Goal: Task Accomplishment & Management: Use online tool/utility

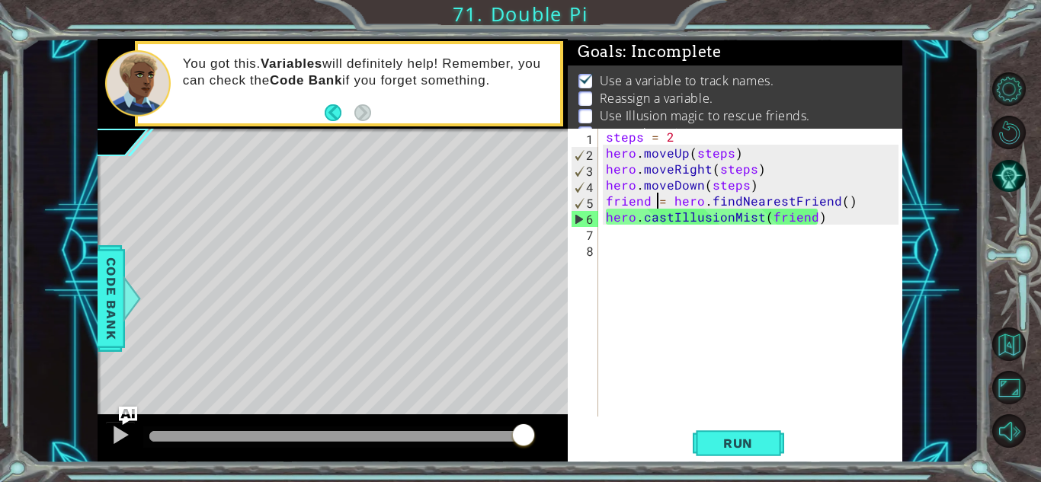
scroll to position [0, 2]
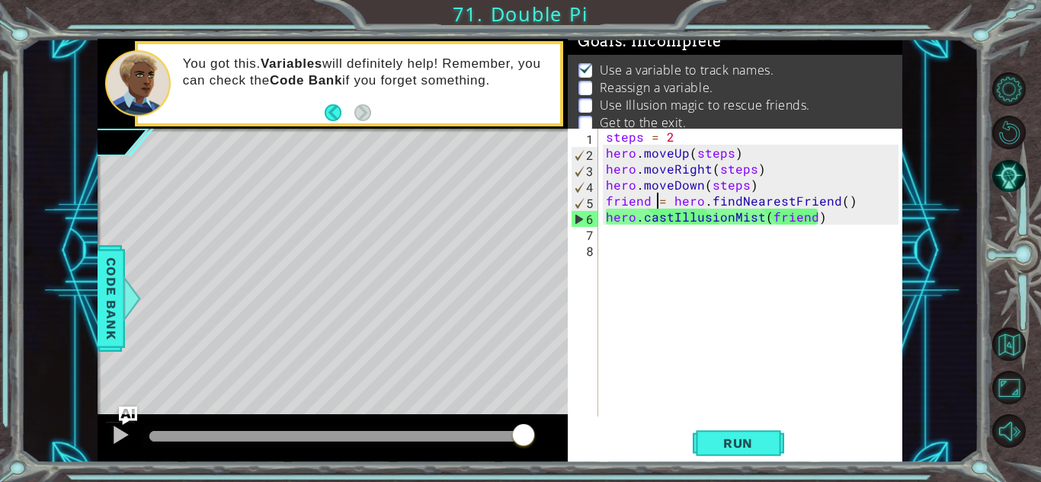
click at [840, 224] on div "steps = 2 hero . moveUp ( steps ) hero . moveRight ( steps ) hero . moveDown ( …" at bounding box center [754, 289] width 303 height 320
type textarea "hero.castIllusionMist(friend)"
click at [759, 436] on span "Run" at bounding box center [738, 443] width 60 height 15
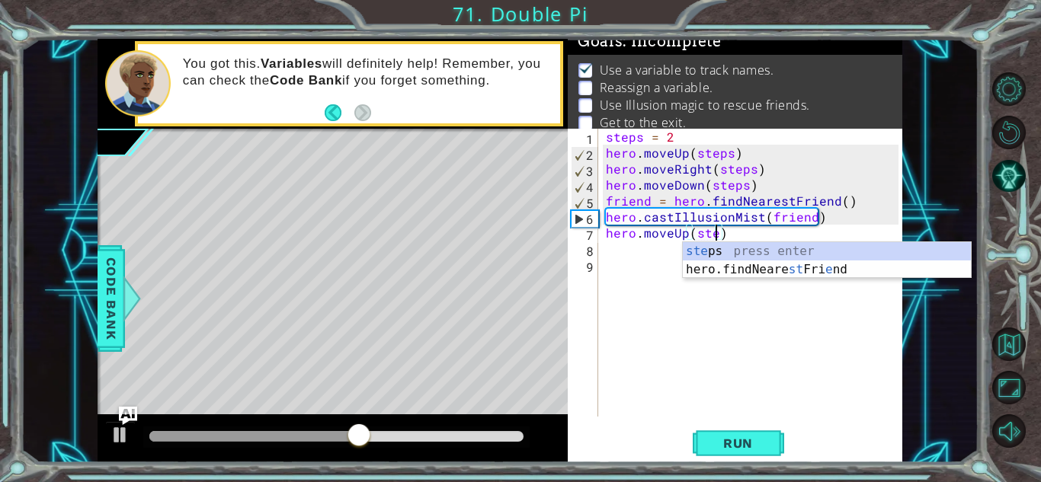
scroll to position [0, 7]
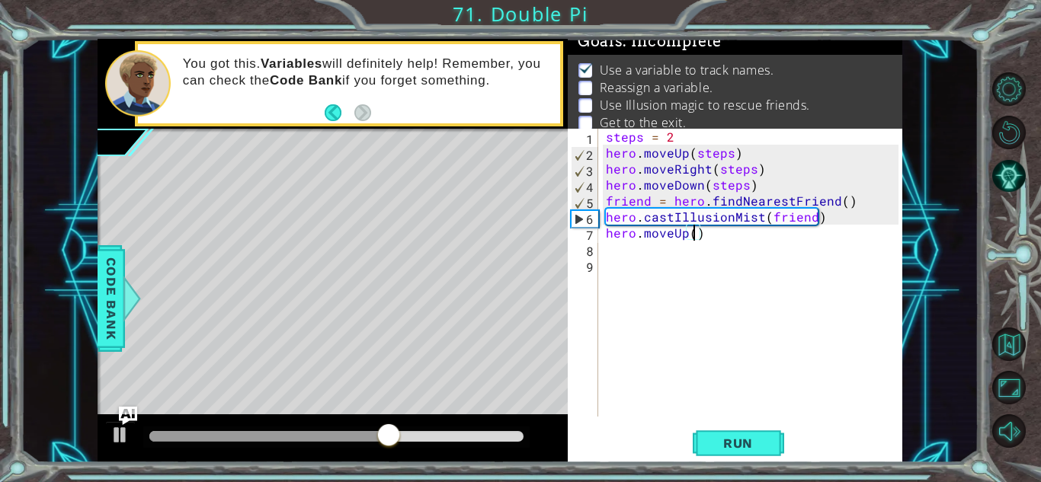
type textarea "hero.moveUp)"
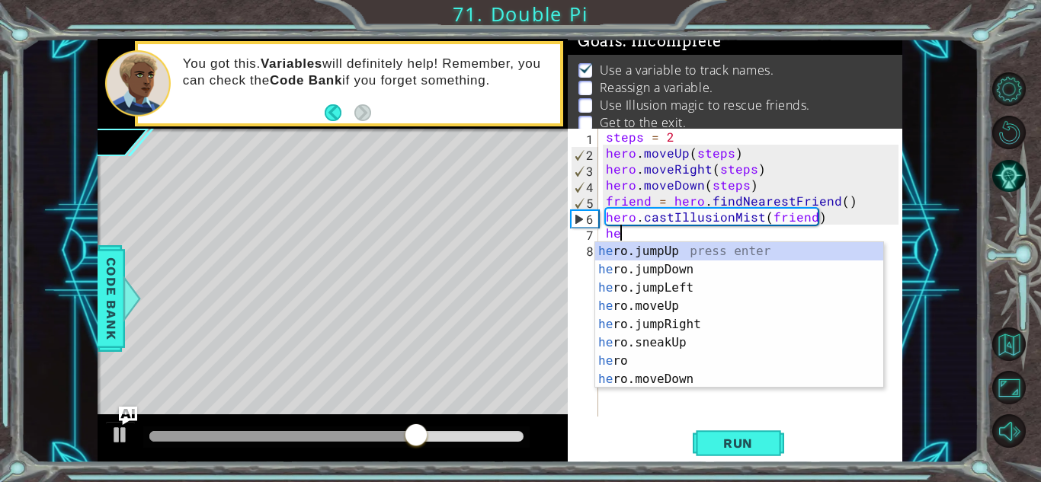
type textarea "h"
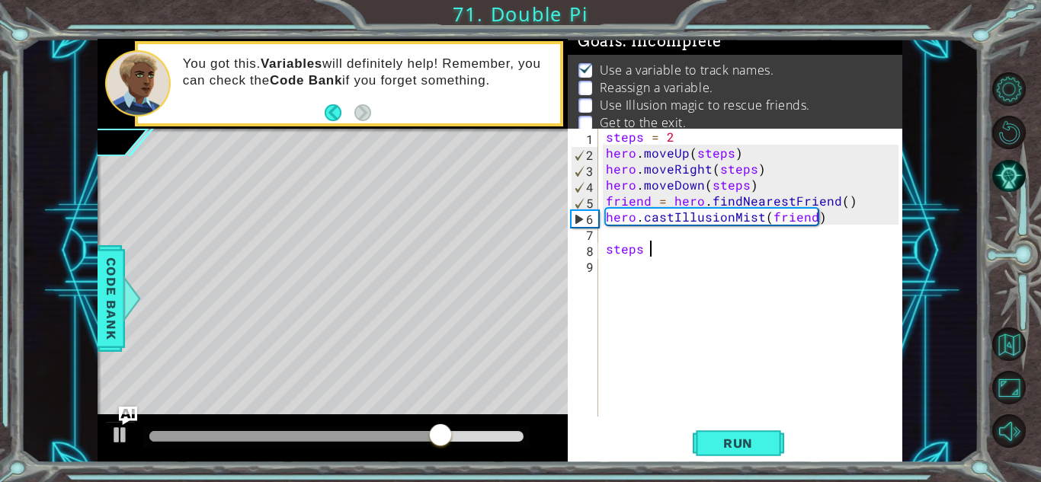
scroll to position [0, 2]
type textarea "steps = 3"
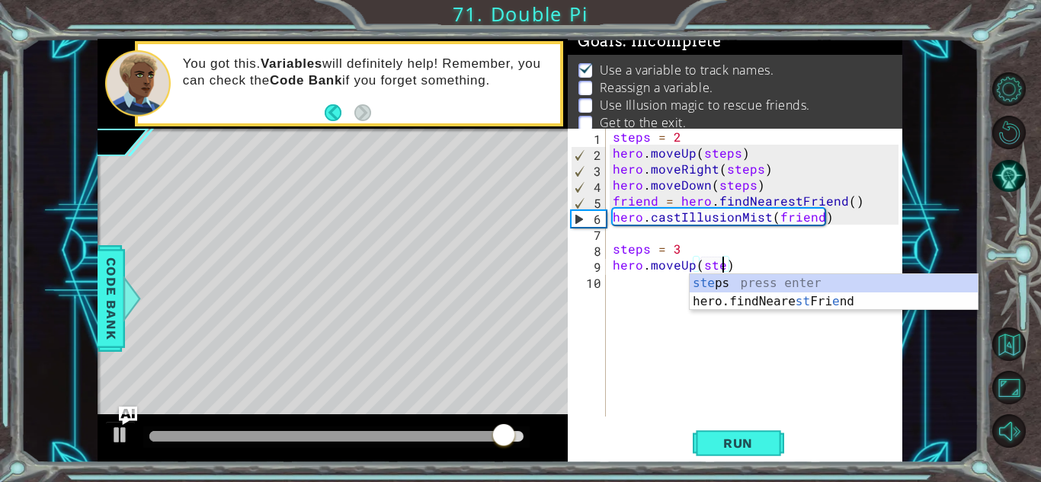
scroll to position [0, 7]
type textarea "hero.moveUp(steps)"
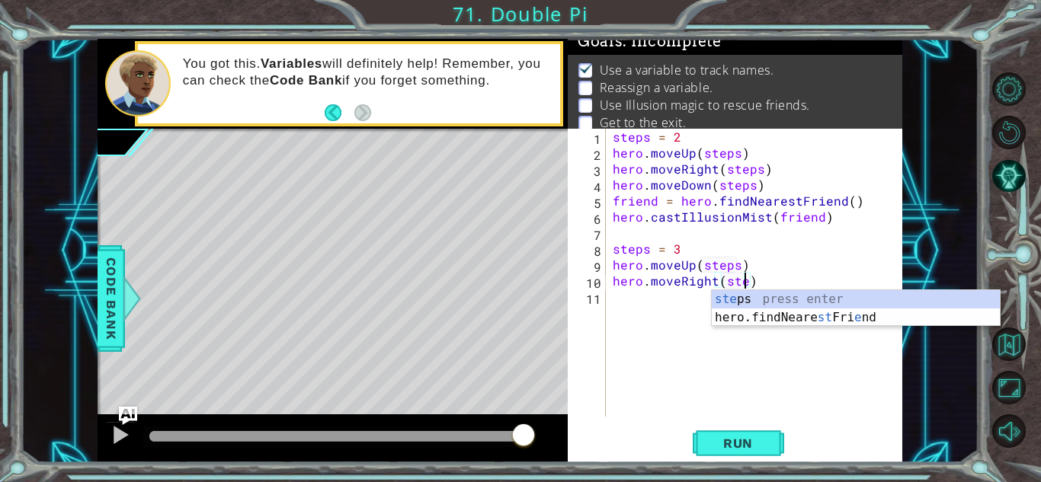
scroll to position [0, 8]
type textarea "hero.moveRight(steps)"
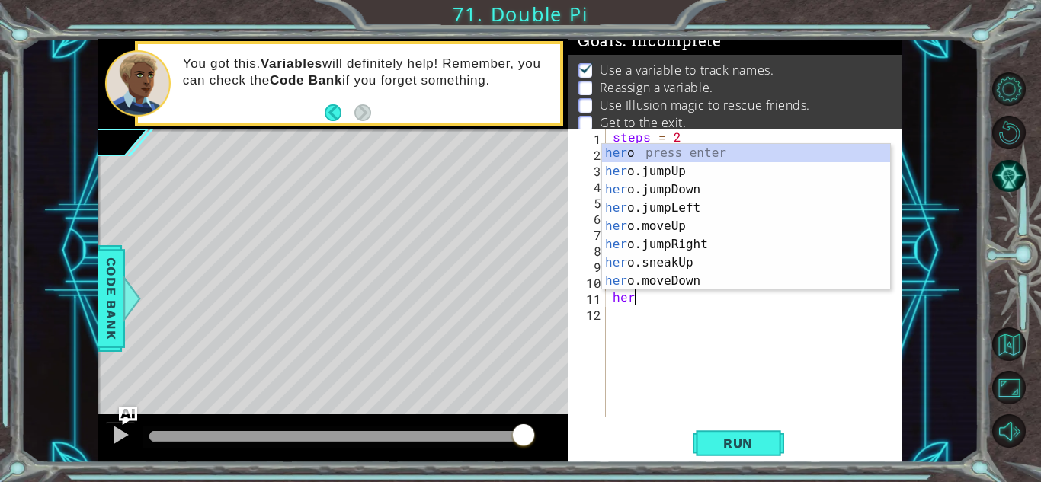
scroll to position [0, 1]
click at [842, 279] on div "hero press enter hero .jumpUp press enter hero .jumpDown press enter hero .jump…" at bounding box center [746, 235] width 288 height 183
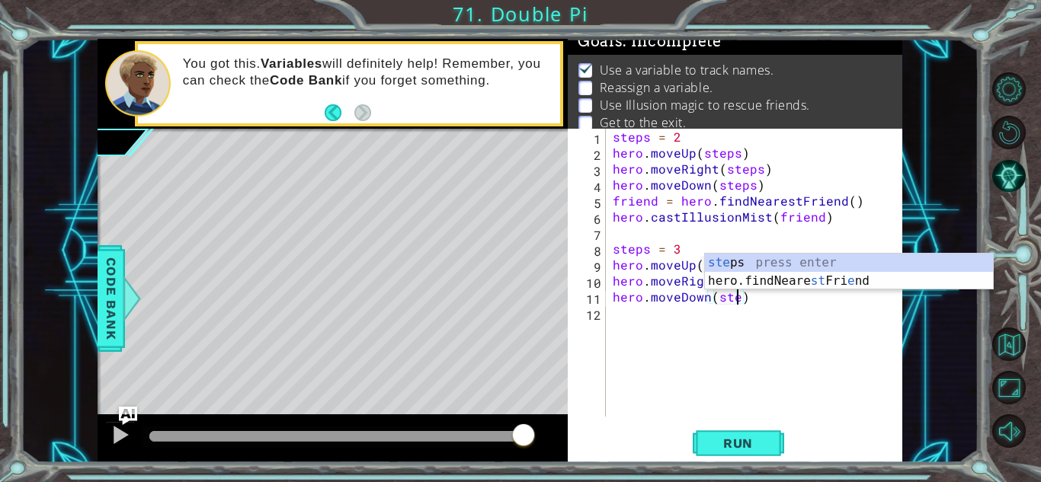
type textarea "hero.moveDown(steps)"
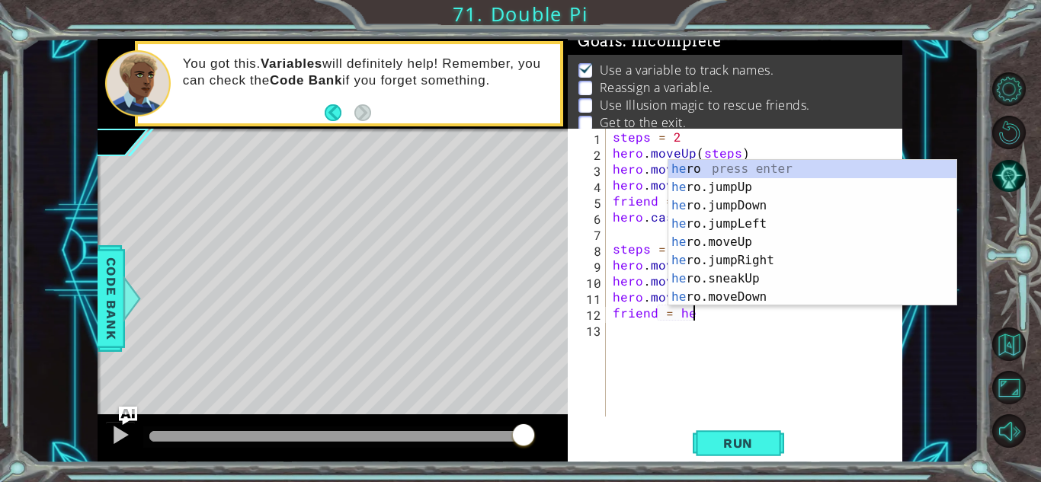
scroll to position [0, 5]
type textarea "friend = hero."
click at [829, 396] on div "steps = 2 hero . moveUp ( steps ) hero . moveRight ( steps ) hero . moveDown ( …" at bounding box center [757, 289] width 296 height 320
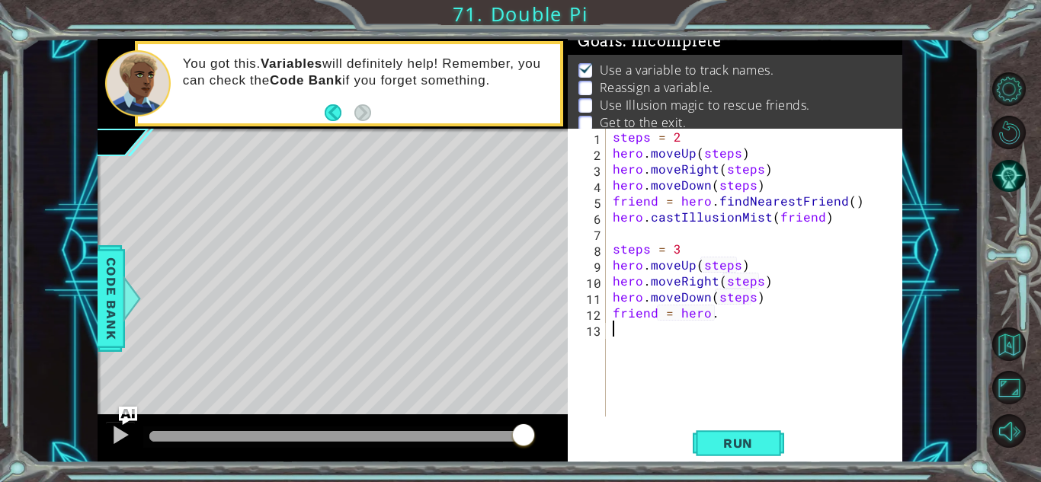
scroll to position [0, 0]
click at [744, 325] on div "steps = 2 hero . moveUp ( steps ) hero . moveRight ( steps ) hero . moveDown ( …" at bounding box center [757, 289] width 296 height 320
click at [736, 316] on div "steps = 2 hero . moveUp ( steps ) hero . moveRight ( steps ) hero . moveDown ( …" at bounding box center [757, 289] width 296 height 320
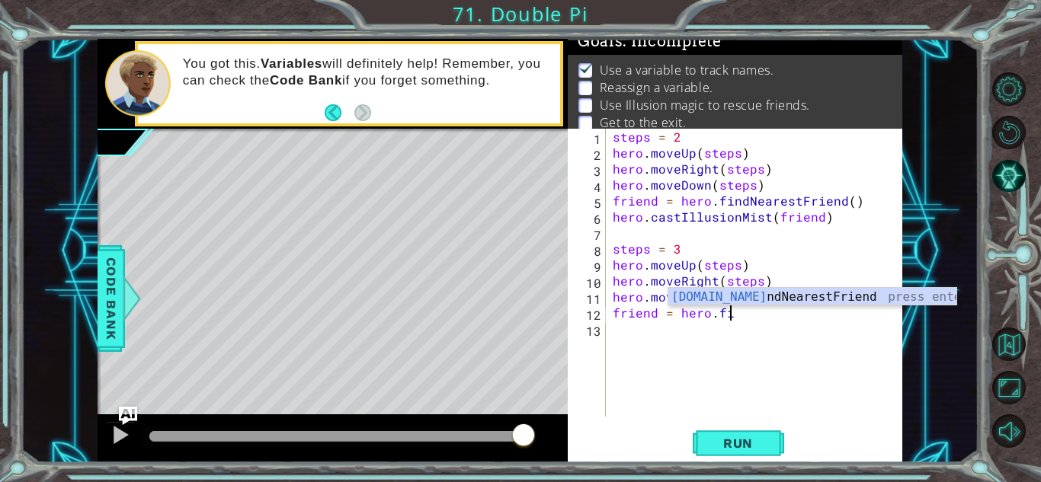
type textarea "friend = hero.fin"
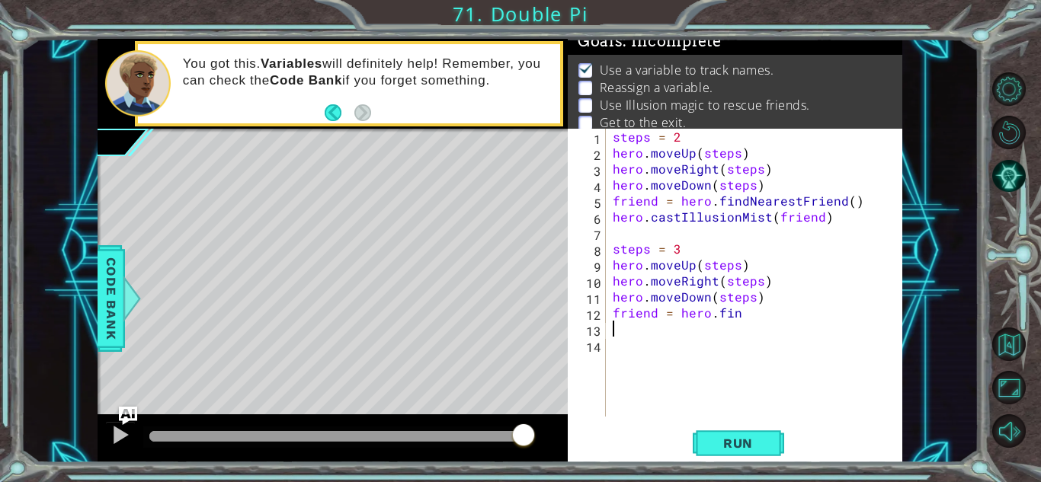
type textarea "friend = hero.fin"
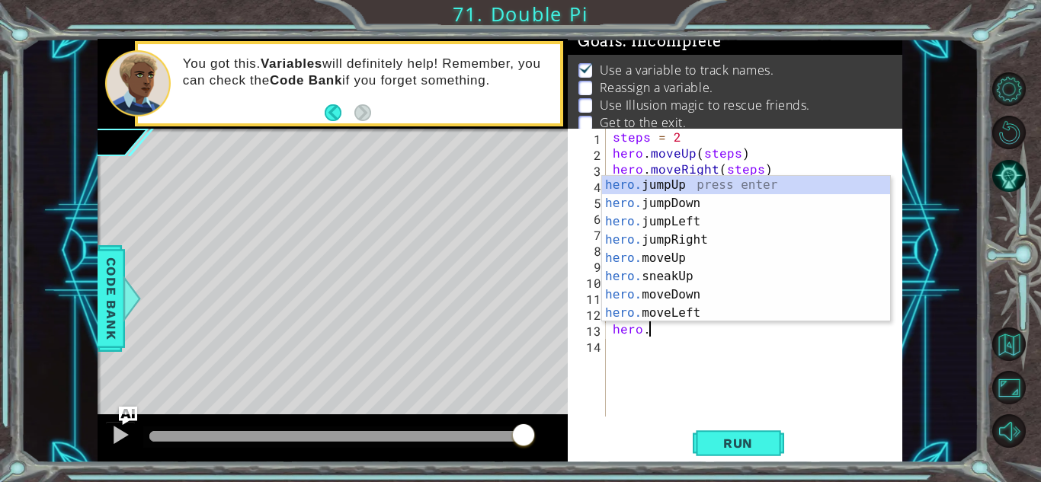
scroll to position [0, 2]
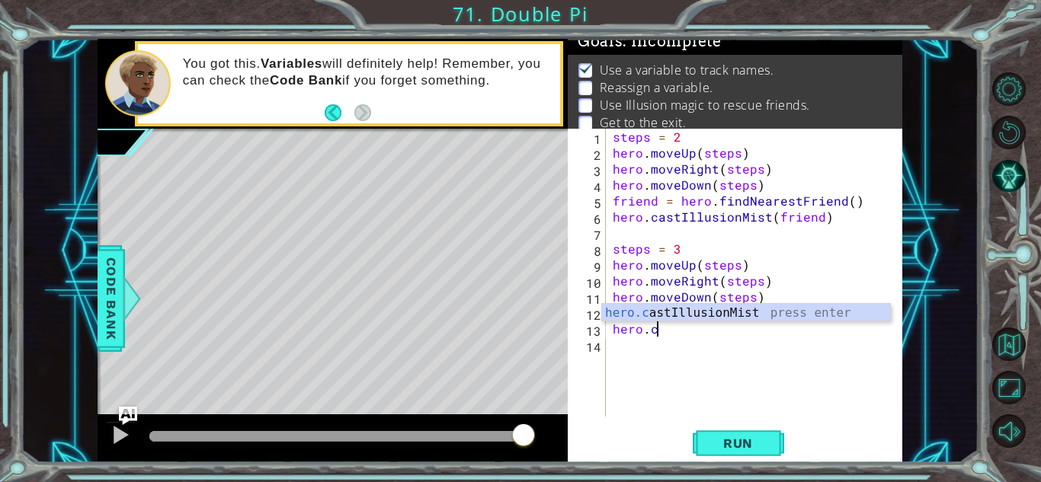
type textarea "hero.castIllusionMist(friend)"
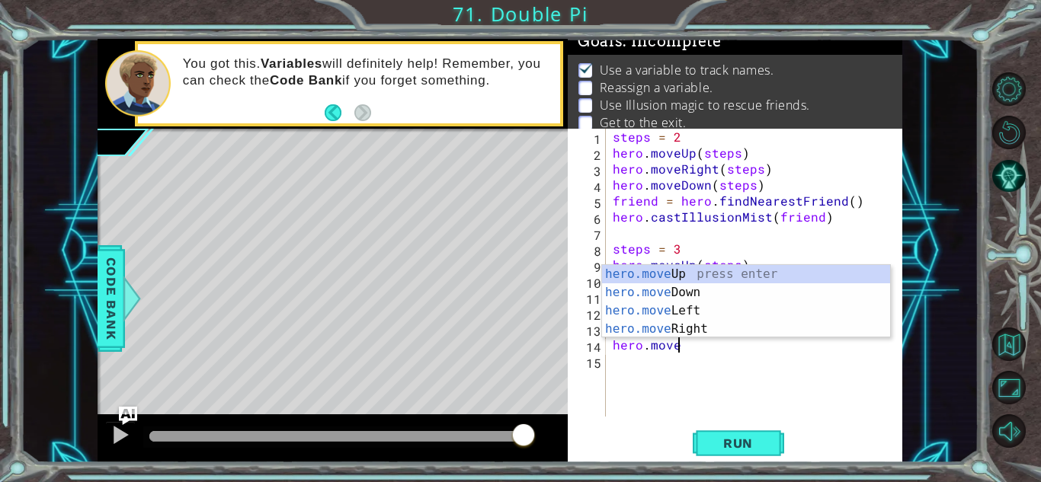
scroll to position [0, 3]
click at [793, 327] on div "hero.move Up press enter hero.move Down press enter hero.move Left press enter …" at bounding box center [746, 320] width 288 height 110
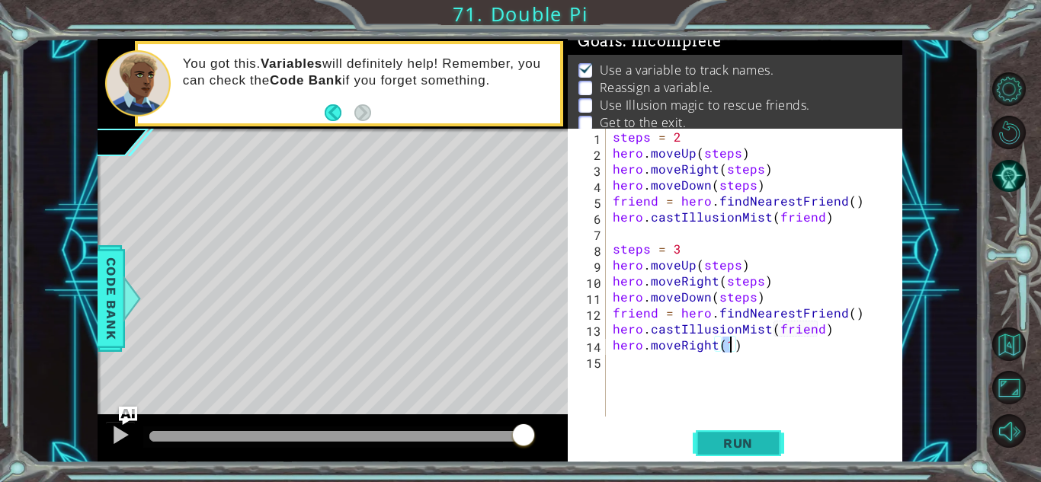
type textarea "hero.moveRight(1)"
click at [748, 433] on button "Run" at bounding box center [737, 444] width 91 height 34
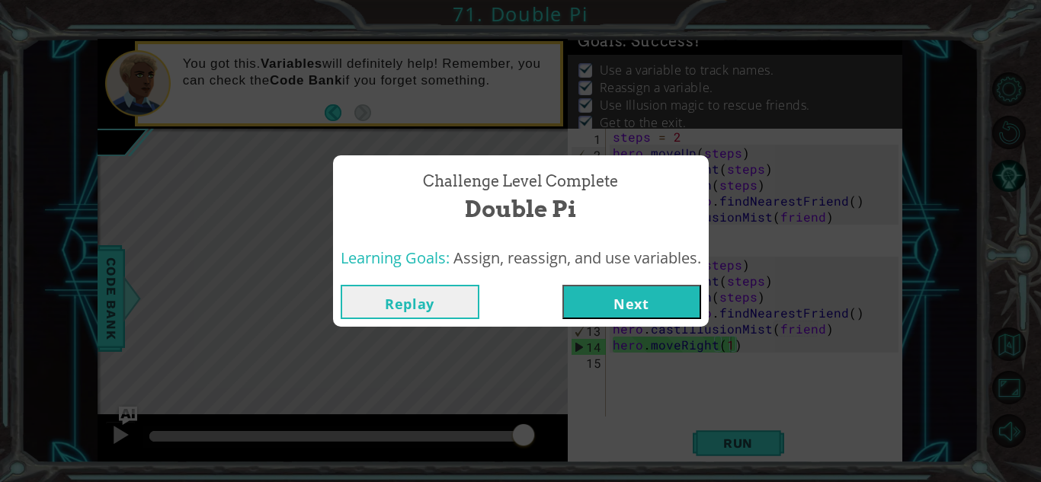
click at [664, 295] on button "Next" at bounding box center [631, 302] width 139 height 34
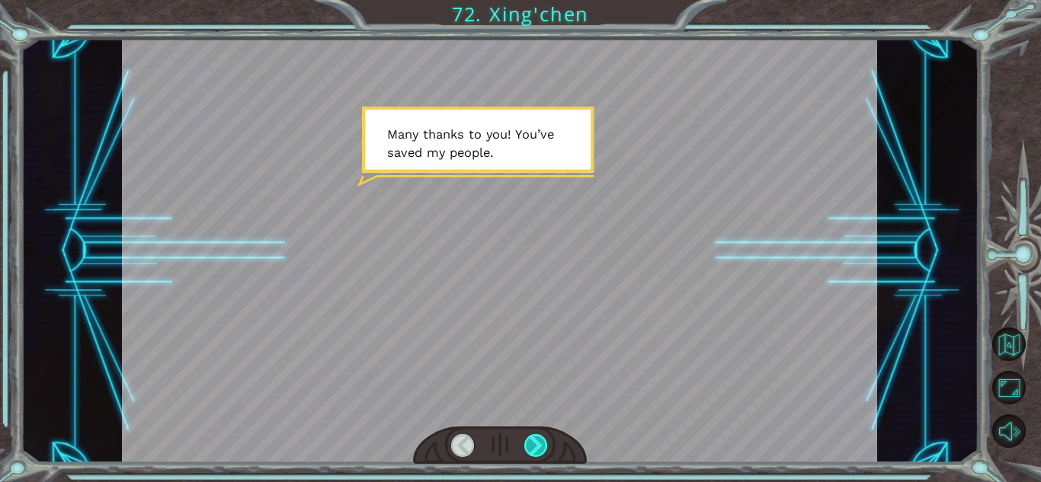
click at [538, 451] on div at bounding box center [536, 445] width 24 height 23
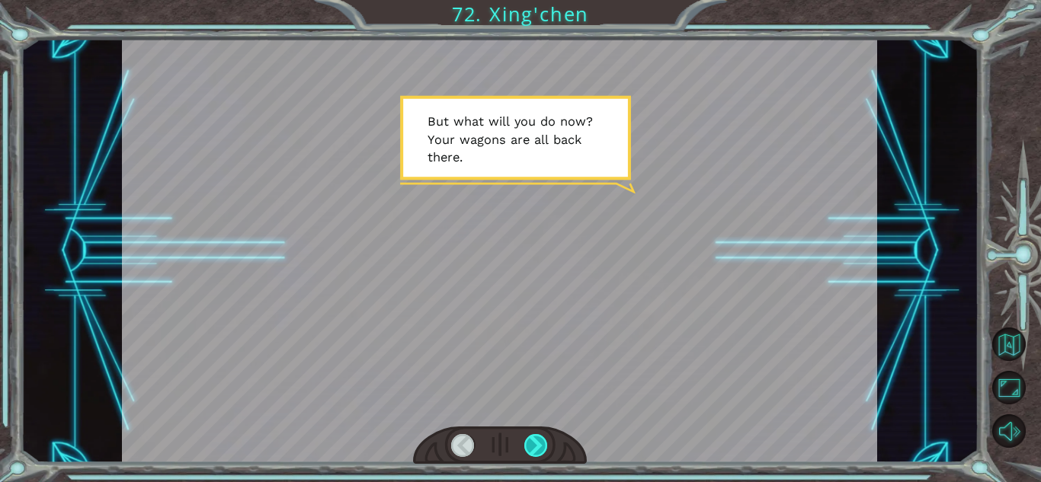
click at [535, 449] on div at bounding box center [536, 445] width 24 height 23
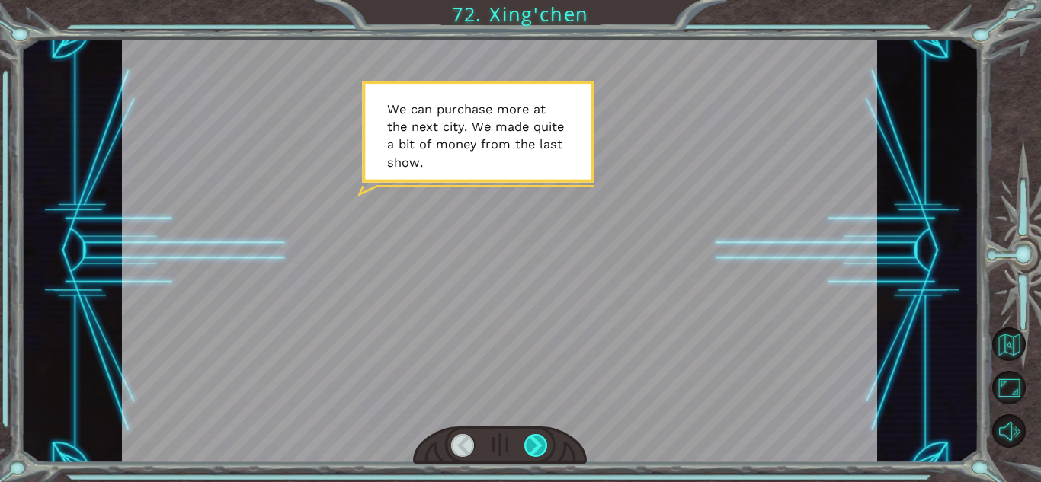
click at [535, 449] on div at bounding box center [536, 445] width 24 height 23
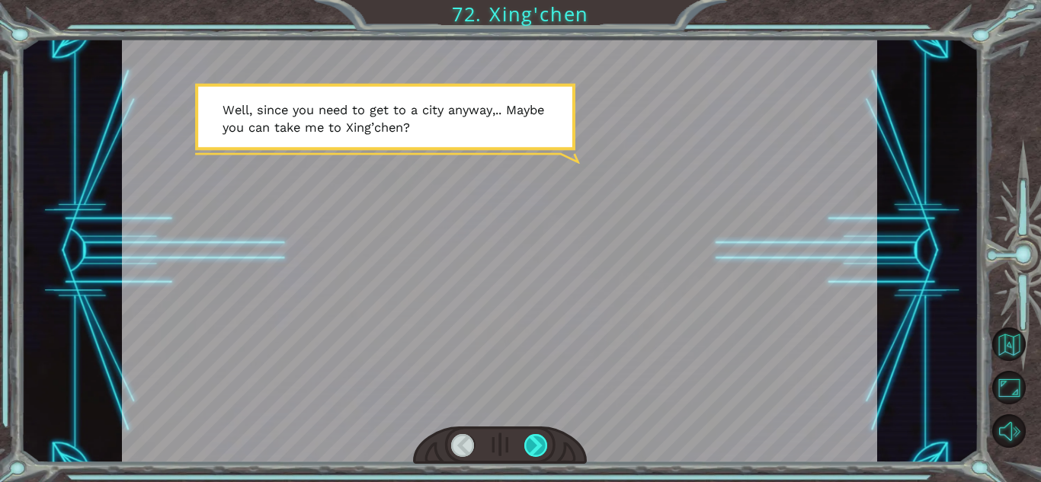
click at [535, 449] on div at bounding box center [536, 445] width 24 height 23
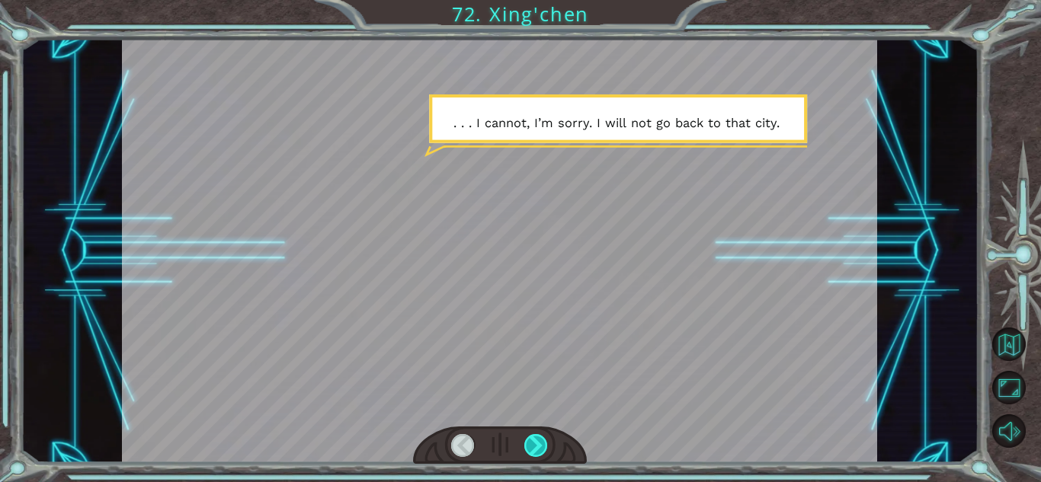
click at [535, 449] on div at bounding box center [536, 445] width 24 height 23
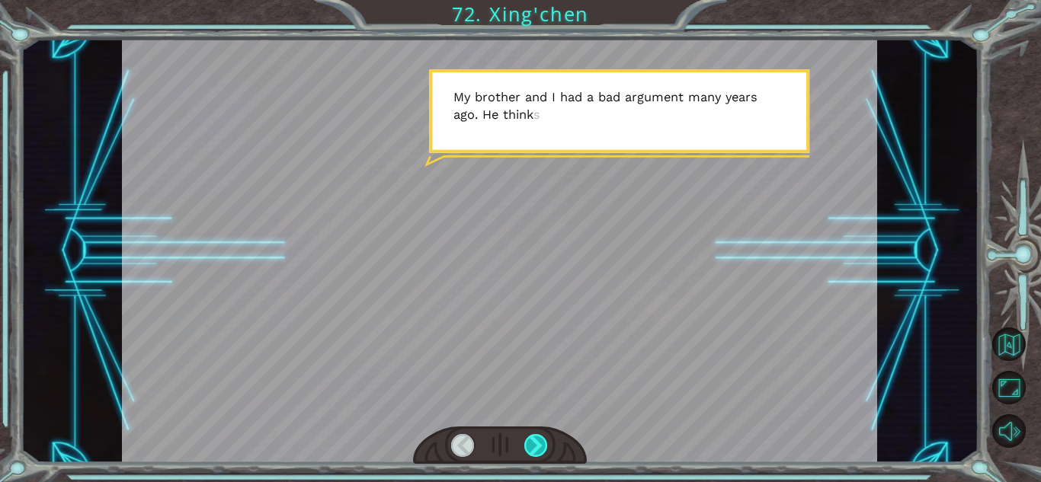
click at [535, 449] on div at bounding box center [536, 445] width 24 height 23
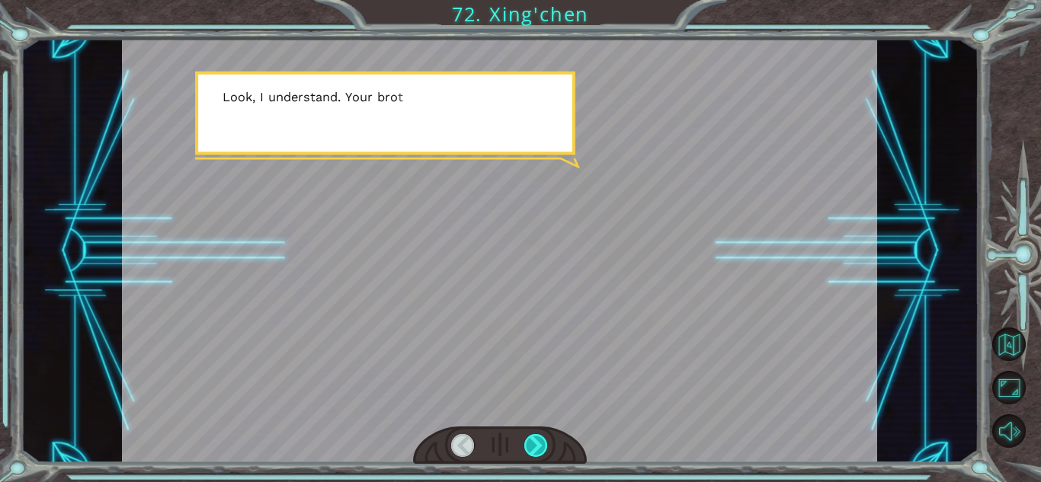
click at [535, 449] on div at bounding box center [536, 445] width 24 height 23
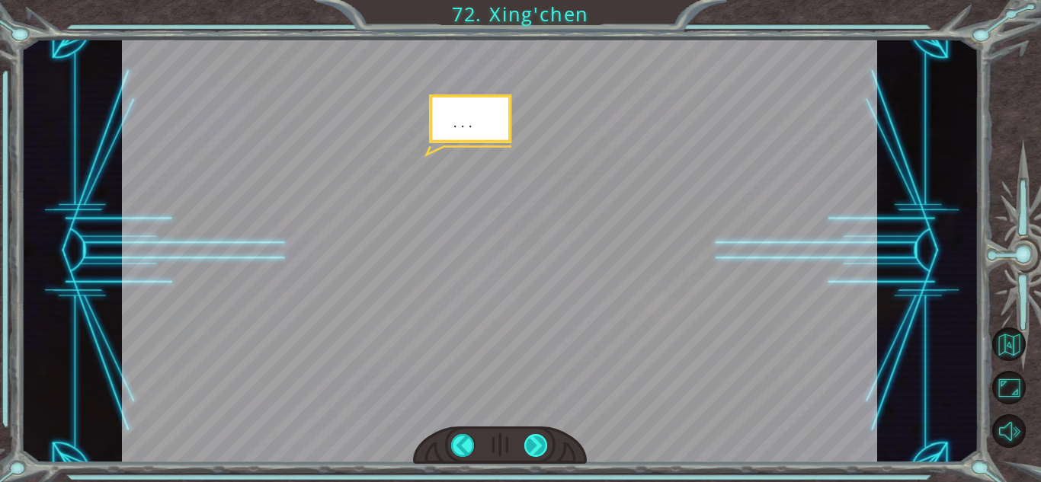
click at [535, 449] on div at bounding box center [536, 445] width 24 height 23
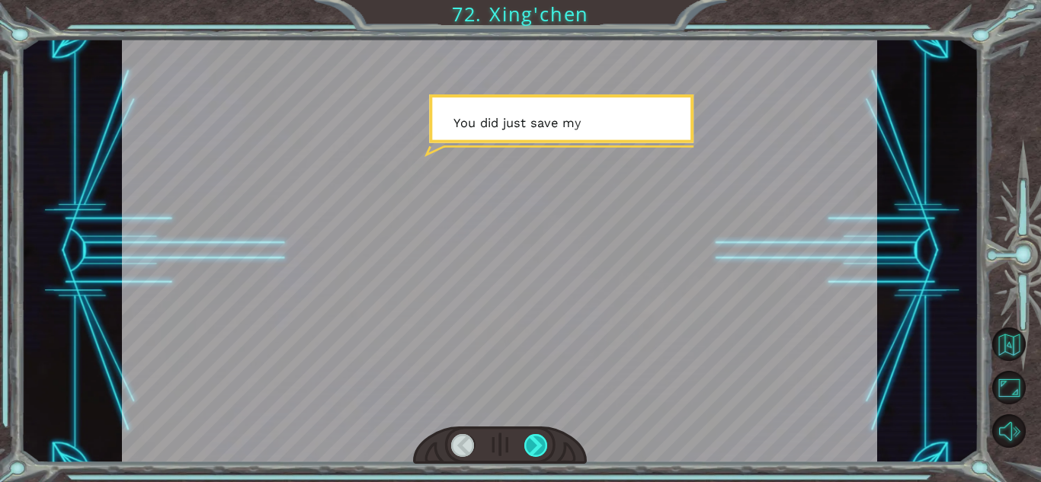
click at [535, 449] on div at bounding box center [536, 445] width 24 height 23
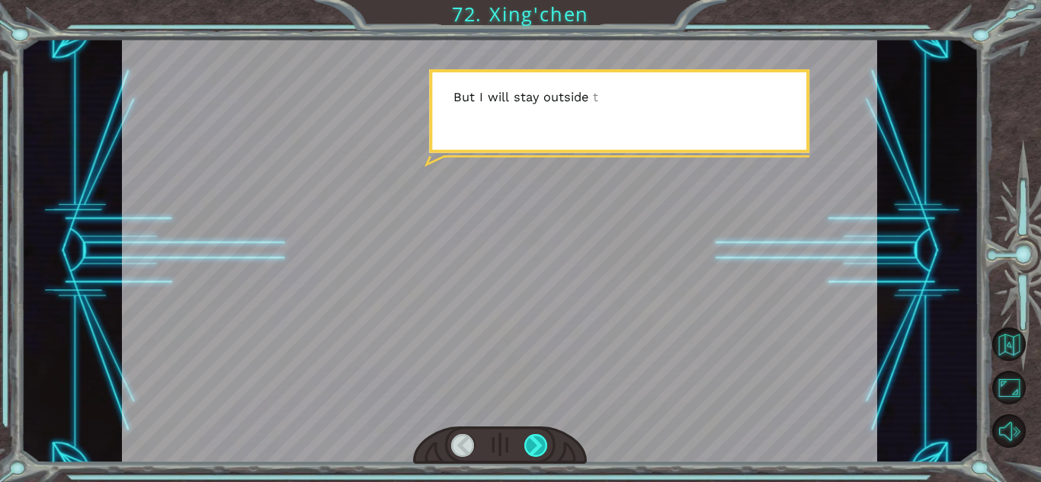
click at [535, 449] on div at bounding box center [536, 445] width 24 height 23
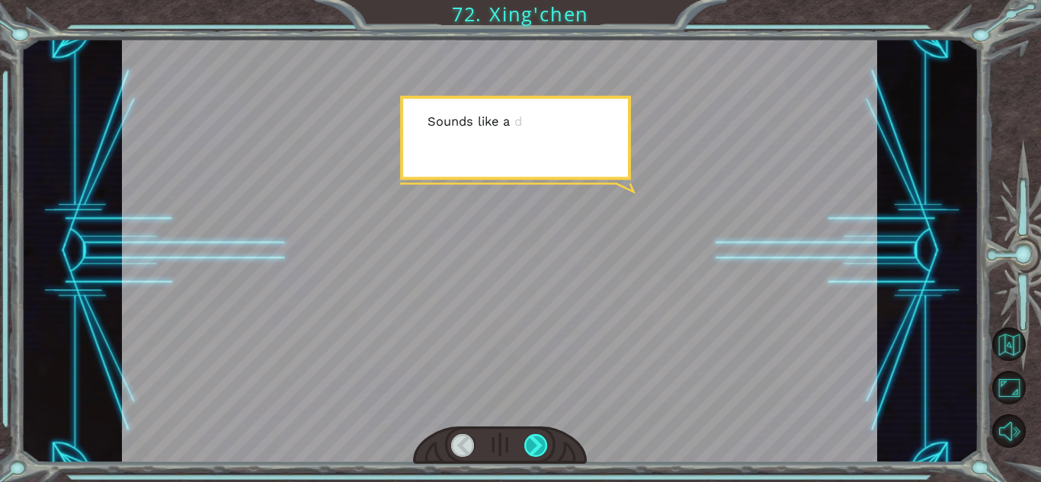
click at [535, 449] on div at bounding box center [536, 445] width 24 height 23
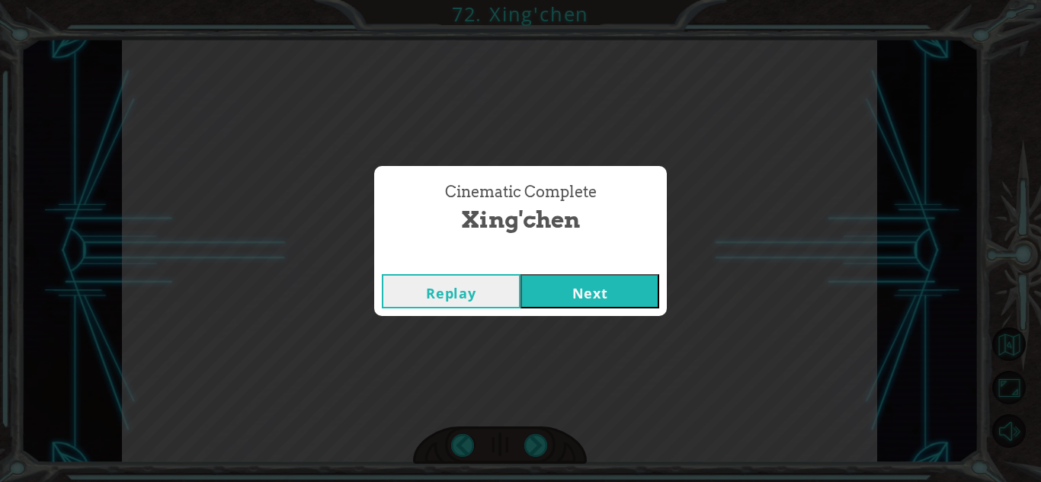
click at [590, 301] on button "Next" at bounding box center [589, 291] width 139 height 34
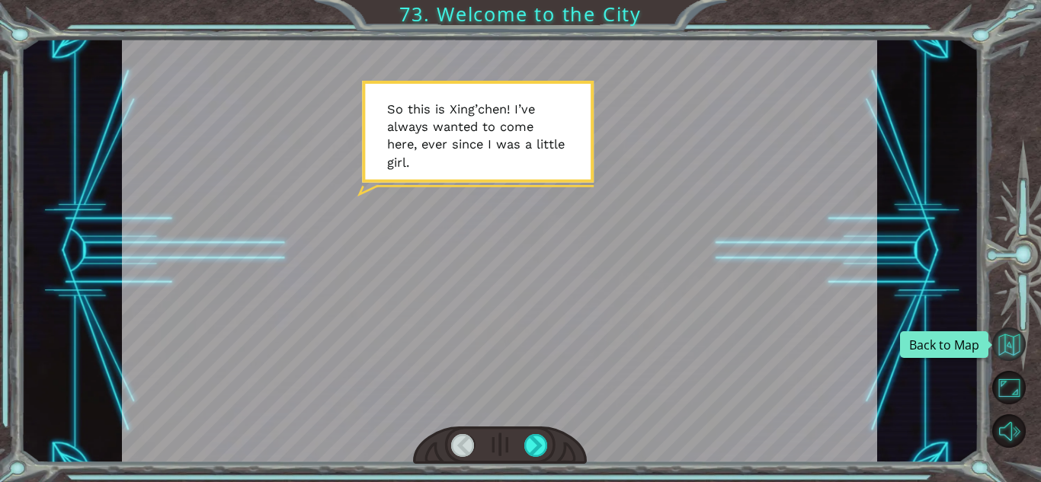
click at [1018, 349] on button "Back to Map" at bounding box center [1009, 345] width 34 height 34
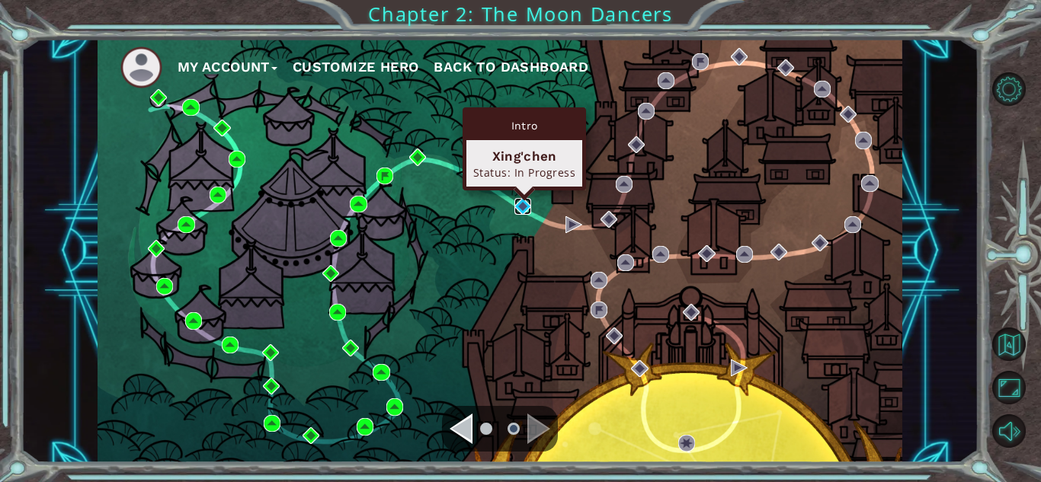
click at [520, 203] on img at bounding box center [522, 206] width 17 height 17
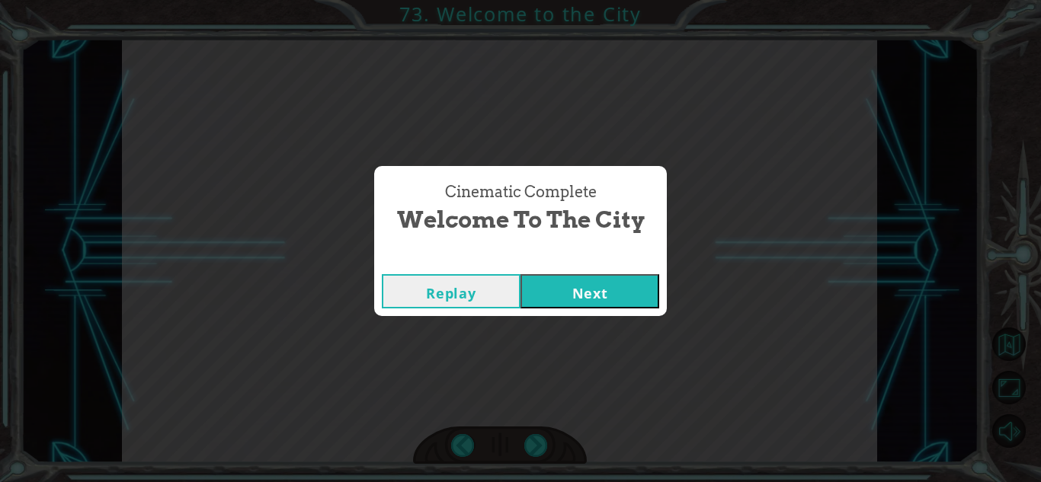
click at [589, 289] on button "Next" at bounding box center [589, 291] width 139 height 34
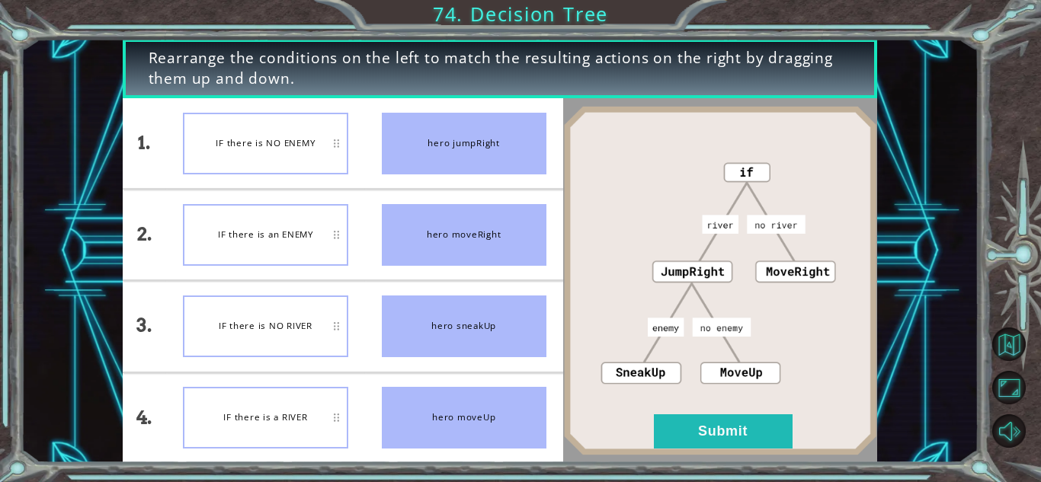
click at [152, 48] on span "Rearrange the conditions on the left to match the resulting actions on the righ…" at bounding box center [500, 69] width 702 height 42
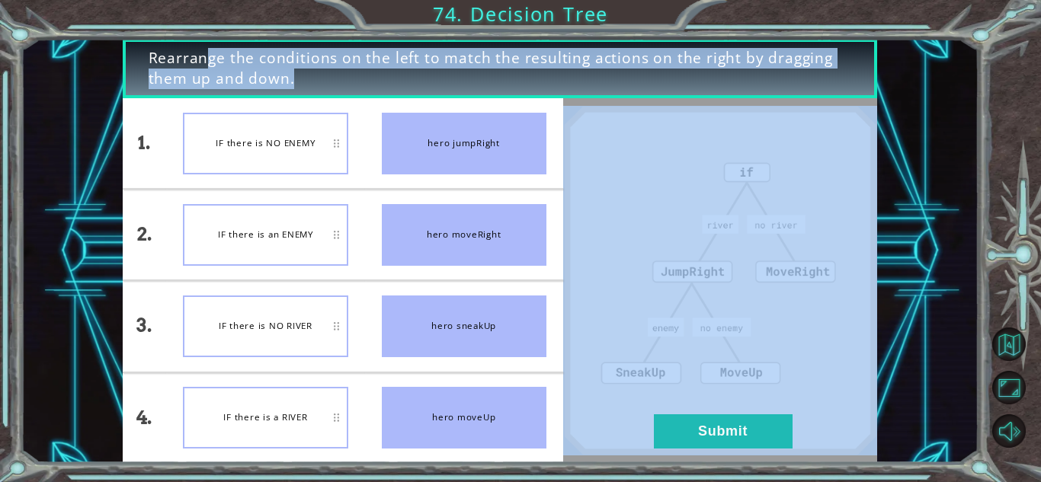
drag, startPoint x: 152, startPoint y: 48, endPoint x: 330, endPoint y: 84, distance: 181.8
click at [330, 84] on span "Rearrange the conditions on the left to match the resulting actions on the righ…" at bounding box center [500, 69] width 702 height 42
click at [300, 65] on span "Rearrange the conditions on the left to match the resulting actions on the righ…" at bounding box center [500, 69] width 702 height 42
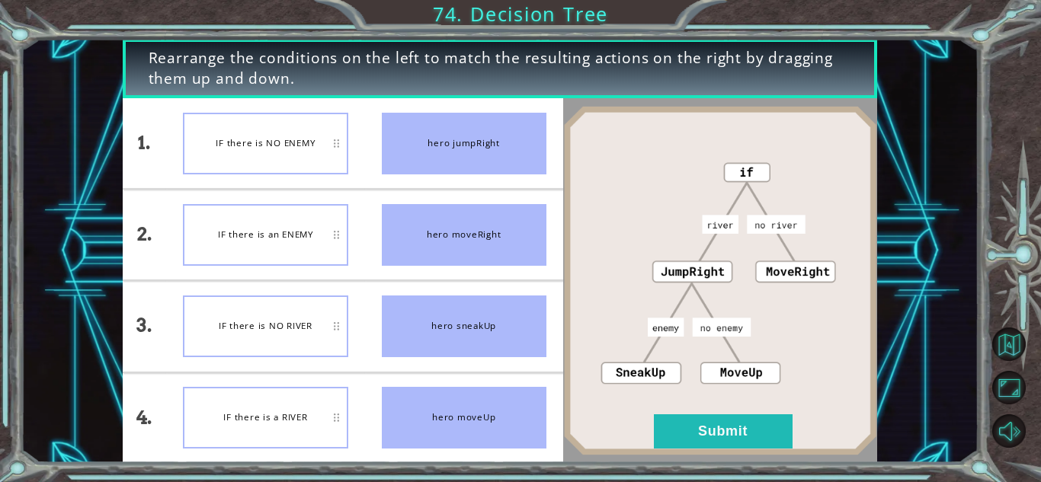
drag, startPoint x: 146, startPoint y: 53, endPoint x: 310, endPoint y: 78, distance: 165.8
click at [310, 78] on div "Rearrange the conditions on the left to match the resulting actions on the righ…" at bounding box center [500, 69] width 754 height 60
click at [300, 89] on div at bounding box center [300, 89] width 0 height 0
click at [166, 107] on li "IF there is NO ENEMY" at bounding box center [265, 143] width 198 height 90
drag, startPoint x: 450, startPoint y: 318, endPoint x: 443, endPoint y: 213, distance: 104.6
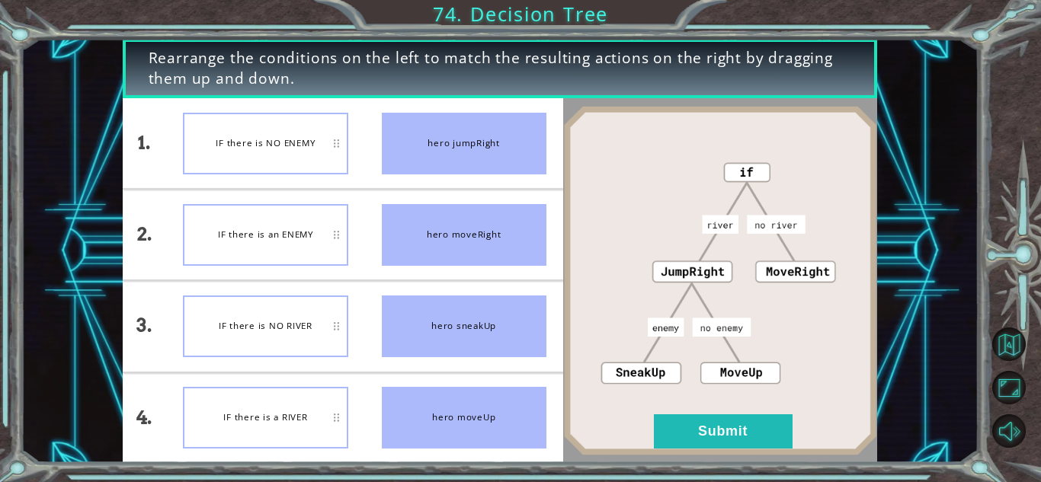
click at [443, 213] on ul "hero jumpRight hero moveRight hero sneakUp hero moveUp" at bounding box center [464, 280] width 198 height 365
drag, startPoint x: 517, startPoint y: 127, endPoint x: 513, endPoint y: 180, distance: 52.7
click at [513, 180] on li "hero jumpRight" at bounding box center [464, 143] width 198 height 90
click at [753, 442] on button "Submit" at bounding box center [723, 431] width 139 height 34
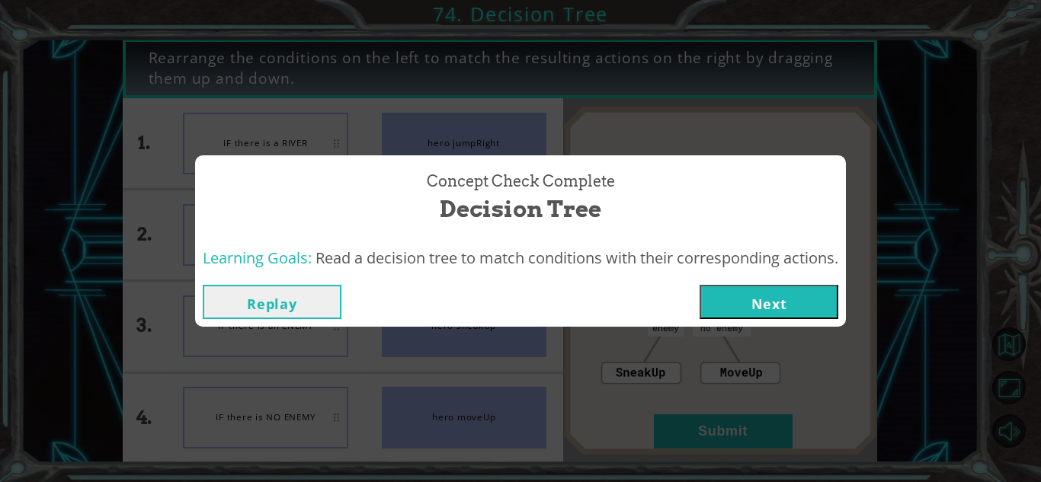
click at [776, 299] on button "Next" at bounding box center [768, 302] width 139 height 34
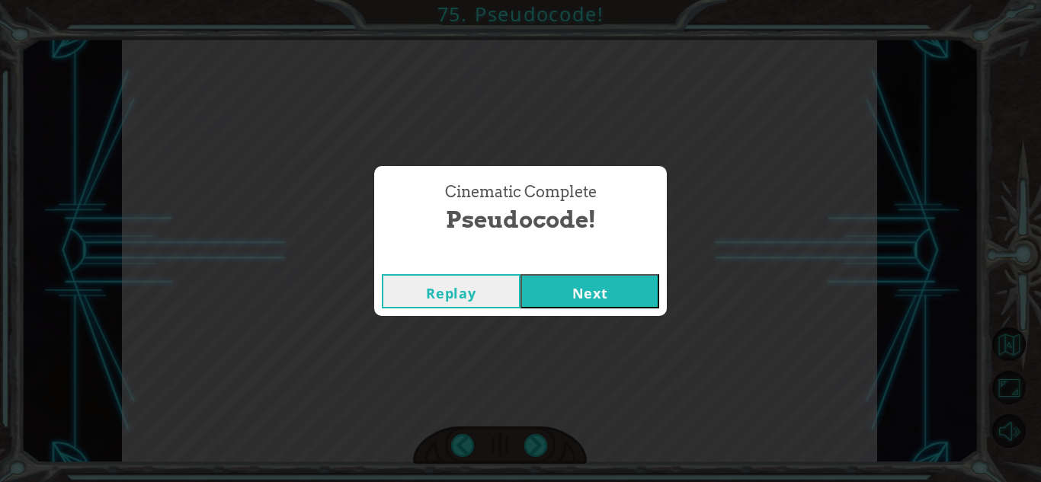
click at [603, 293] on button "Next" at bounding box center [589, 291] width 139 height 34
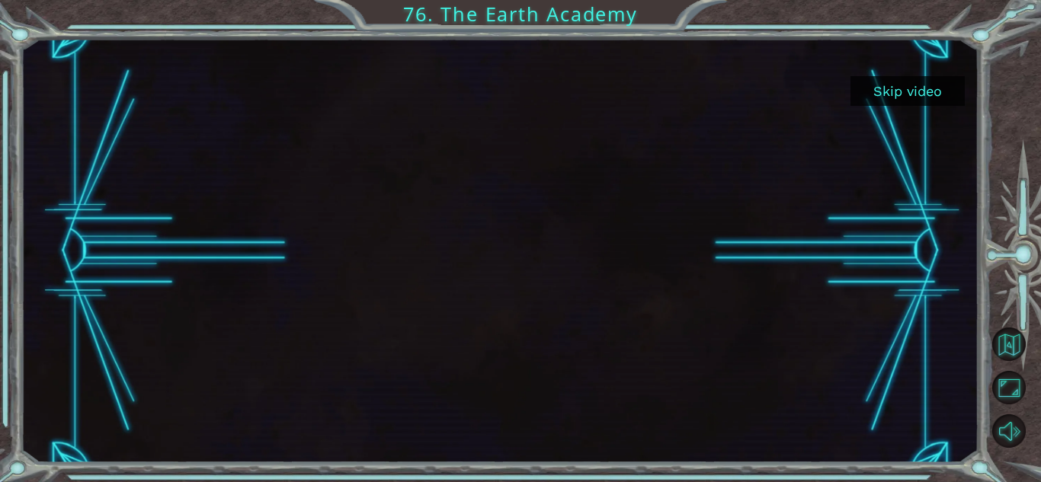
click at [915, 100] on button "Skip video" at bounding box center [907, 91] width 114 height 30
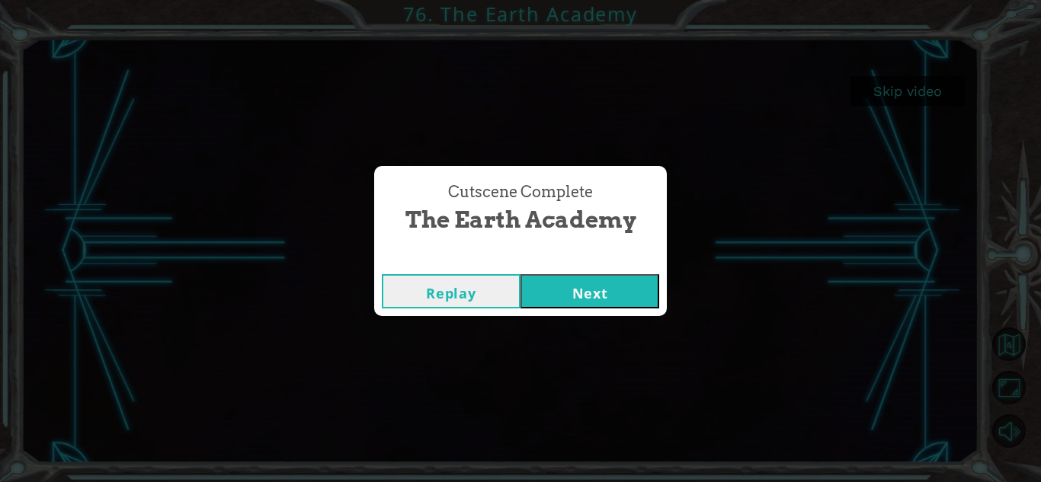
click at [622, 305] on button "Next" at bounding box center [589, 291] width 139 height 34
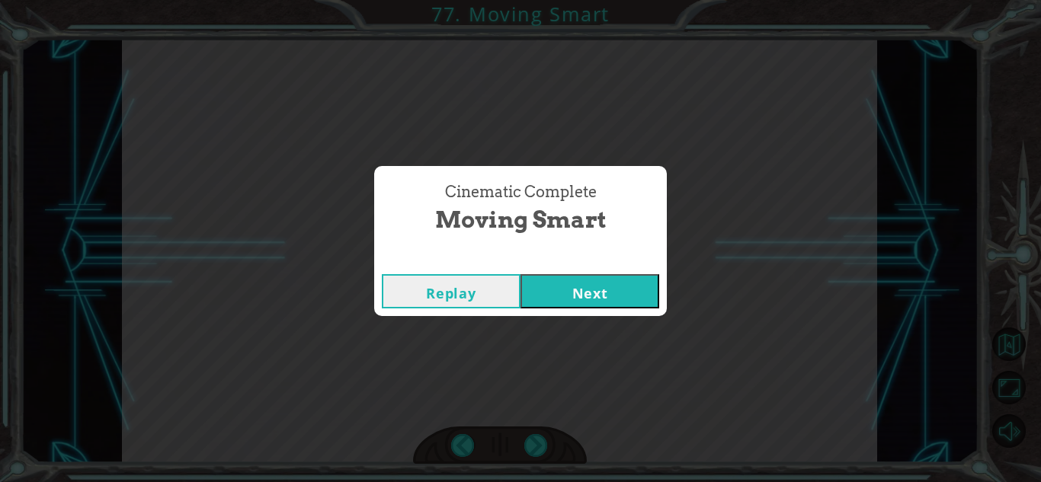
click at [572, 292] on button "Next" at bounding box center [589, 291] width 139 height 34
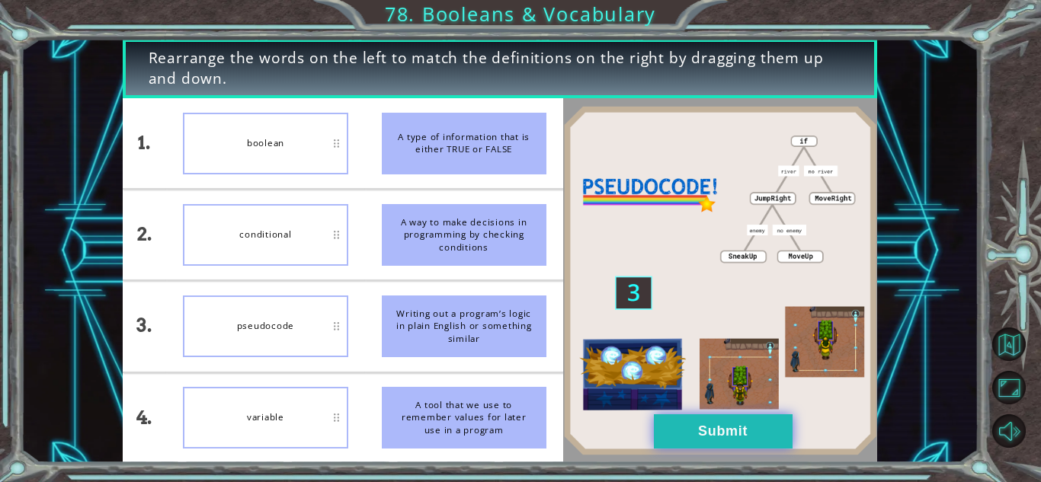
click at [660, 428] on button "Submit" at bounding box center [723, 431] width 139 height 34
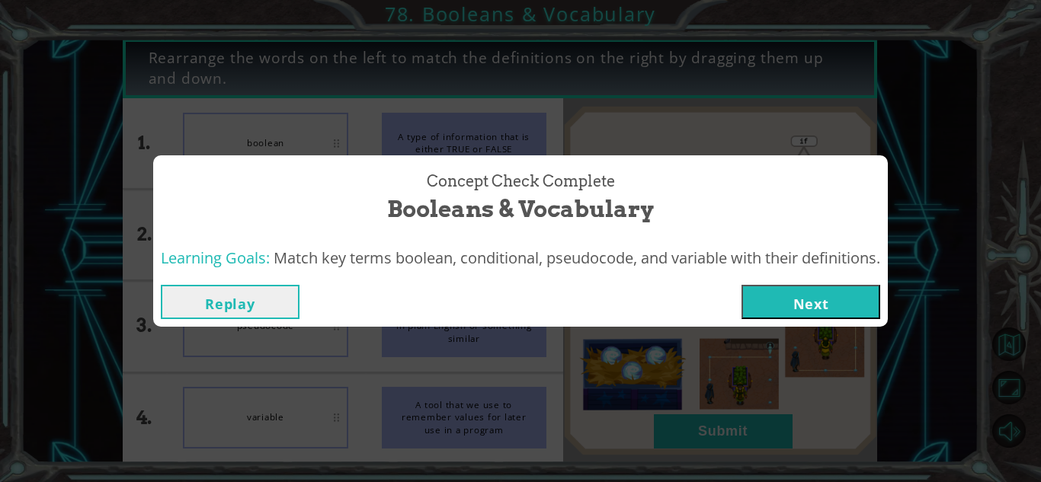
click at [798, 302] on button "Next" at bounding box center [810, 302] width 139 height 34
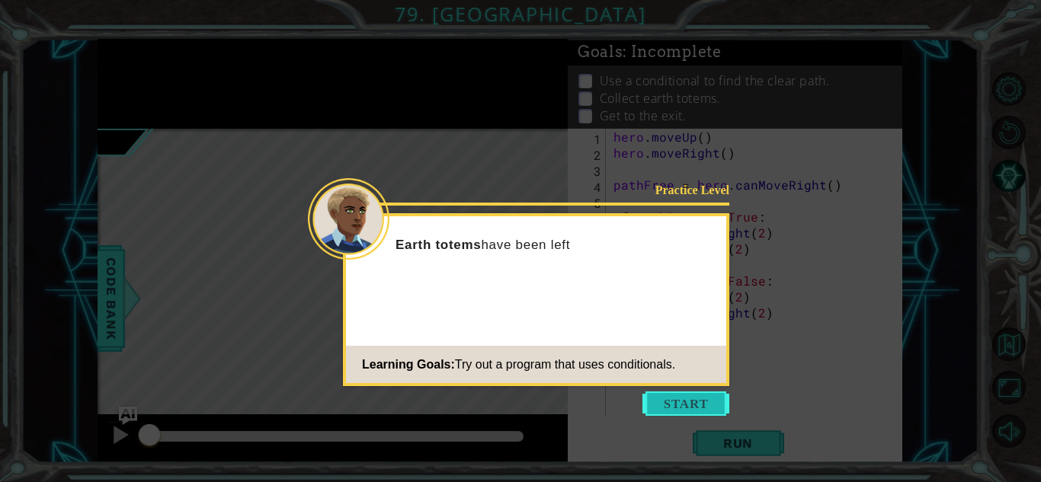
click at [702, 408] on button "Start" at bounding box center [685, 404] width 87 height 24
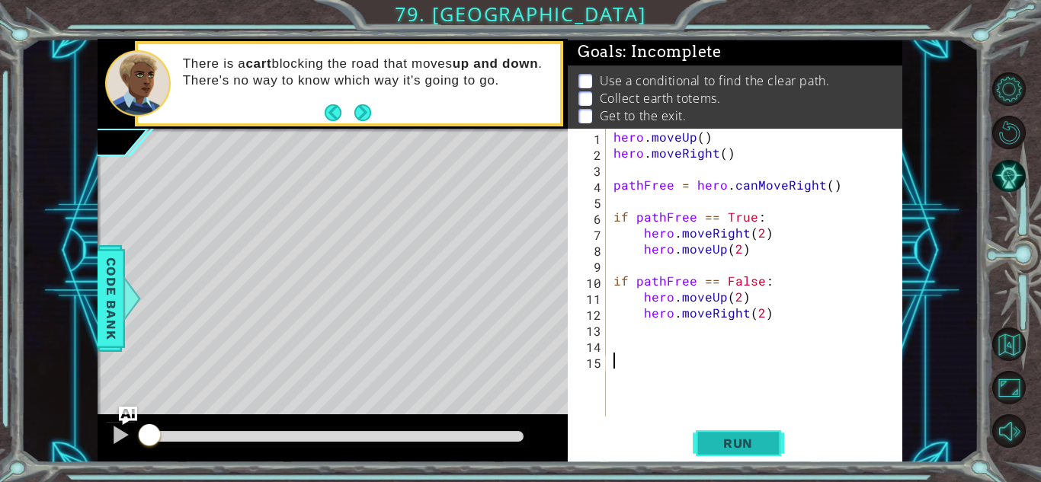
click at [747, 444] on span "Run" at bounding box center [738, 443] width 60 height 15
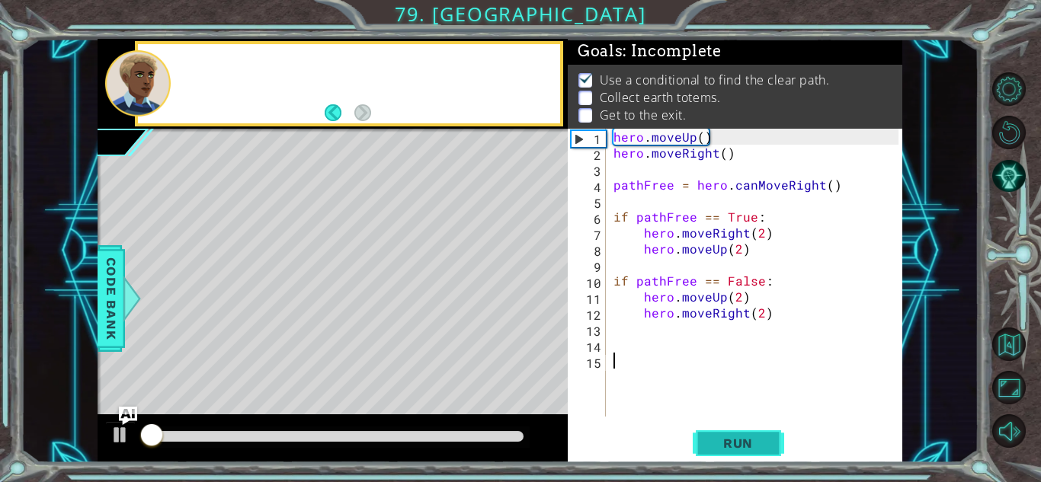
scroll to position [2, 0]
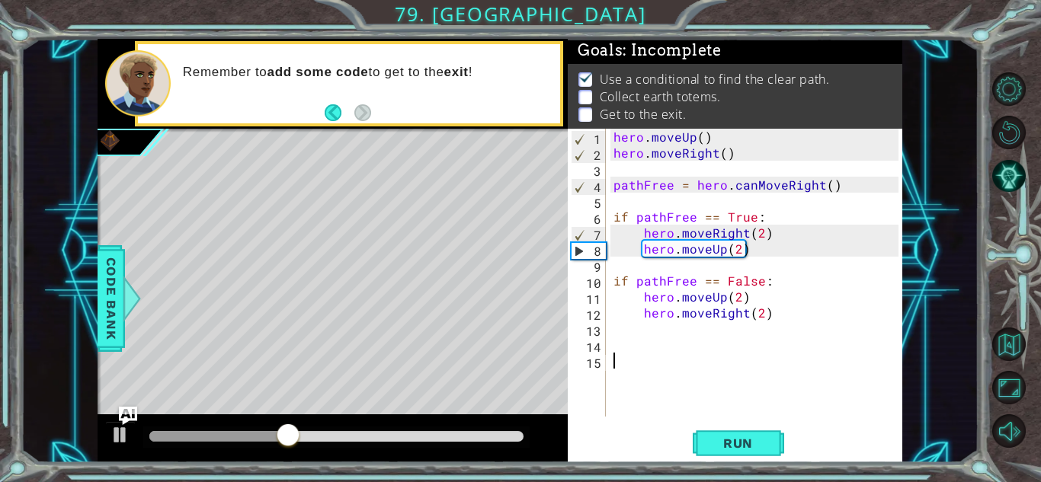
click at [683, 270] on div "hero . moveUp ( ) hero . moveRight ( ) pathFree = hero . canMoveRight ( ) if pa…" at bounding box center [758, 289] width 296 height 320
click at [767, 436] on button "Run" at bounding box center [737, 444] width 91 height 34
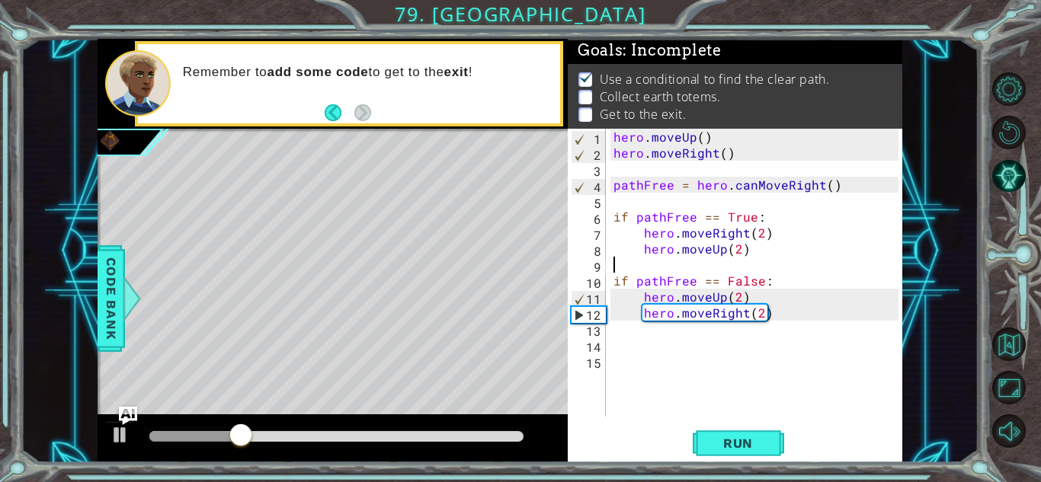
click at [800, 310] on div "hero . moveUp ( ) hero . moveRight ( ) pathFree = hero . canMoveRight ( ) if pa…" at bounding box center [758, 289] width 296 height 320
click at [999, 176] on button "AI Hint" at bounding box center [1009, 176] width 34 height 34
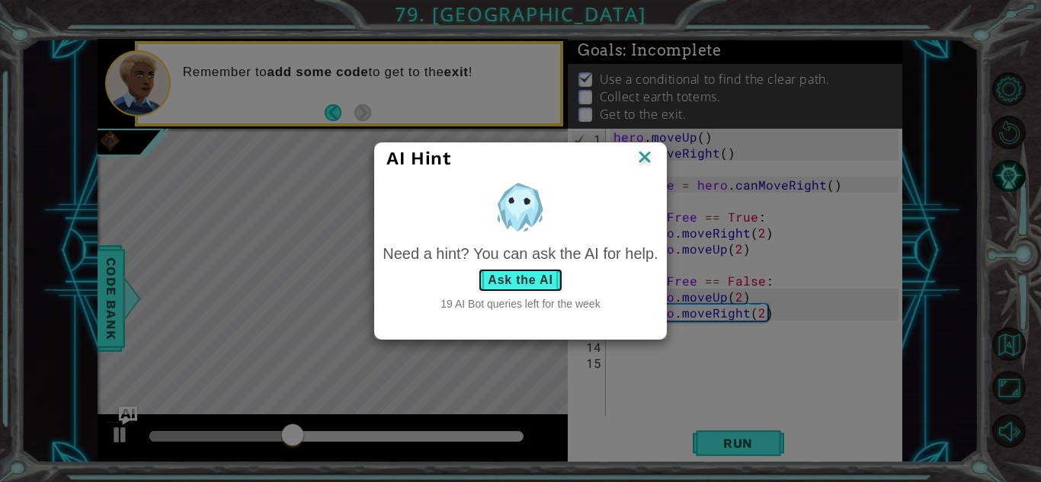
click at [523, 291] on button "Ask the AI" at bounding box center [520, 280] width 85 height 24
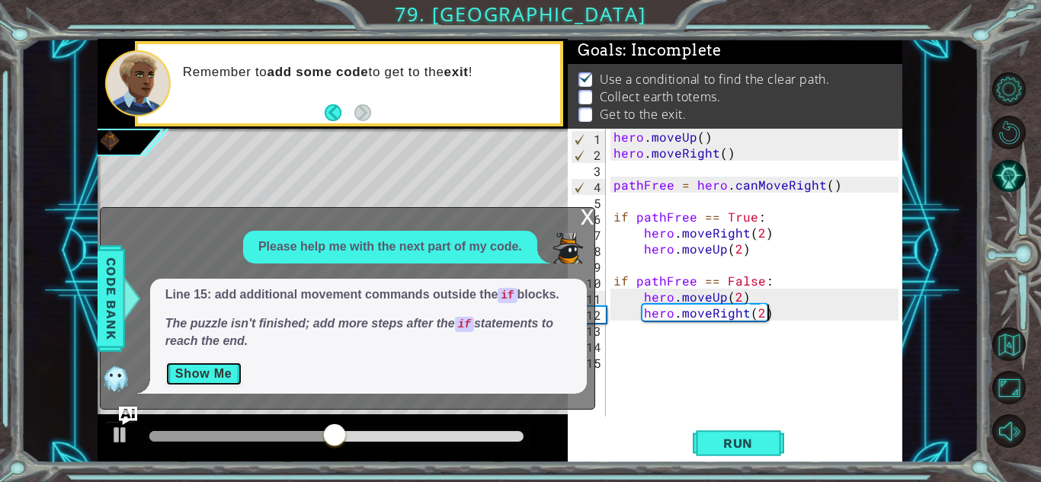
click at [222, 366] on button "Show Me" at bounding box center [203, 374] width 77 height 24
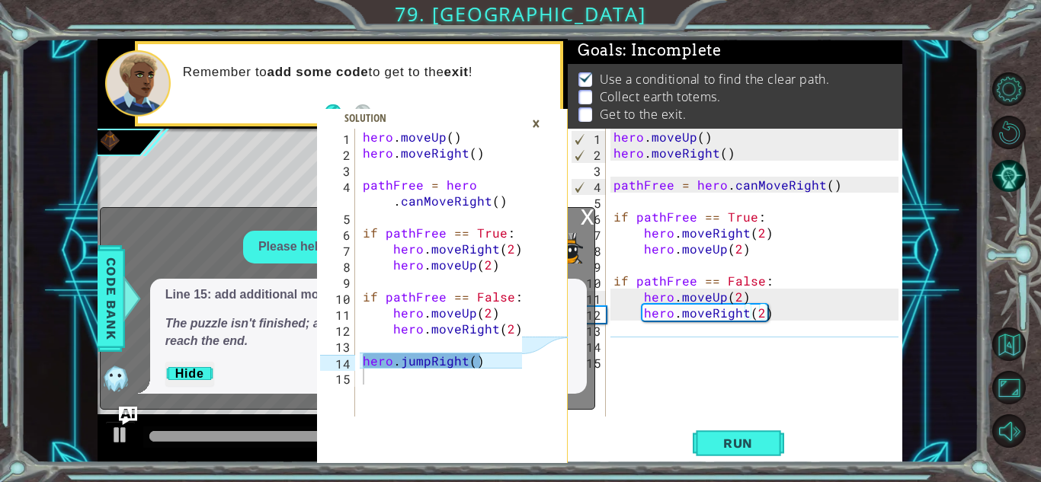
click at [801, 302] on div "hero . moveUp ( ) hero . moveRight ( ) pathFree = hero . canMoveRight ( ) if pa…" at bounding box center [758, 289] width 296 height 320
click at [804, 311] on div "hero . moveUp ( ) hero . moveRight ( ) pathFree = hero . canMoveRight ( ) if pa…" at bounding box center [758, 289] width 296 height 320
type textarea "hero.moveRight(2)"
click at [804, 311] on div "hero . moveUp ( ) hero . moveRight ( ) pathFree = hero . canMoveRight ( ) if pa…" at bounding box center [758, 289] width 296 height 320
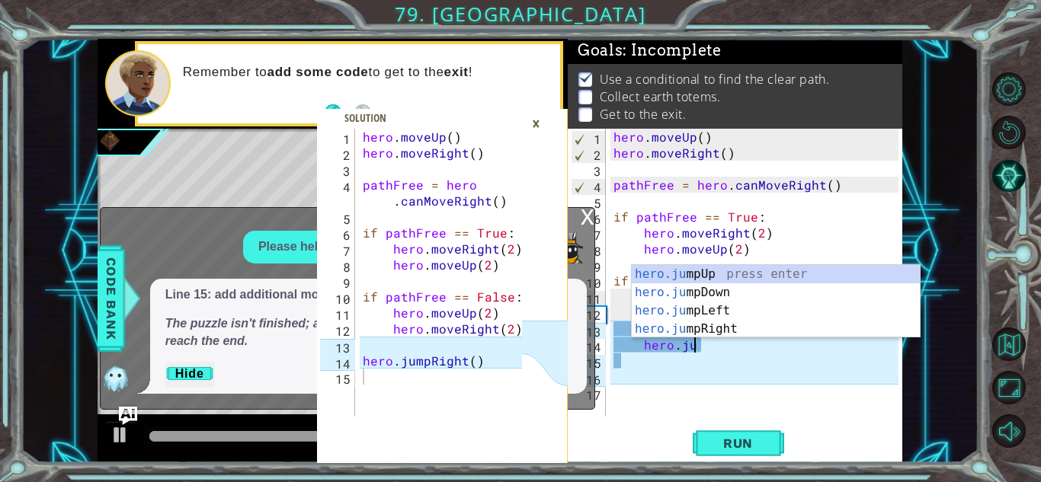
scroll to position [0, 5]
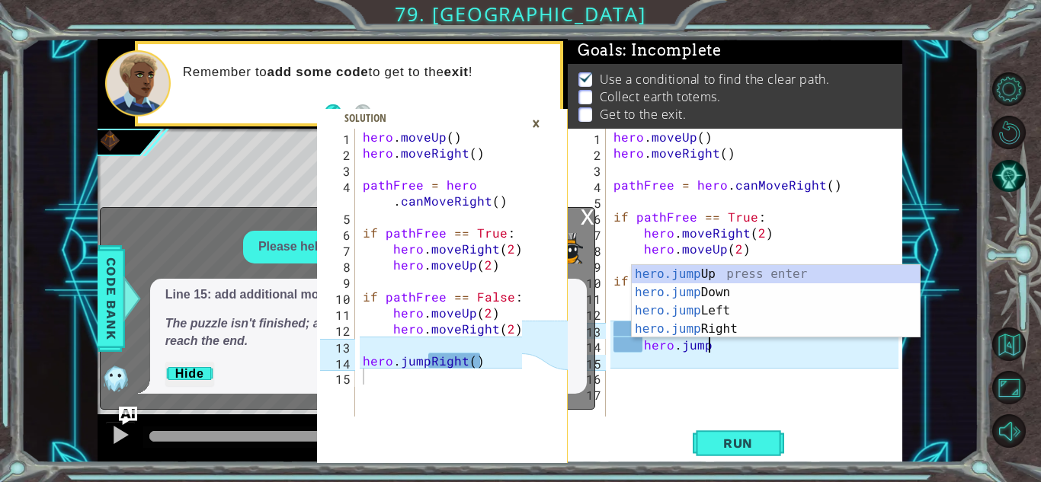
type textarea "hero.jumpR"
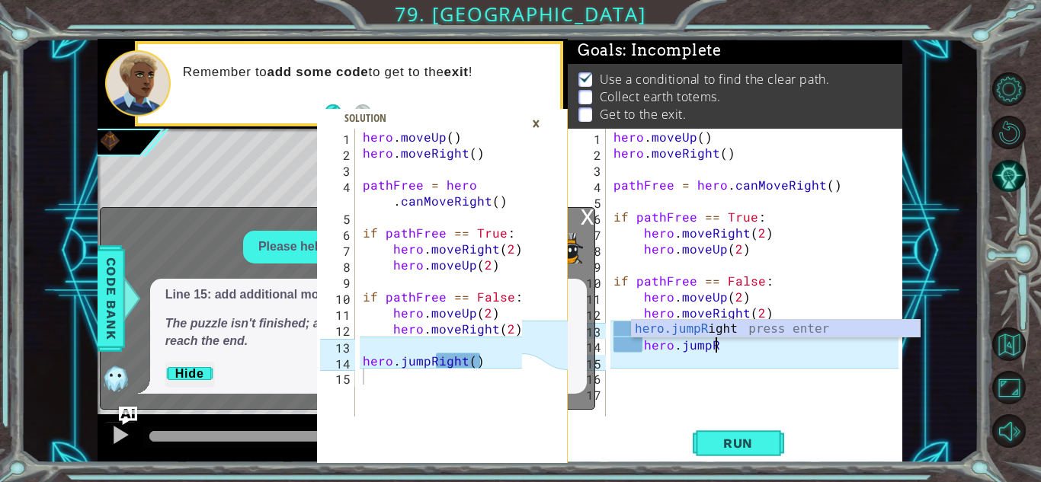
scroll to position [0, 1]
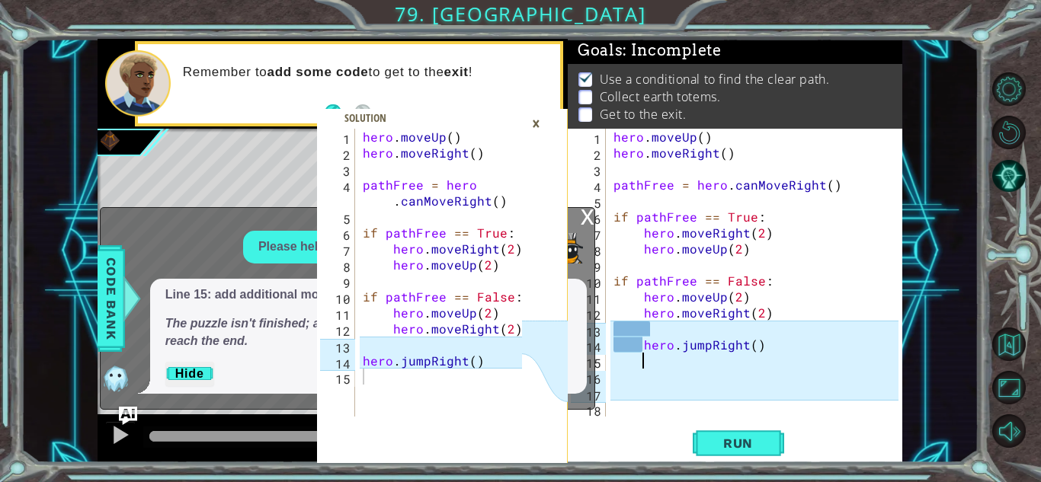
click at [851, 296] on div "hero . moveUp ( ) hero . moveRight ( ) pathFree = hero . canMoveRight ( ) if pa…" at bounding box center [758, 289] width 296 height 320
click at [766, 434] on button "Run" at bounding box center [737, 444] width 91 height 34
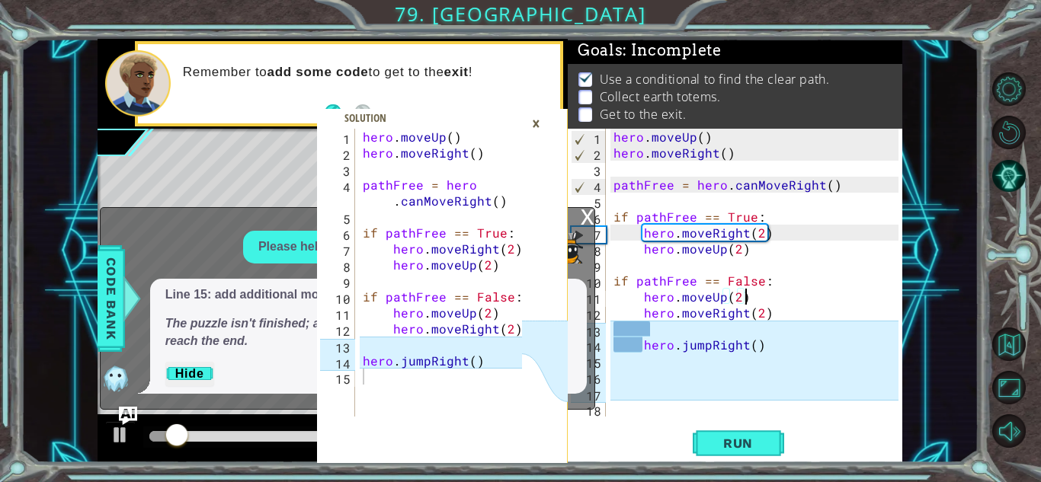
click at [539, 123] on div "×" at bounding box center [536, 123] width 24 height 26
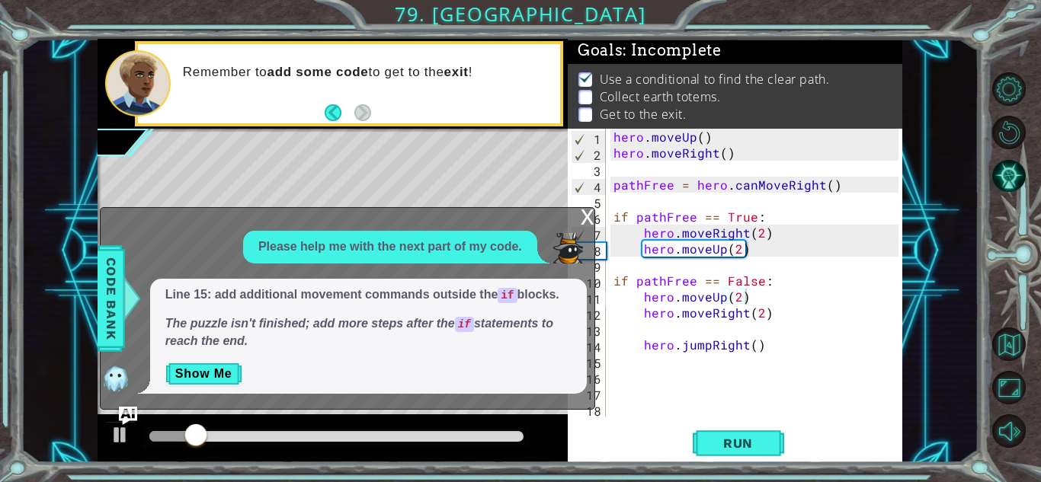
click at [585, 218] on div "x" at bounding box center [587, 215] width 14 height 15
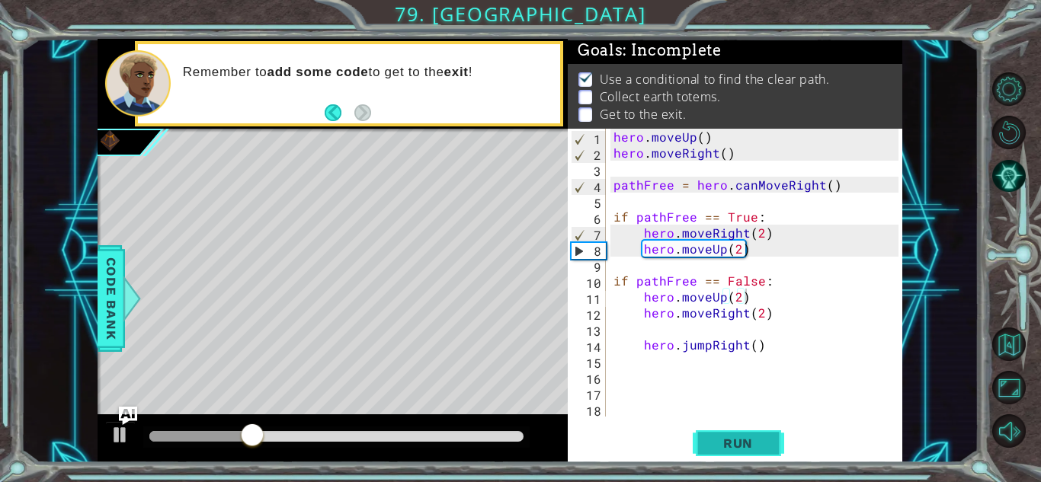
click at [736, 441] on span "Run" at bounding box center [738, 443] width 60 height 15
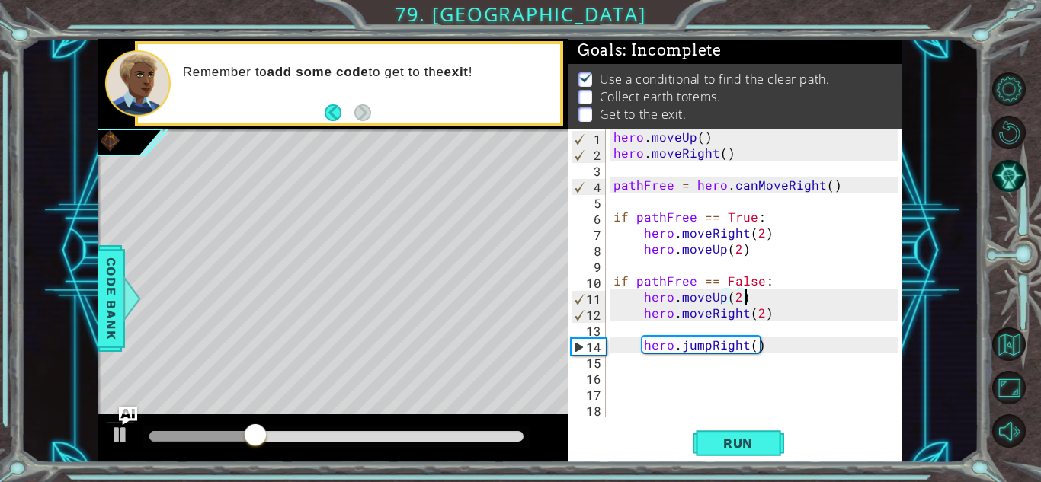
click at [810, 344] on div "hero . moveUp ( ) hero . moveRight ( ) pathFree = hero . canMoveRight ( ) if pa…" at bounding box center [758, 289] width 296 height 320
type textarea "hero.jumpRight()"
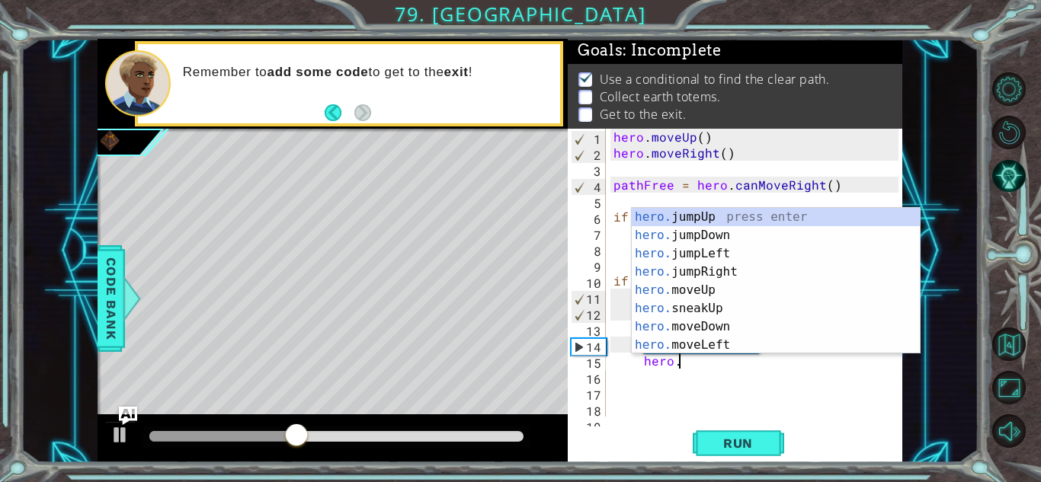
scroll to position [0, 4]
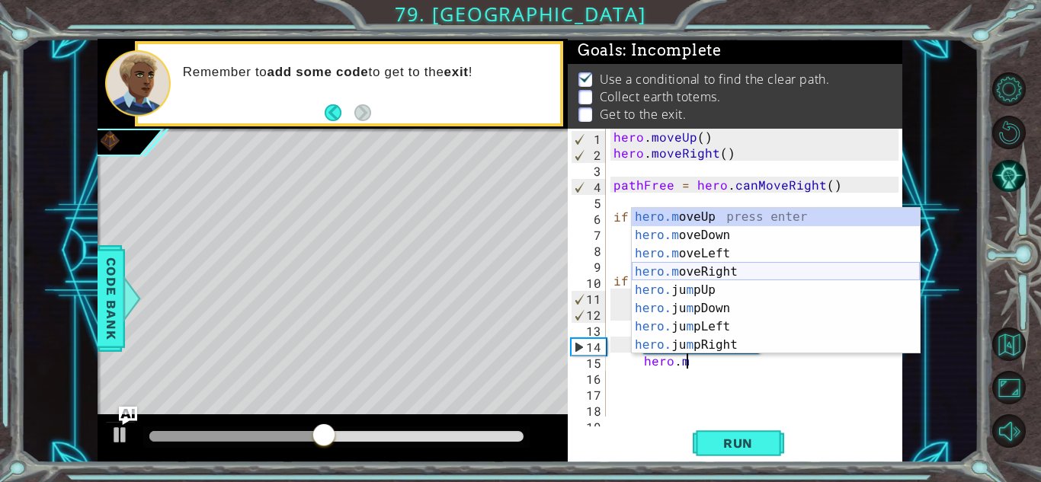
click at [827, 267] on div "hero.m oveUp press enter hero.m oveDown press enter hero.m oveLeft press enter …" at bounding box center [775, 299] width 288 height 183
type textarea "hero.moveRight(1)"
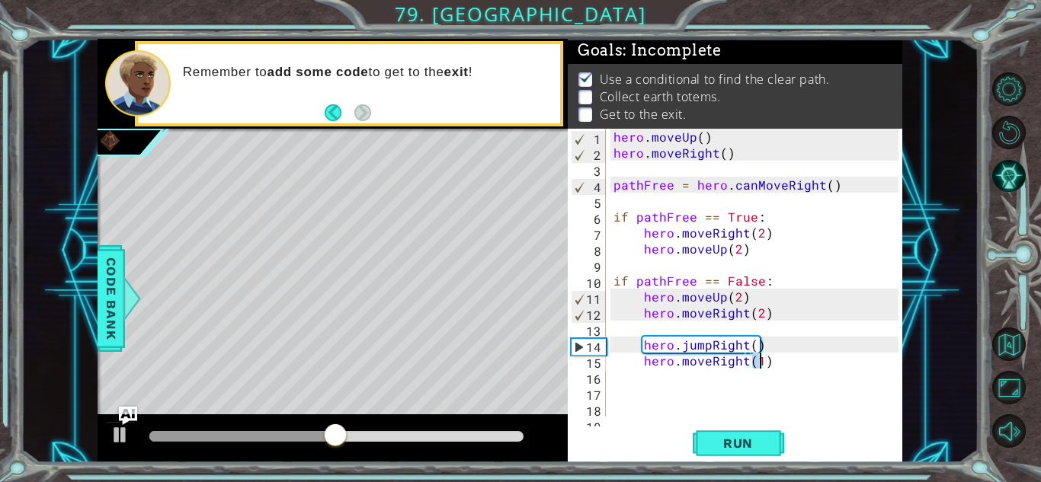
click at [792, 355] on div "hero . moveUp ( ) hero . moveRight ( ) pathFree = hero . canMoveRight ( ) if pa…" at bounding box center [758, 289] width 296 height 320
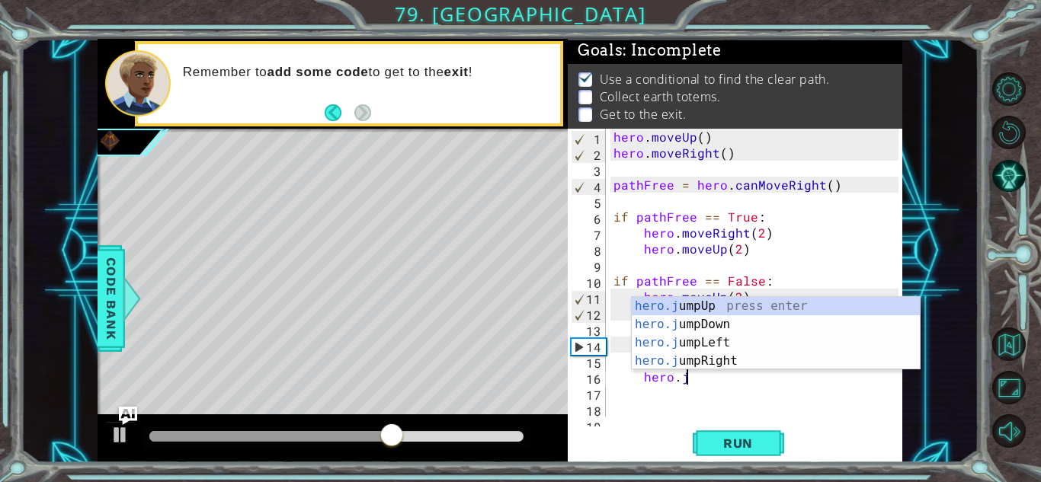
type textarea "hero.ju"
click at [801, 323] on div "hero.ju mpUp press enter hero.ju mpDown press enter hero.[PERSON_NAME] mpLeft p…" at bounding box center [775, 352] width 288 height 110
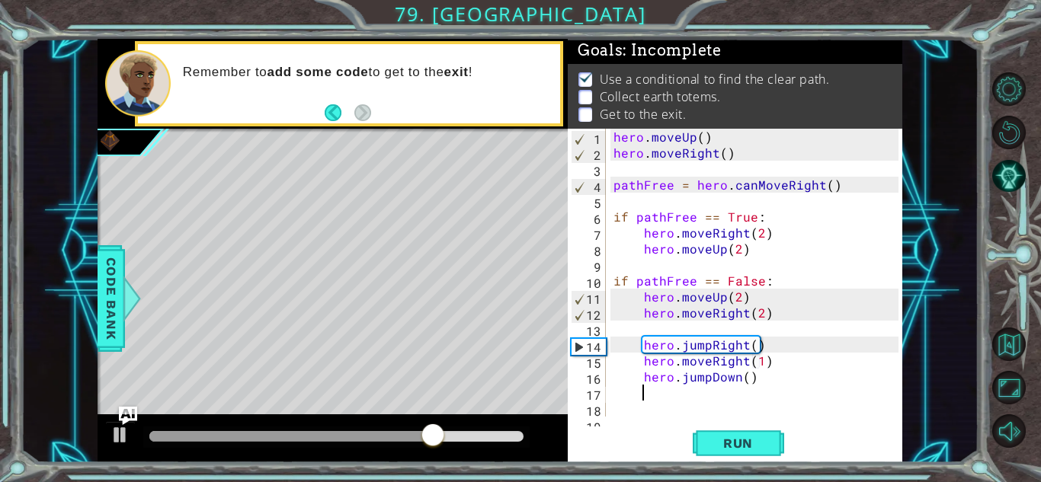
click at [778, 381] on div "hero . moveUp ( ) hero . moveRight ( ) pathFree = hero . canMoveRight ( ) if pa…" at bounding box center [758, 289] width 296 height 320
type textarea "hero.jumpDown()"
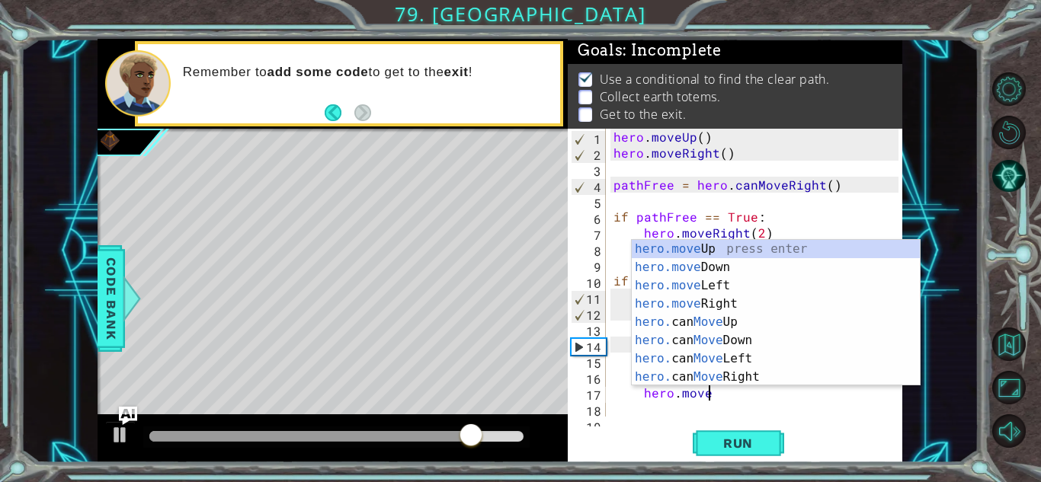
scroll to position [0, 5]
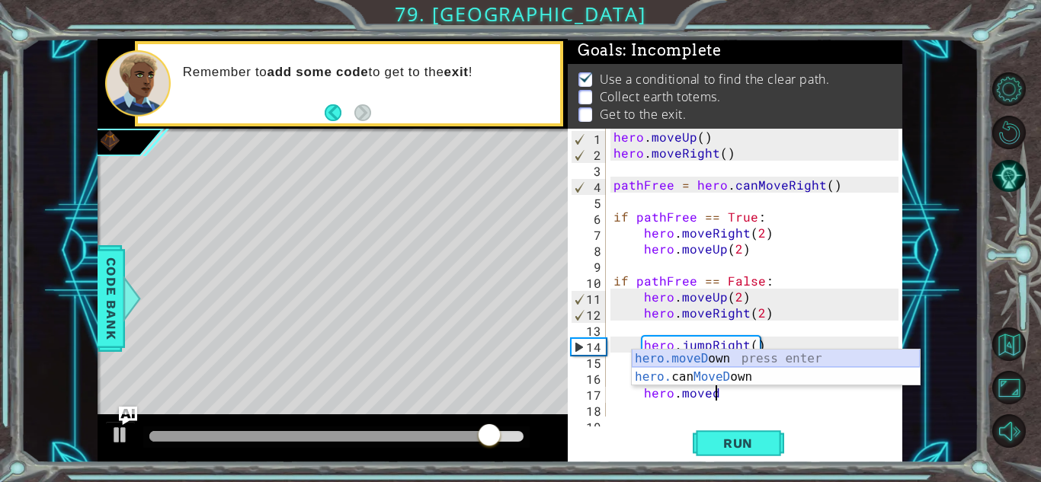
click at [801, 356] on div "hero.moveD own press enter hero. can MoveD own press enter" at bounding box center [775, 386] width 288 height 73
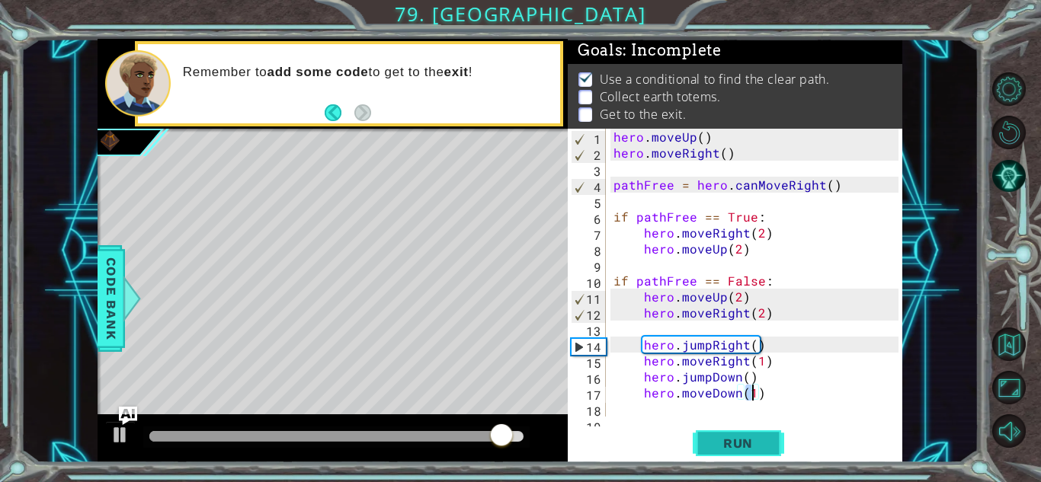
type textarea "hero.moveDown(1)"
click at [748, 440] on span "Run" at bounding box center [738, 443] width 60 height 15
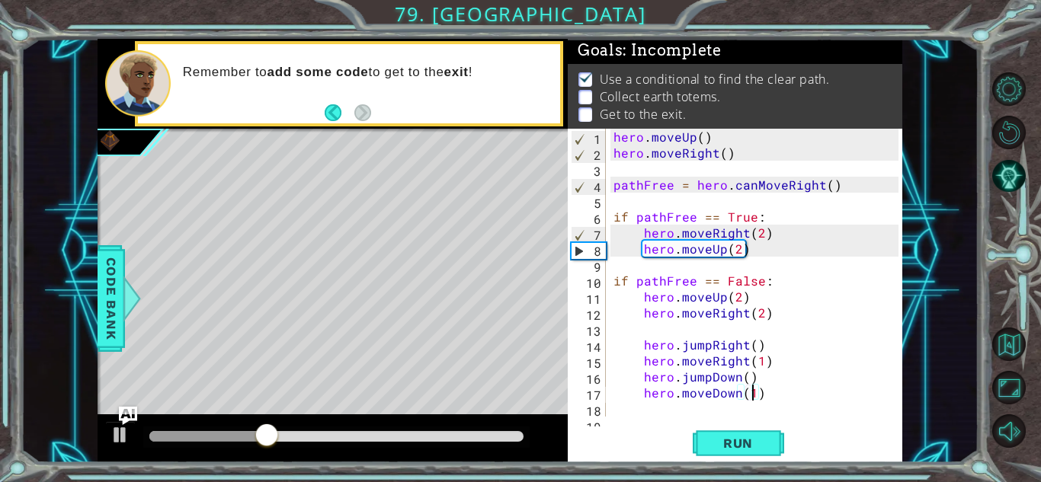
click at [801, 390] on div "hero . moveUp ( ) hero . moveRight ( ) pathFree = hero . canMoveRight ( ) if pa…" at bounding box center [758, 289] width 296 height 320
click at [747, 436] on span "Run" at bounding box center [738, 443] width 60 height 15
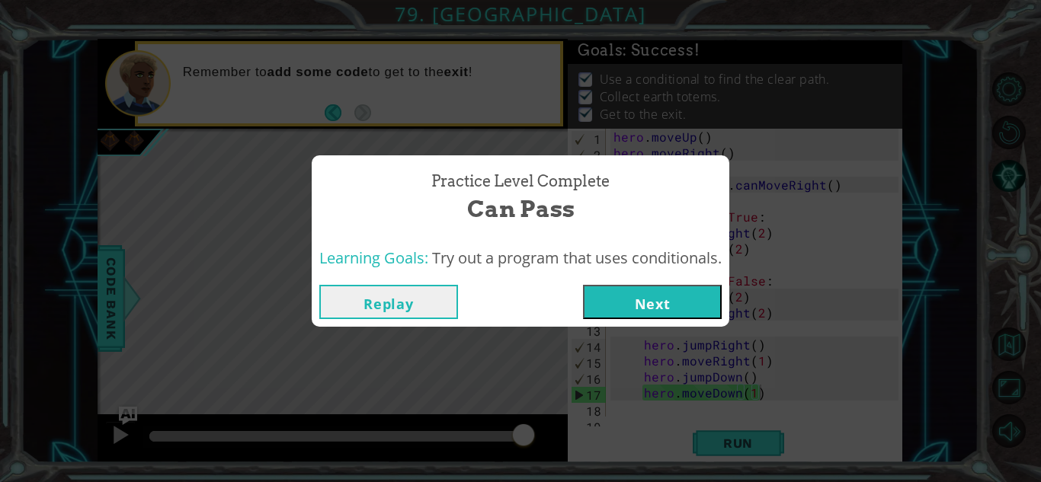
click at [625, 293] on button "Next" at bounding box center [652, 302] width 139 height 34
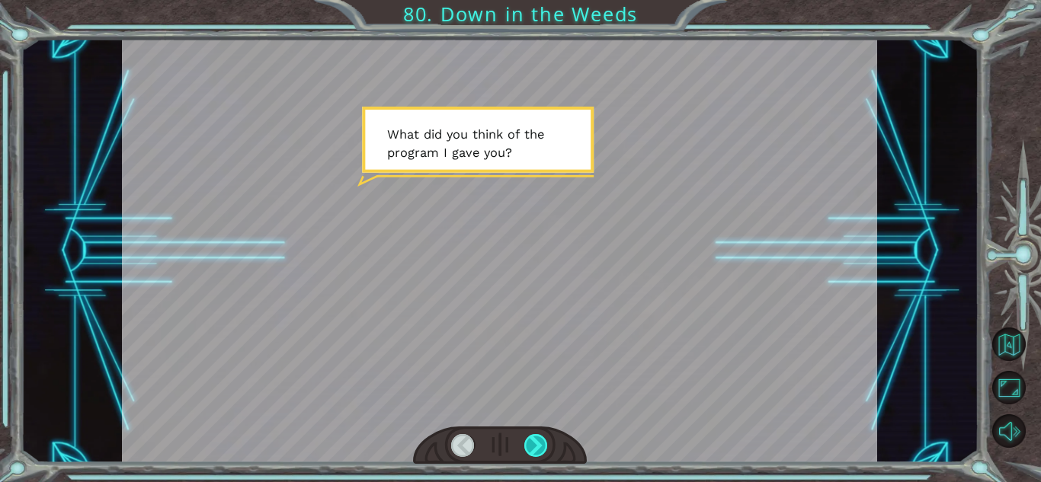
click at [532, 450] on div at bounding box center [536, 445] width 24 height 23
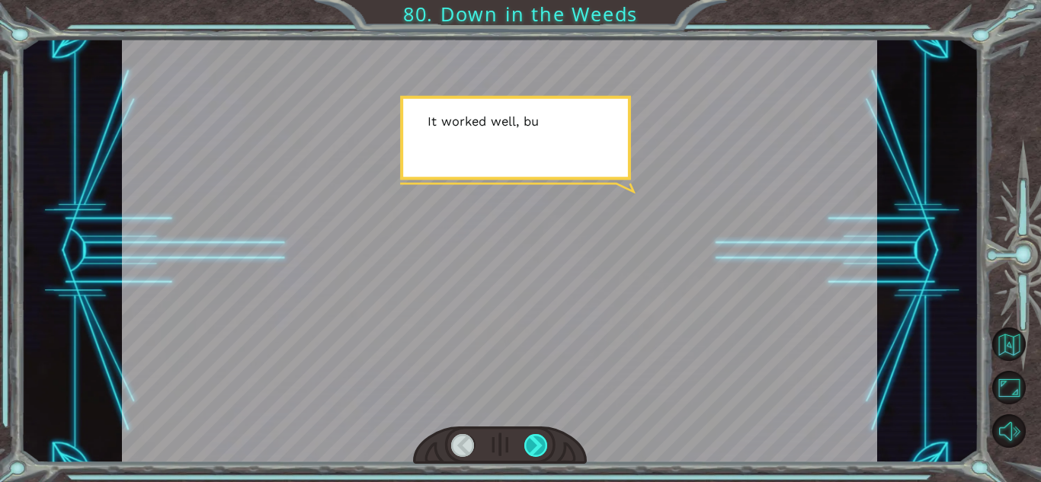
click at [532, 450] on div at bounding box center [536, 445] width 24 height 23
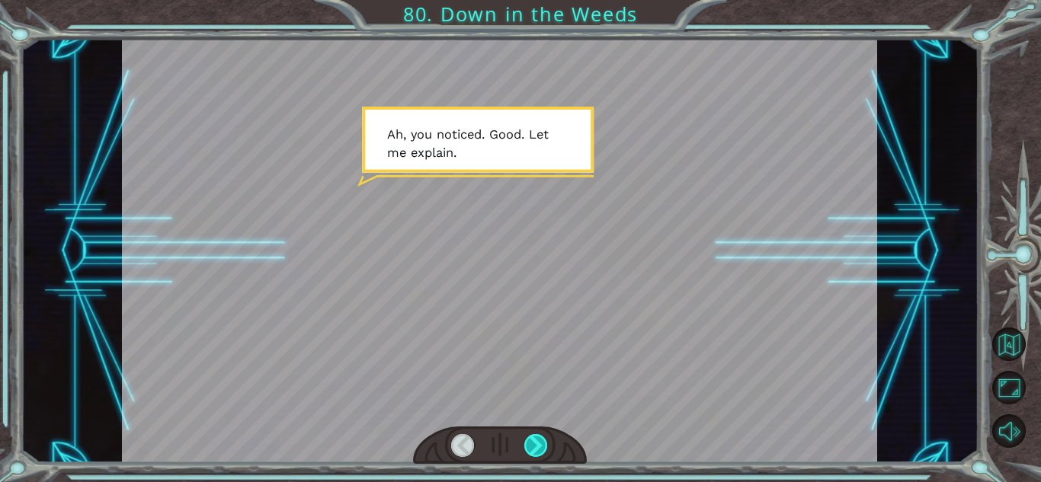
click at [532, 450] on div at bounding box center [536, 445] width 24 height 23
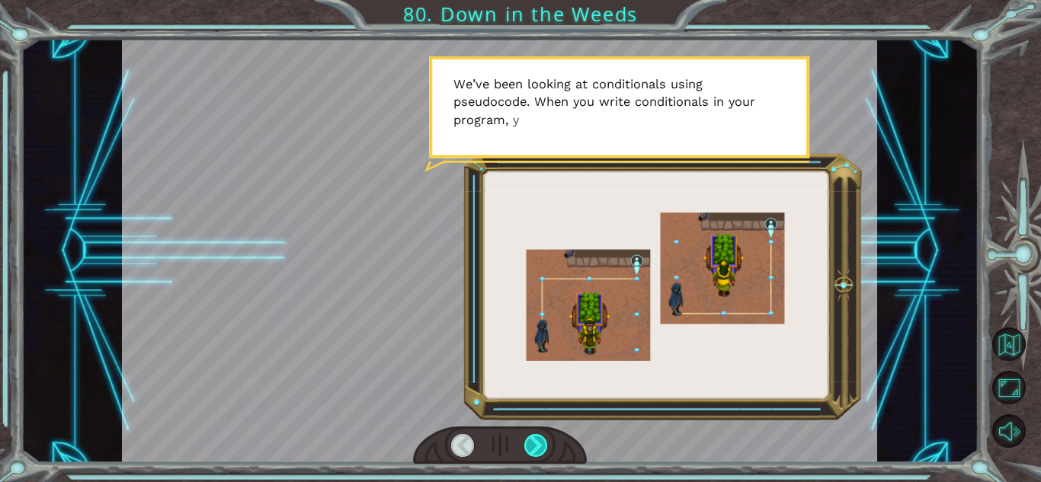
click at [532, 450] on div at bounding box center [536, 445] width 24 height 23
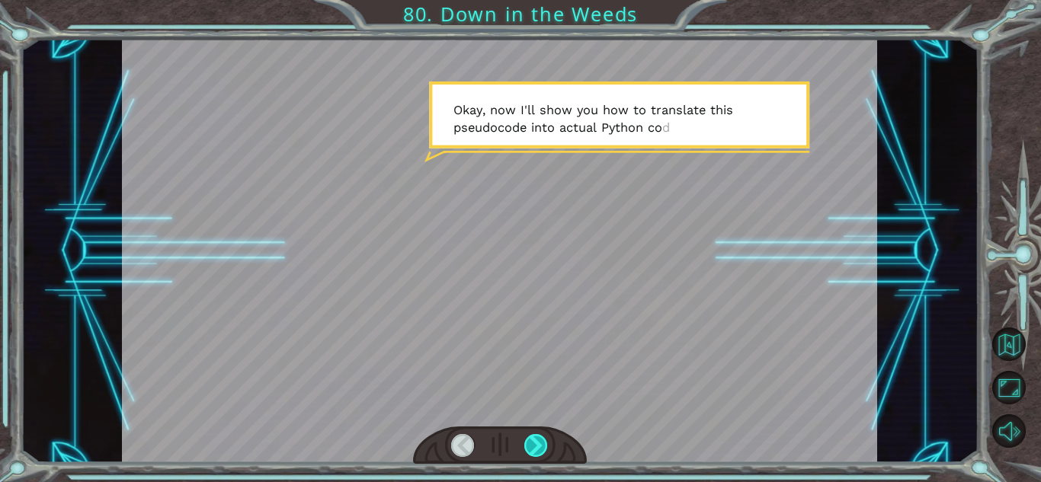
click at [532, 450] on div at bounding box center [536, 445] width 24 height 23
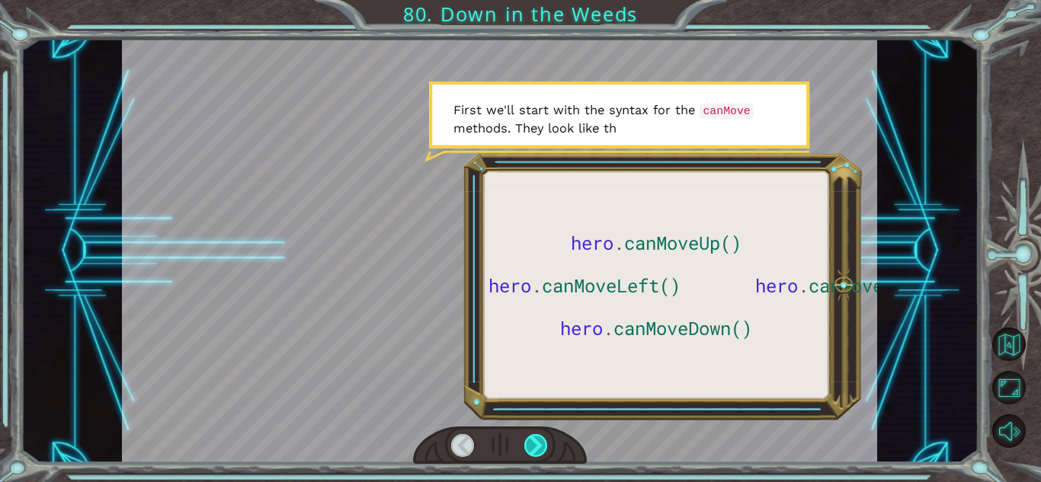
click at [532, 450] on div at bounding box center [536, 445] width 24 height 23
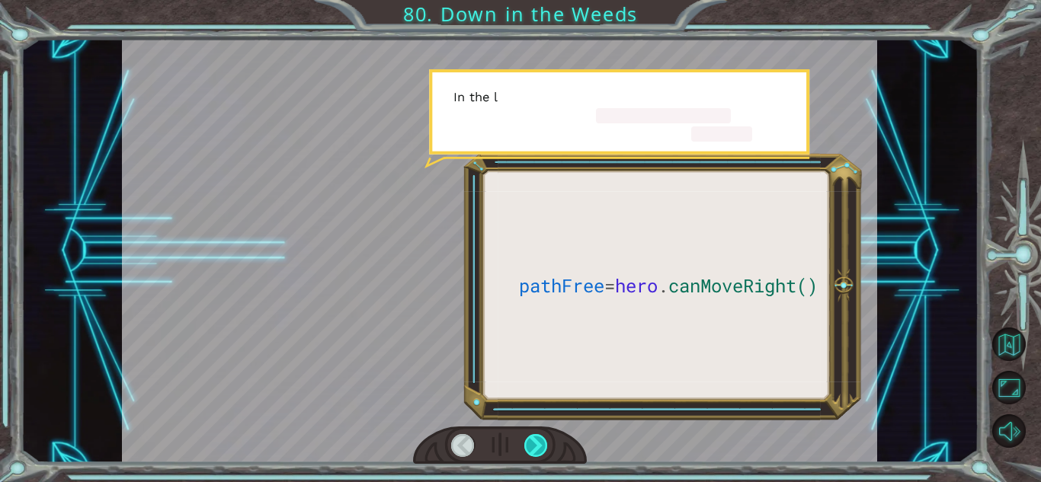
click at [532, 450] on div at bounding box center [536, 445] width 24 height 23
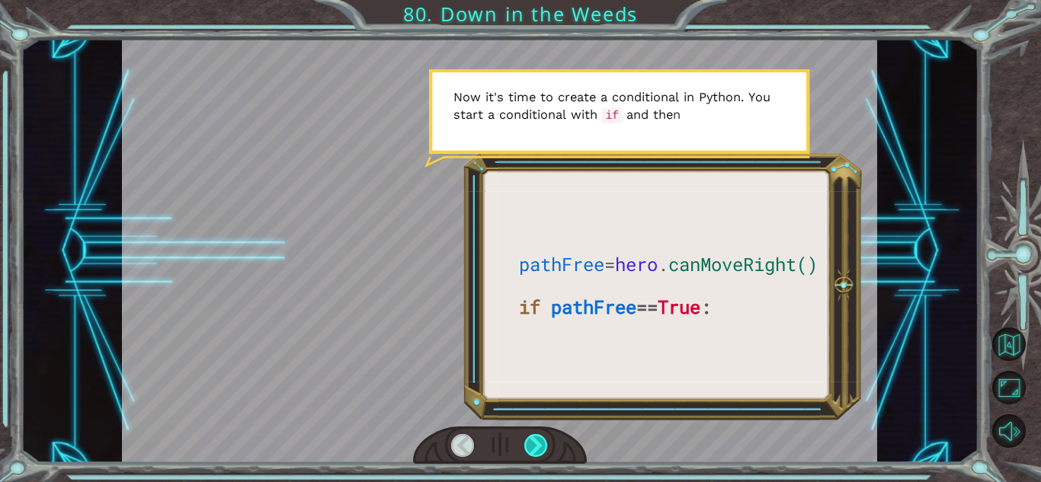
click at [532, 450] on div at bounding box center [536, 445] width 24 height 23
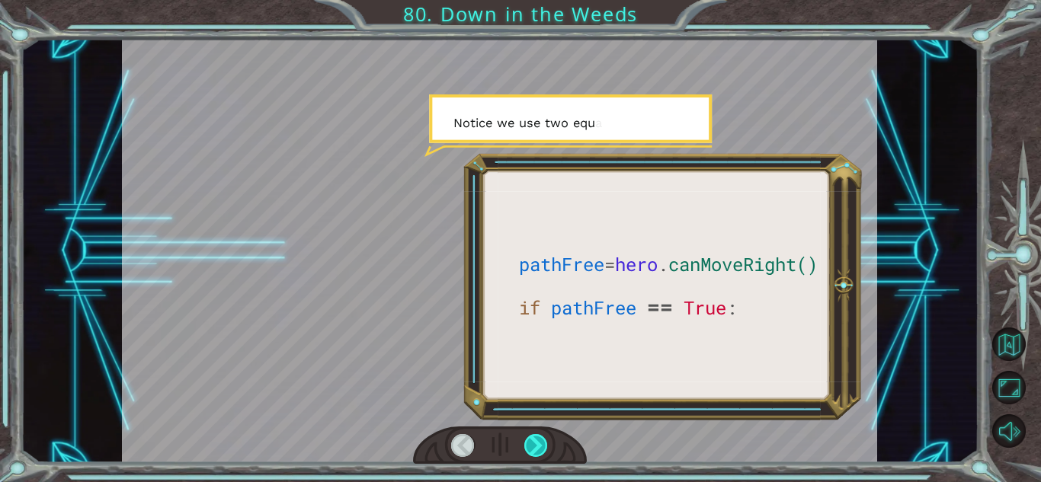
click at [532, 450] on div at bounding box center [536, 445] width 24 height 23
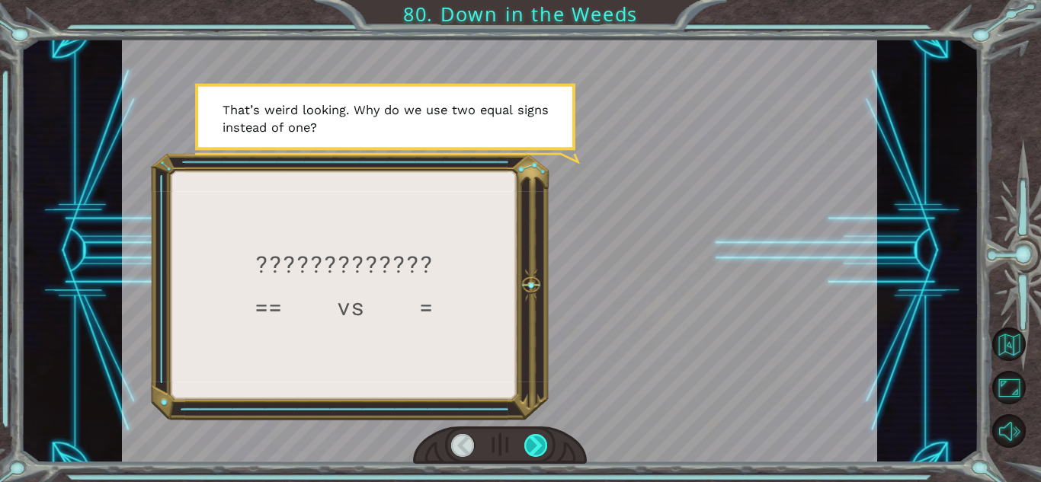
click at [532, 450] on div at bounding box center [536, 445] width 24 height 23
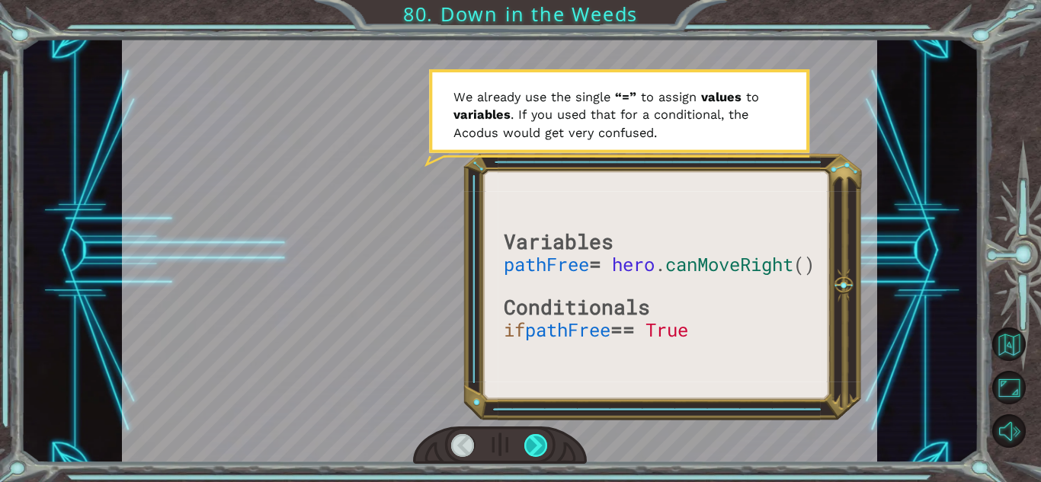
click at [532, 450] on div at bounding box center [536, 445] width 24 height 23
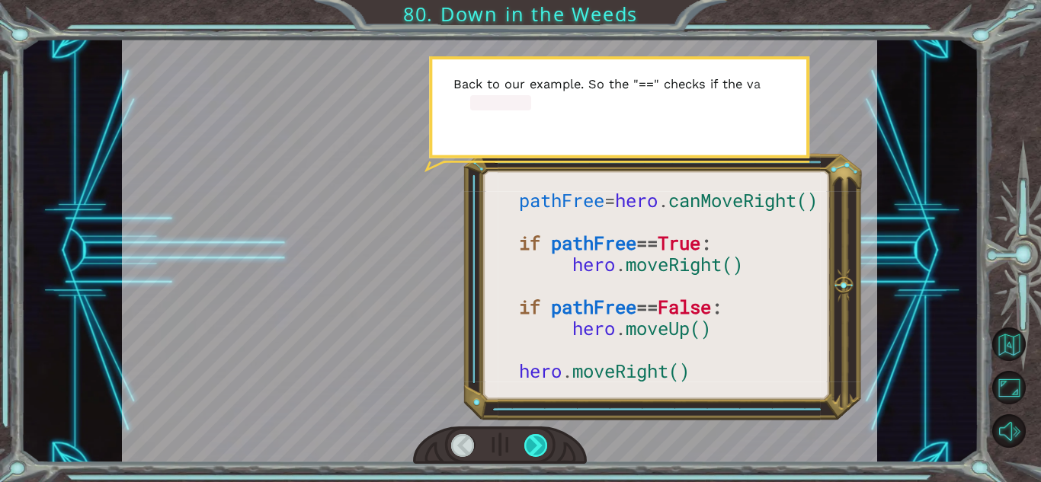
click at [532, 450] on div at bounding box center [536, 445] width 24 height 23
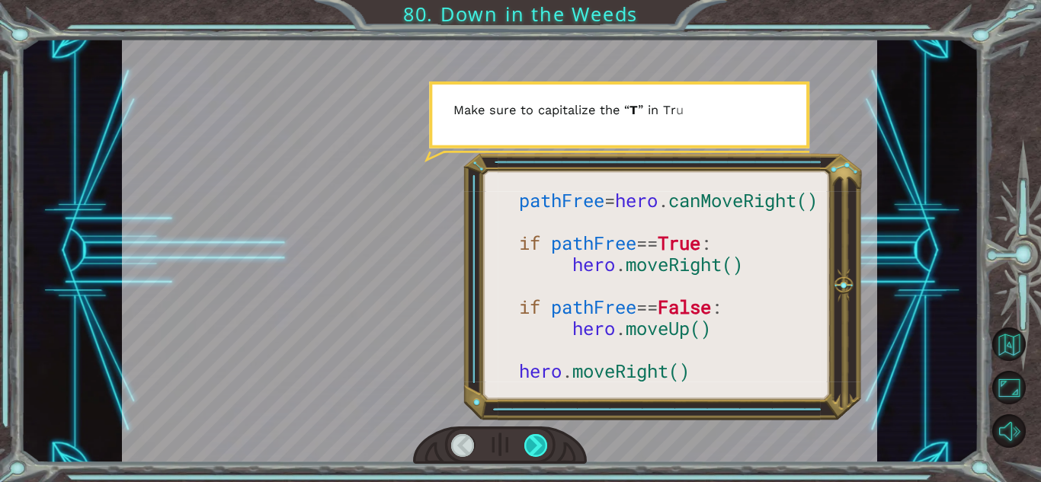
click at [532, 450] on div at bounding box center [536, 445] width 24 height 23
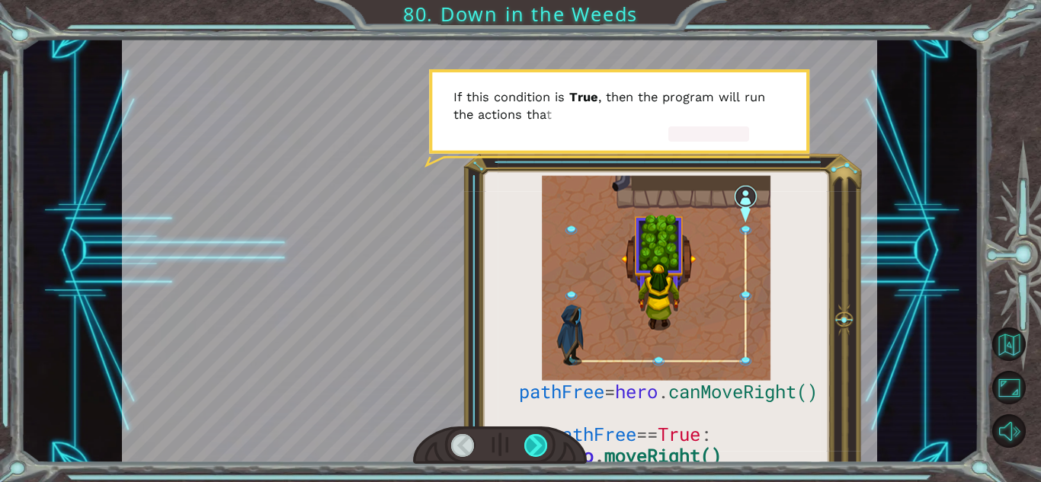
click at [532, 450] on div at bounding box center [536, 445] width 24 height 23
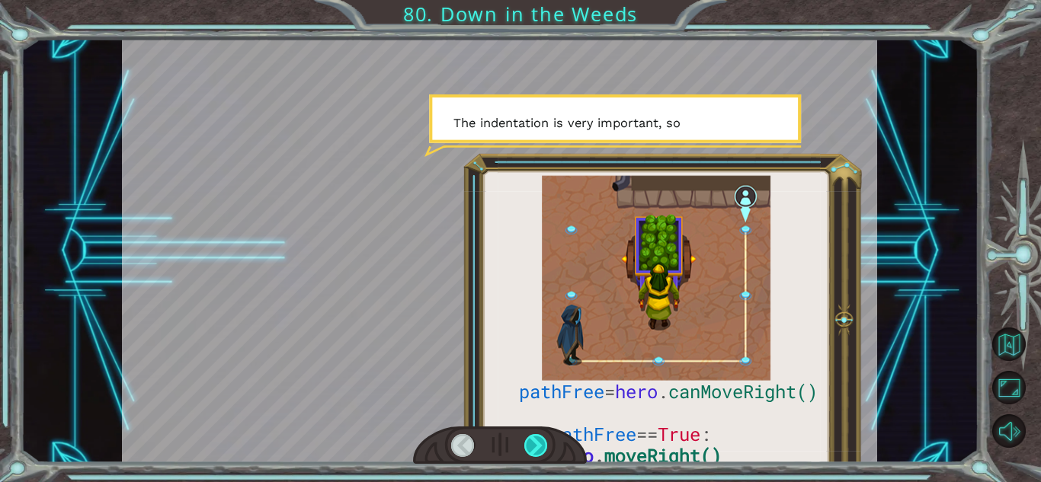
click at [532, 450] on div at bounding box center [536, 445] width 24 height 23
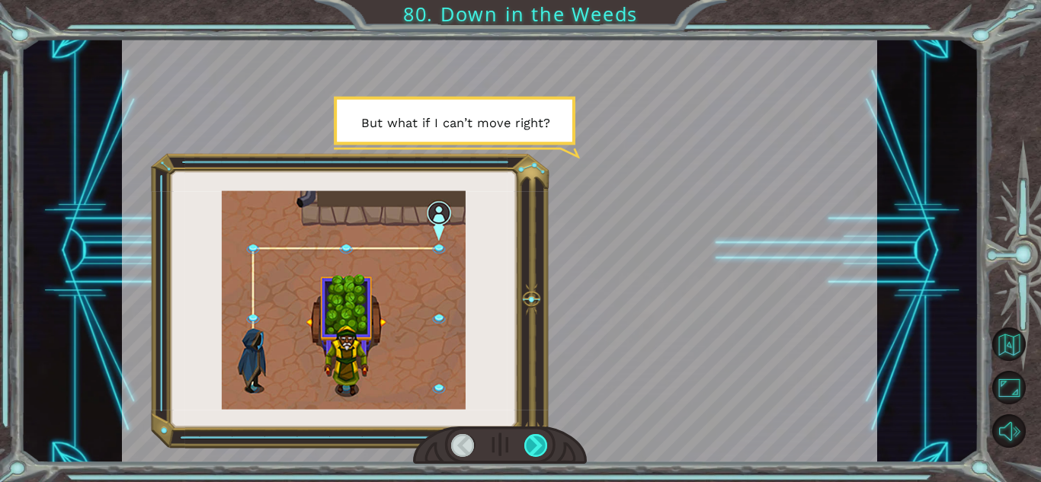
click at [532, 450] on div at bounding box center [536, 445] width 24 height 23
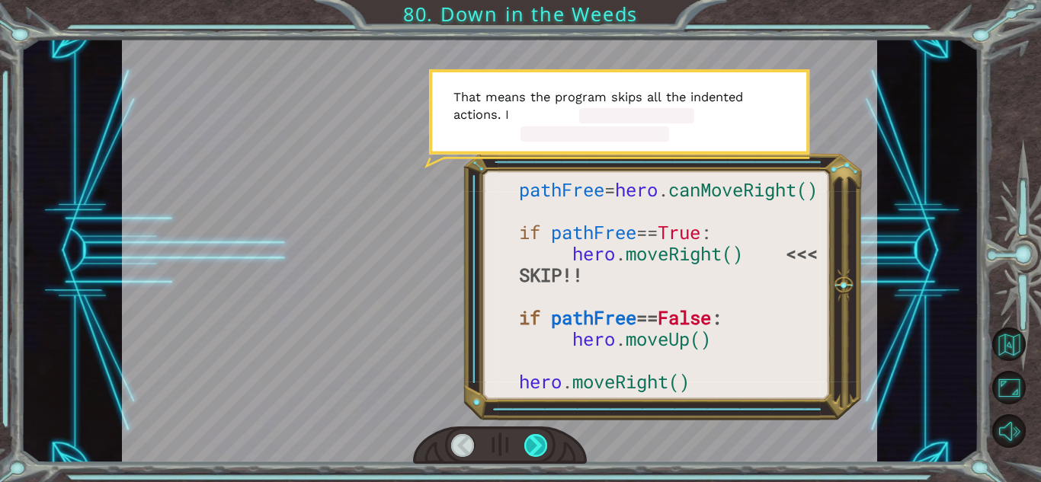
click at [532, 450] on div at bounding box center [536, 445] width 24 height 23
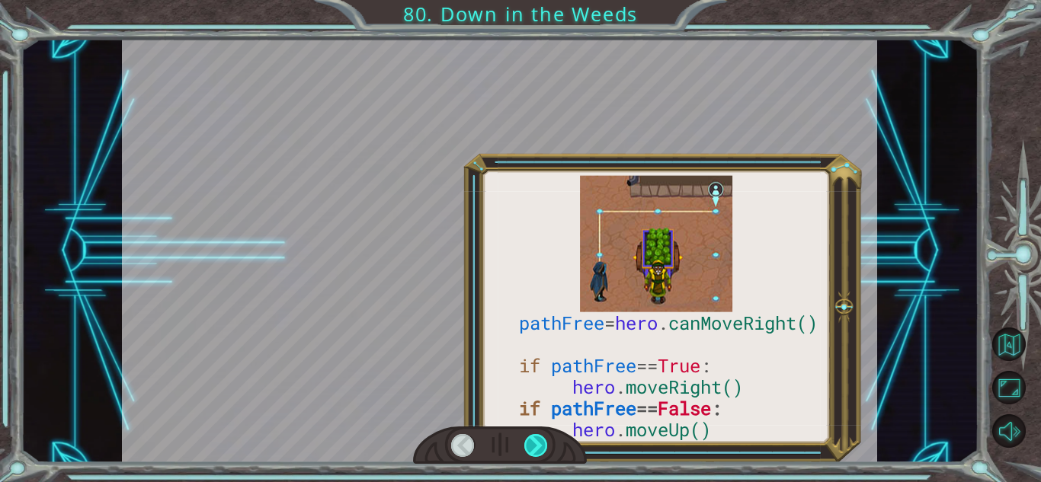
click at [532, 450] on div at bounding box center [536, 445] width 24 height 23
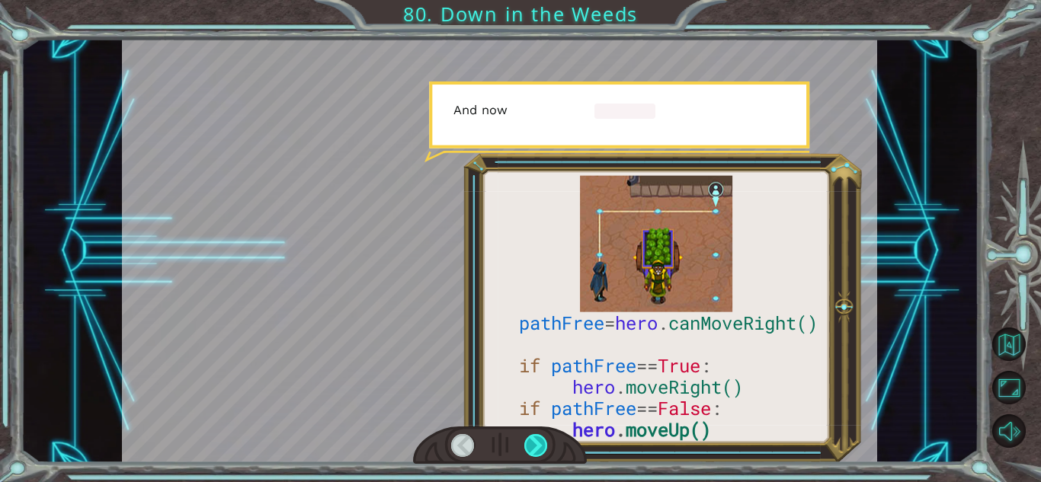
click at [532, 450] on div at bounding box center [536, 445] width 24 height 23
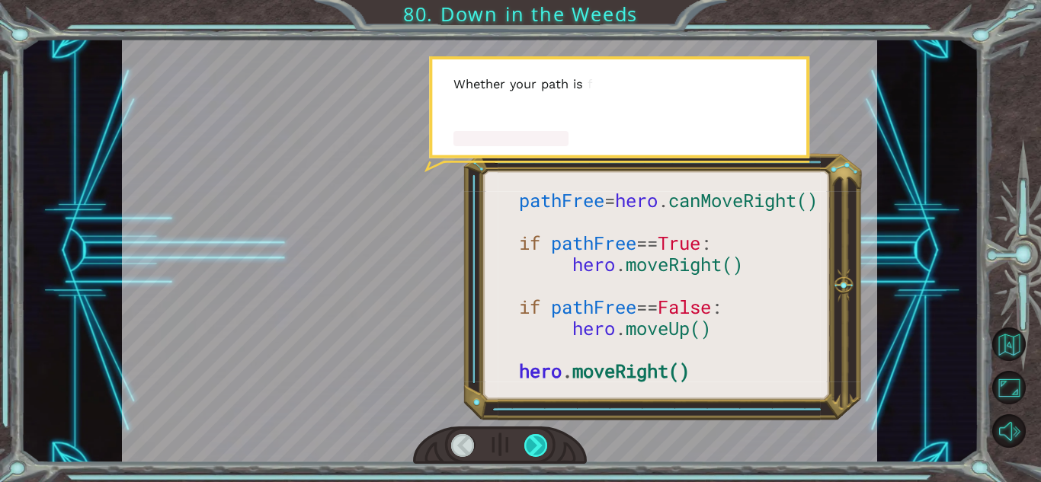
click at [532, 450] on div at bounding box center [536, 445] width 24 height 23
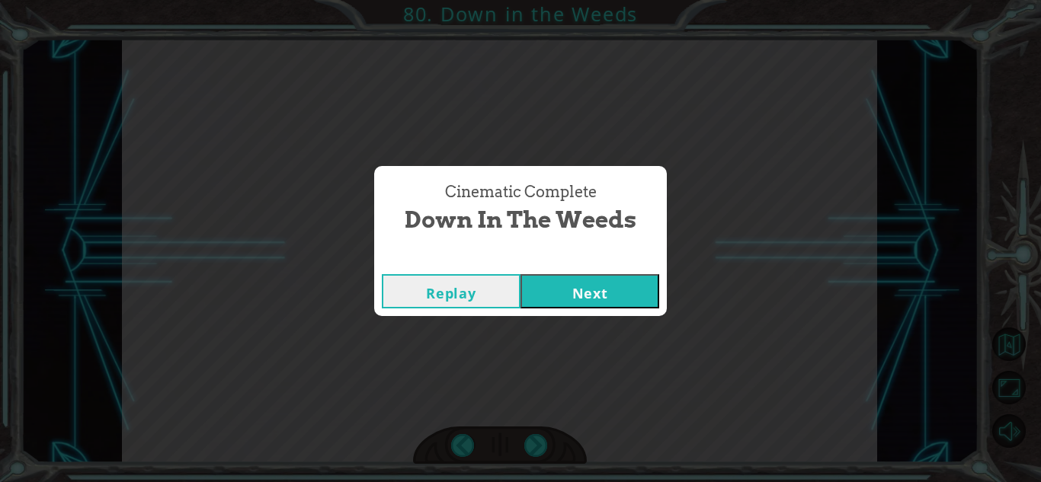
click at [577, 297] on button "Next" at bounding box center [589, 291] width 139 height 34
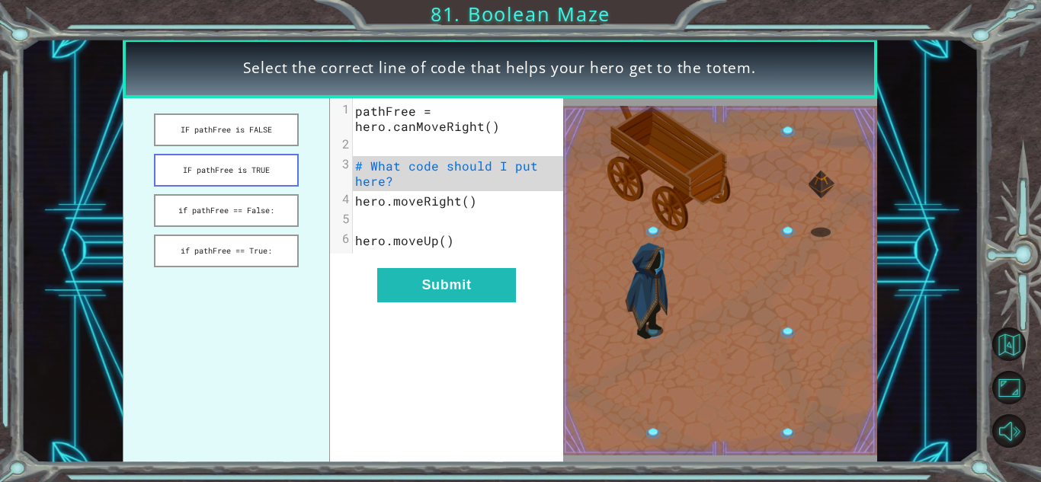
click at [279, 165] on button "IF pathFree is TRUE" at bounding box center [226, 170] width 144 height 33
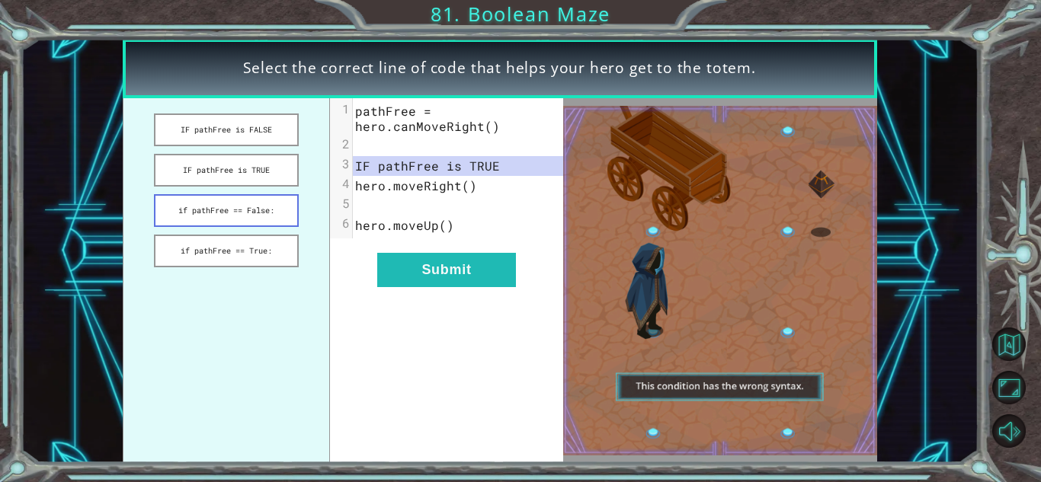
click at [273, 213] on button "if pathFree == False:" at bounding box center [226, 210] width 144 height 33
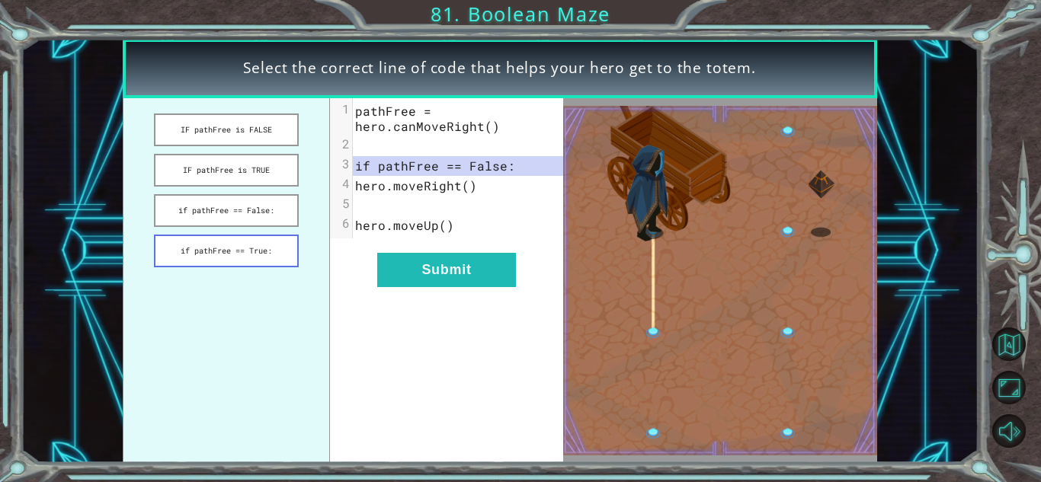
click at [273, 246] on button "if pathFree == True:" at bounding box center [226, 251] width 144 height 33
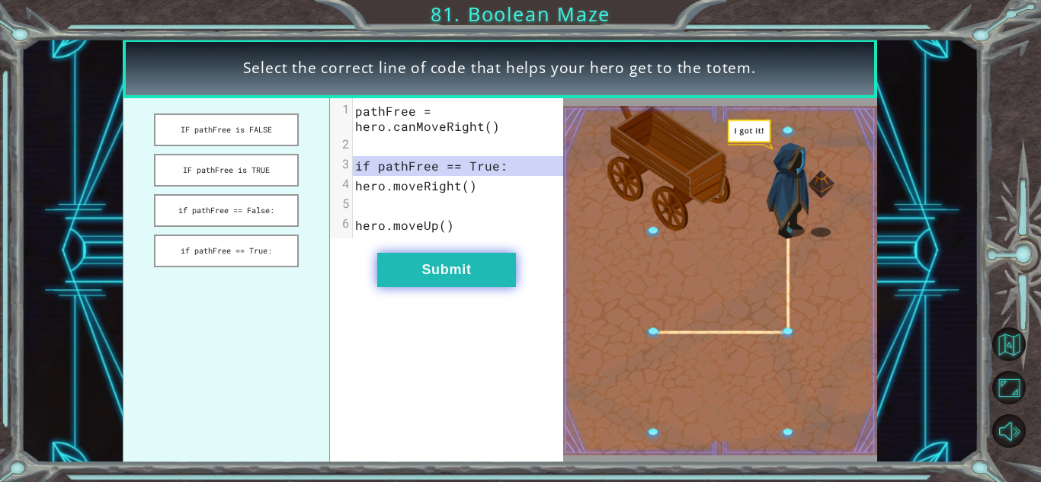
click at [439, 264] on button "Submit" at bounding box center [446, 270] width 139 height 34
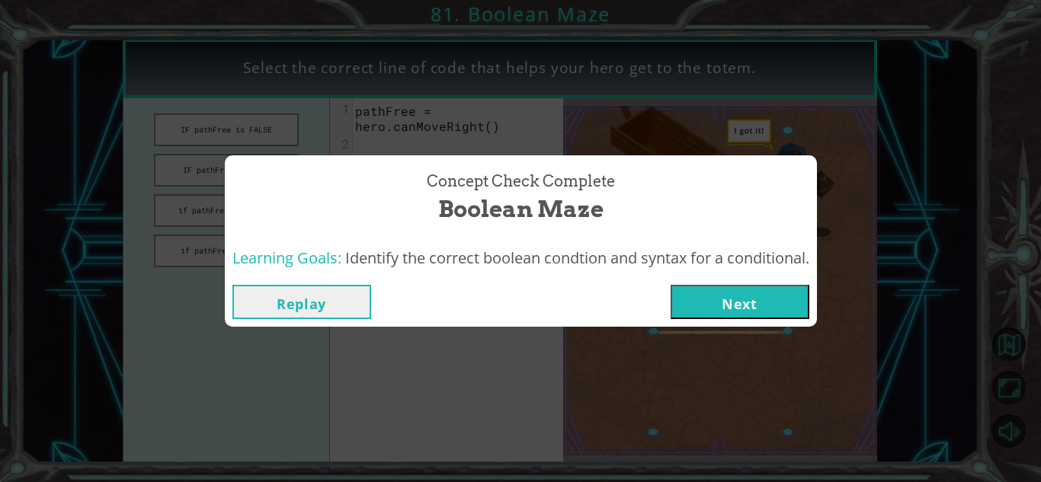
click at [738, 289] on button "Next" at bounding box center [739, 302] width 139 height 34
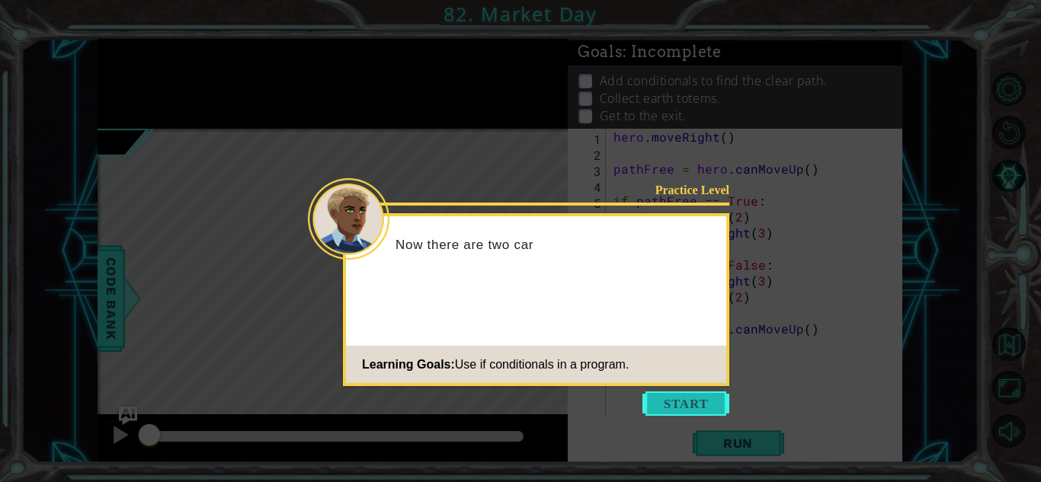
click at [690, 407] on button "Start" at bounding box center [685, 404] width 87 height 24
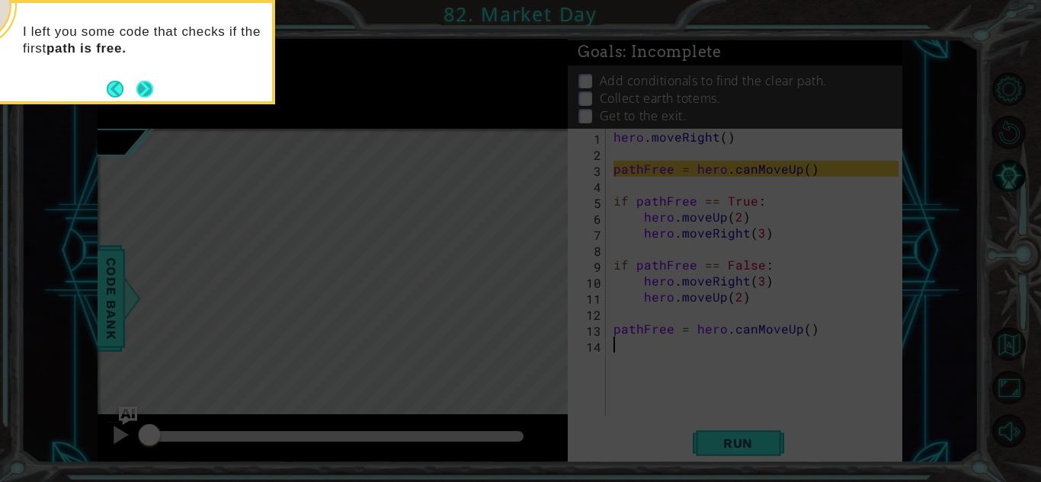
click at [139, 84] on button "Next" at bounding box center [144, 89] width 17 height 17
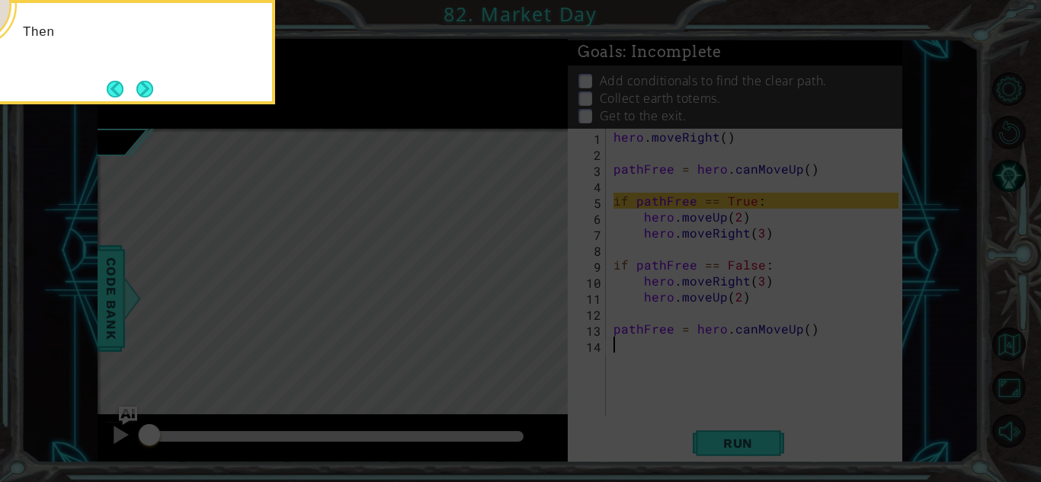
click at [139, 84] on button "Next" at bounding box center [144, 89] width 17 height 17
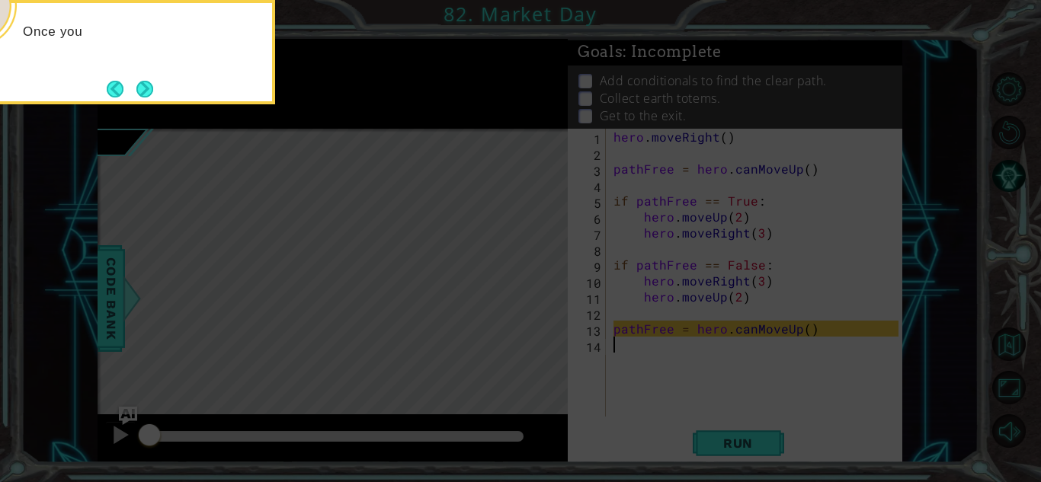
click at [139, 84] on button "Next" at bounding box center [144, 89] width 17 height 17
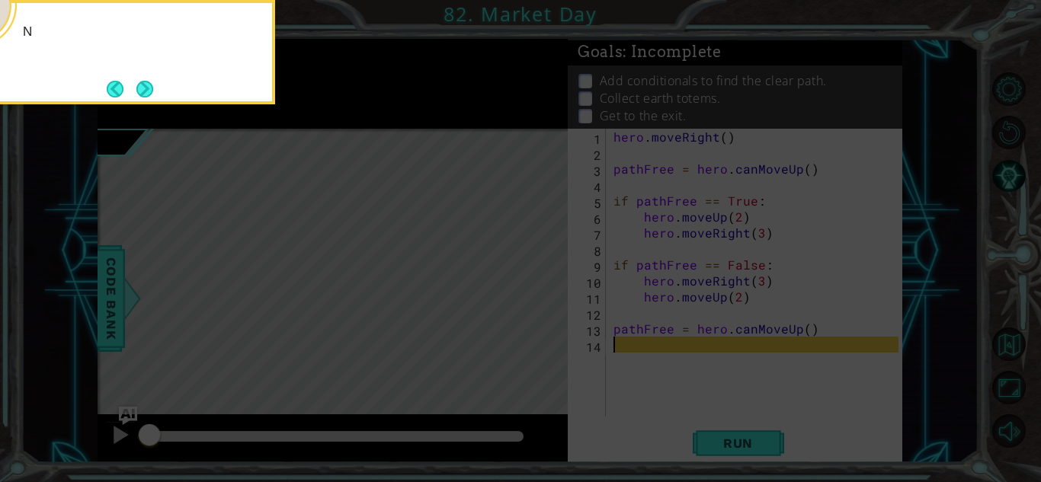
click at [139, 84] on button "Next" at bounding box center [145, 89] width 18 height 18
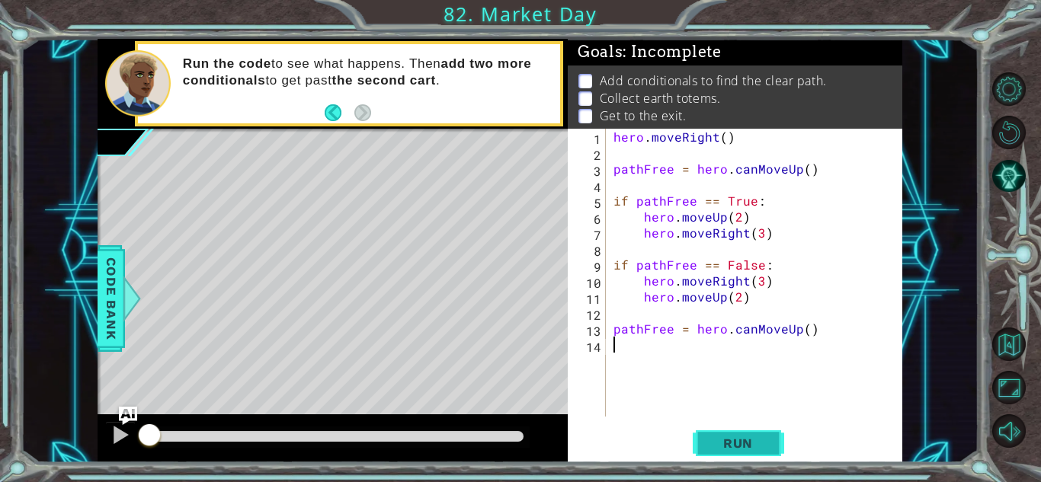
click at [740, 452] on button "Run" at bounding box center [737, 444] width 91 height 34
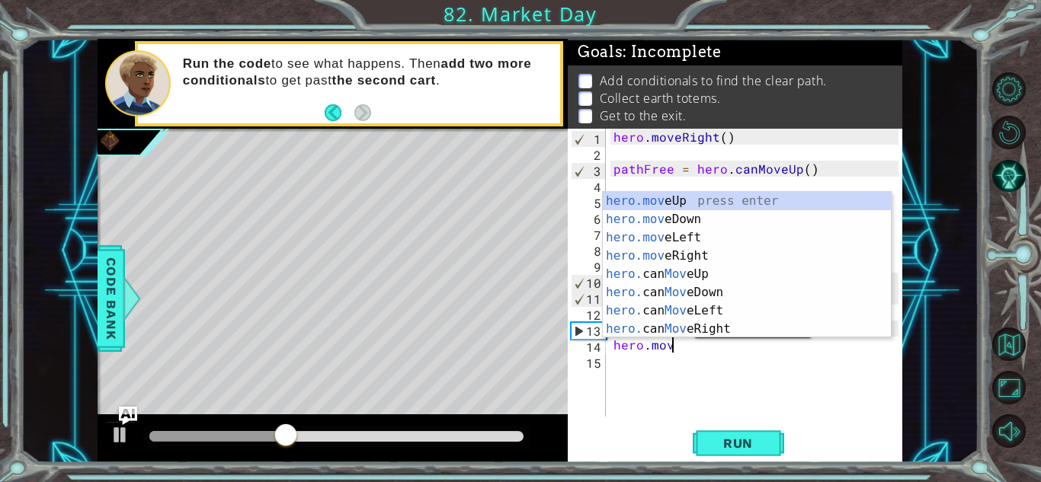
scroll to position [0, 3]
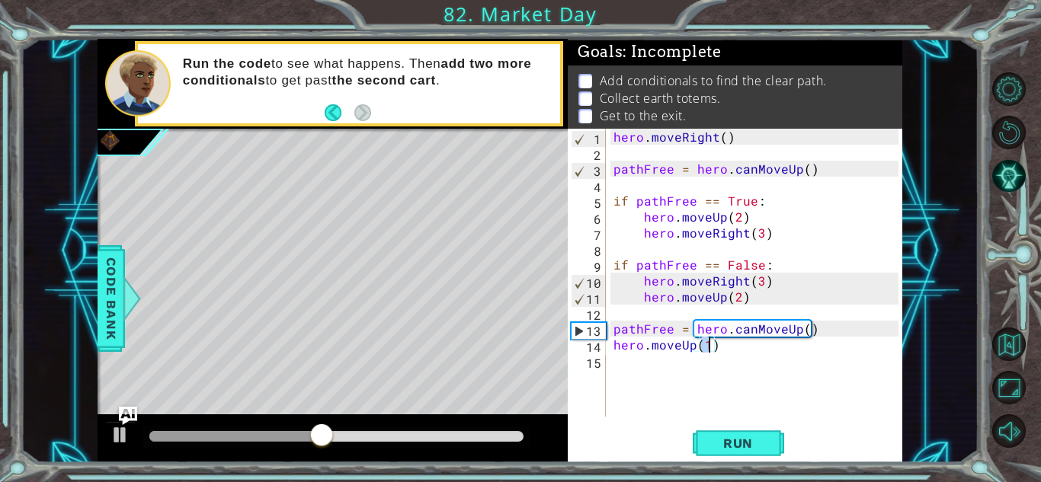
type textarea "hero.moveUp(2)"
click at [654, 187] on div "hero . moveRight ( ) pathFree = hero . canMoveUp ( ) if pathFree == True : hero…" at bounding box center [758, 289] width 296 height 320
click at [739, 210] on div "hero . moveRight ( ) pathFree = hero . canMoveUp ( ) steps = 2 if pathFree == T…" at bounding box center [758, 289] width 296 height 320
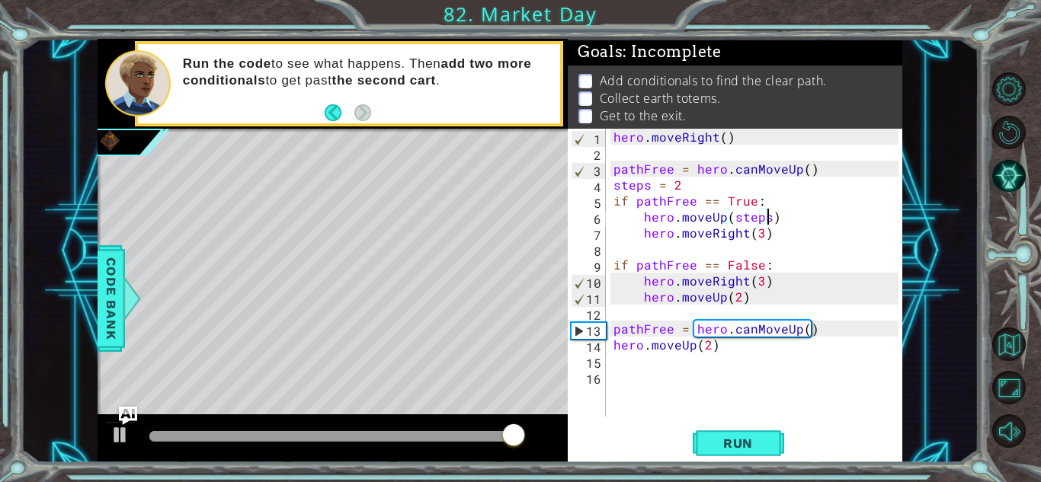
scroll to position [0, 9]
click at [738, 293] on div "hero . moveRight ( ) pathFree = hero . canMoveUp ( ) steps = 2 if pathFree == T…" at bounding box center [758, 289] width 296 height 320
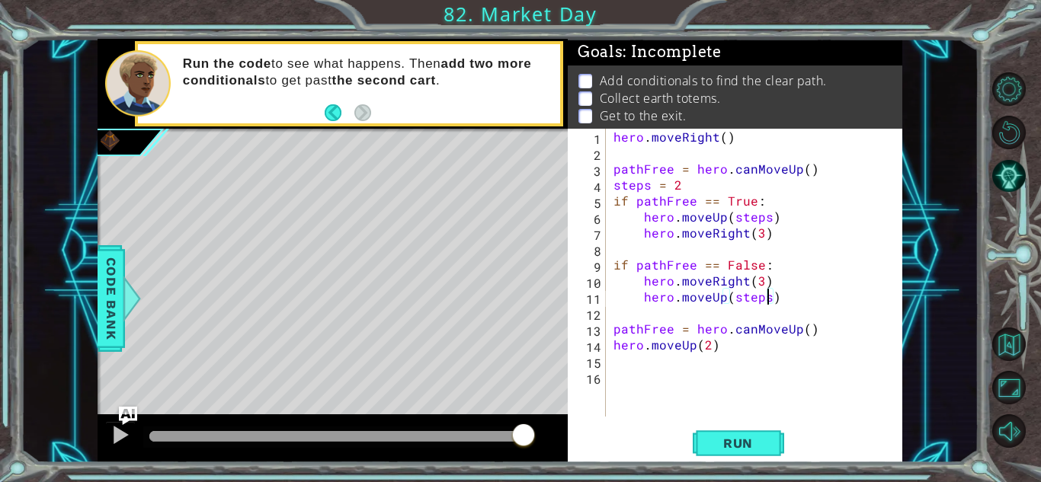
click at [712, 350] on div "hero . moveRight ( ) pathFree = hero . canMoveUp ( ) steps = 2 if pathFree == T…" at bounding box center [758, 289] width 296 height 320
click at [733, 436] on span "Run" at bounding box center [738, 443] width 60 height 15
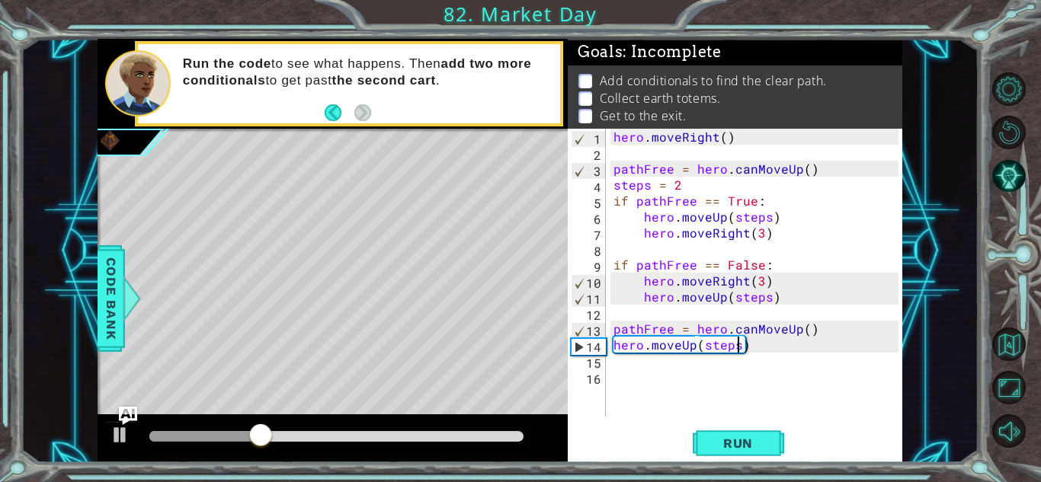
click at [692, 351] on div "hero . moveRight ( ) pathFree = hero . canMoveUp ( ) steps = 2 if pathFree == T…" at bounding box center [758, 289] width 296 height 320
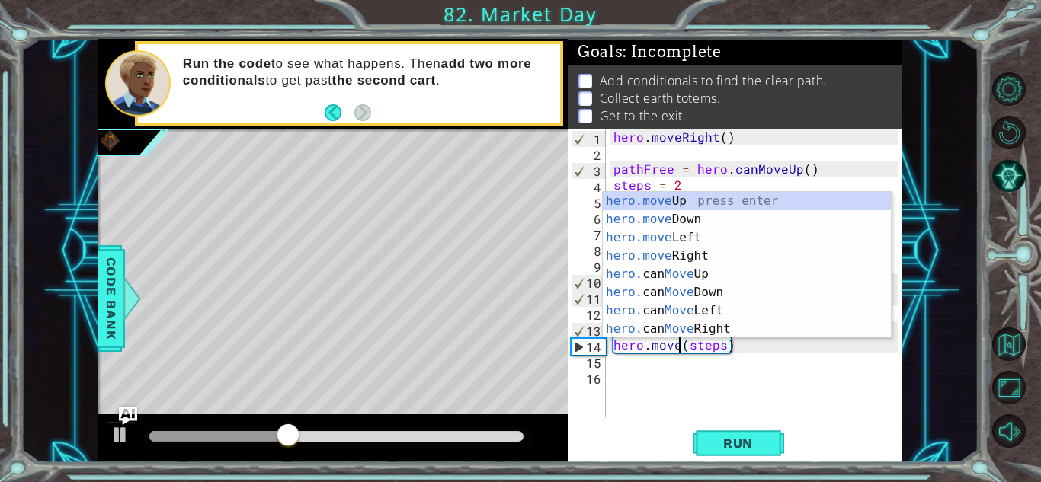
scroll to position [0, 5]
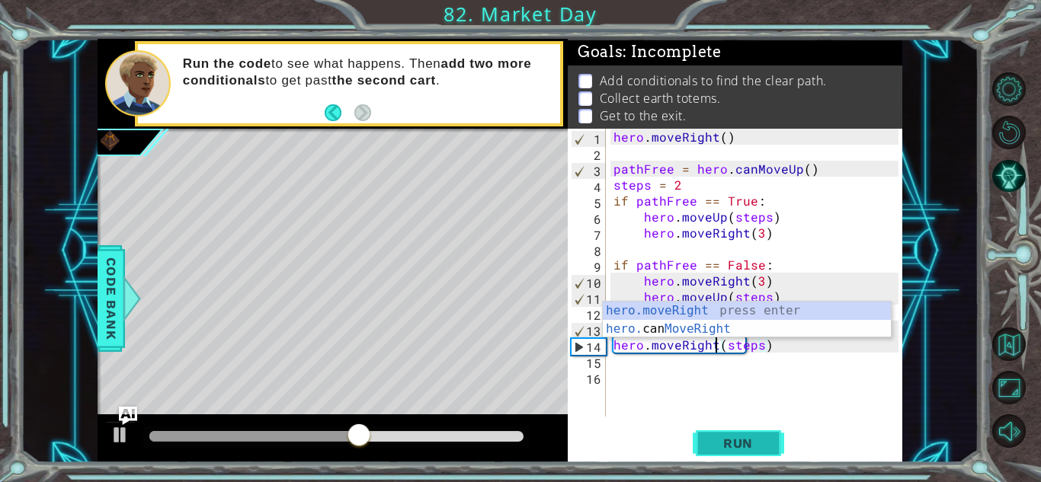
type textarea "hero.moveRight(steps)"
click at [724, 438] on span "Run" at bounding box center [738, 443] width 60 height 15
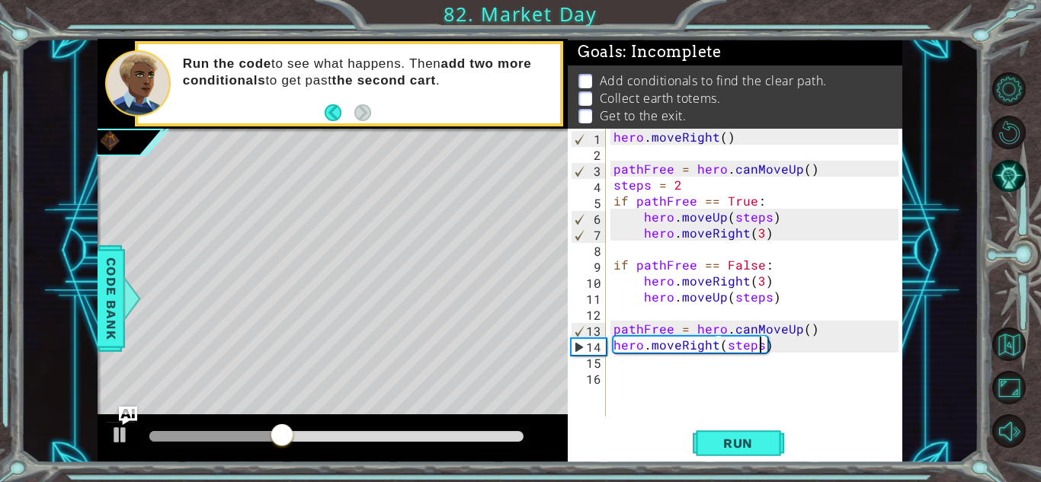
click at [800, 347] on div "hero . moveRight ( ) pathFree = hero . canMoveUp ( ) steps = 2 if pathFree == T…" at bounding box center [758, 289] width 296 height 320
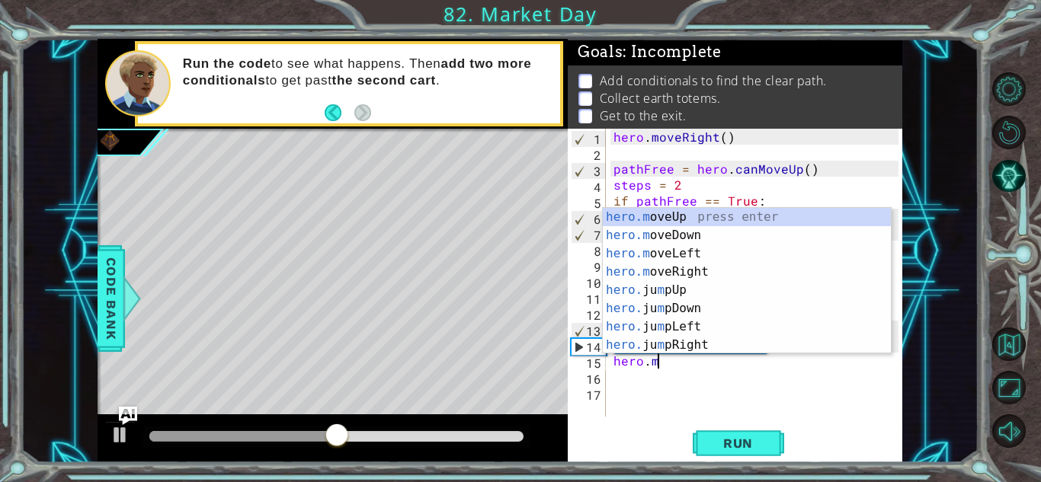
scroll to position [0, 2]
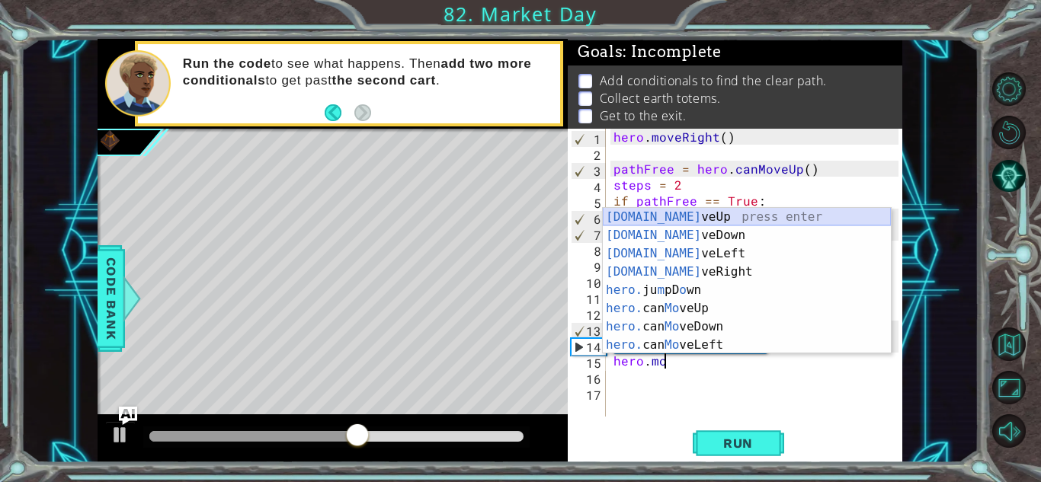
click at [702, 211] on div "[DOMAIN_NAME] veUp press enter [DOMAIN_NAME] veDown press enter [DOMAIN_NAME] v…" at bounding box center [747, 299] width 288 height 183
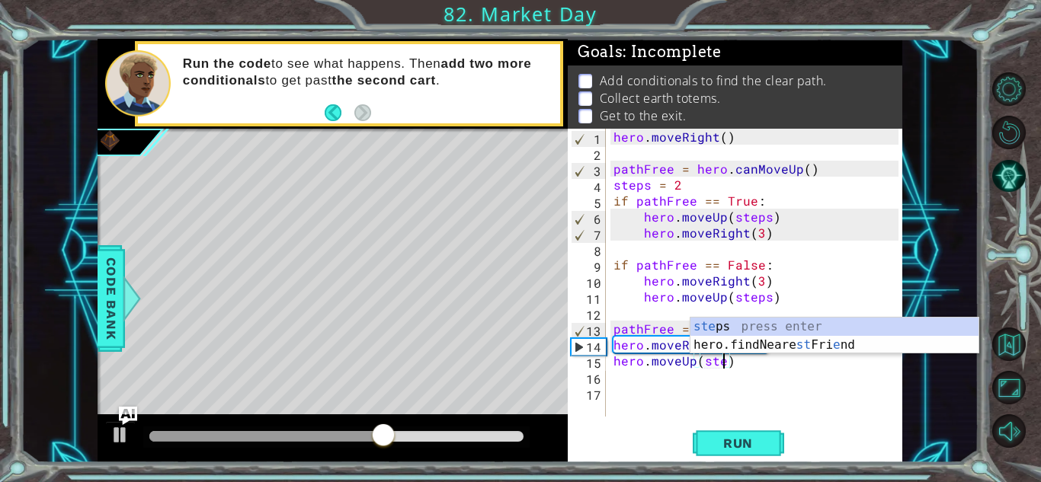
scroll to position [0, 7]
type textarea "hero.moveUp(steps)"
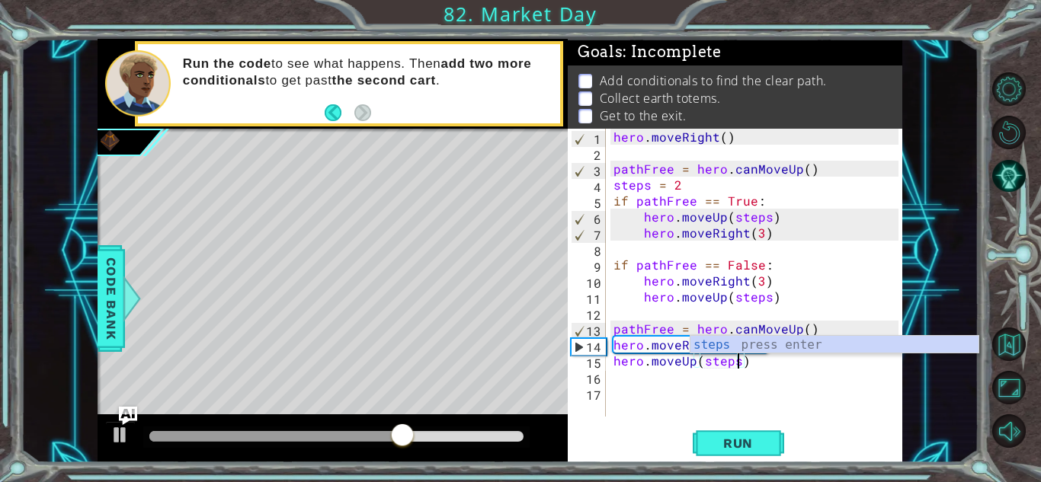
click at [788, 370] on div "hero . moveRight ( ) pathFree = hero . canMoveUp ( ) steps = 2 if pathFree == T…" at bounding box center [758, 289] width 296 height 320
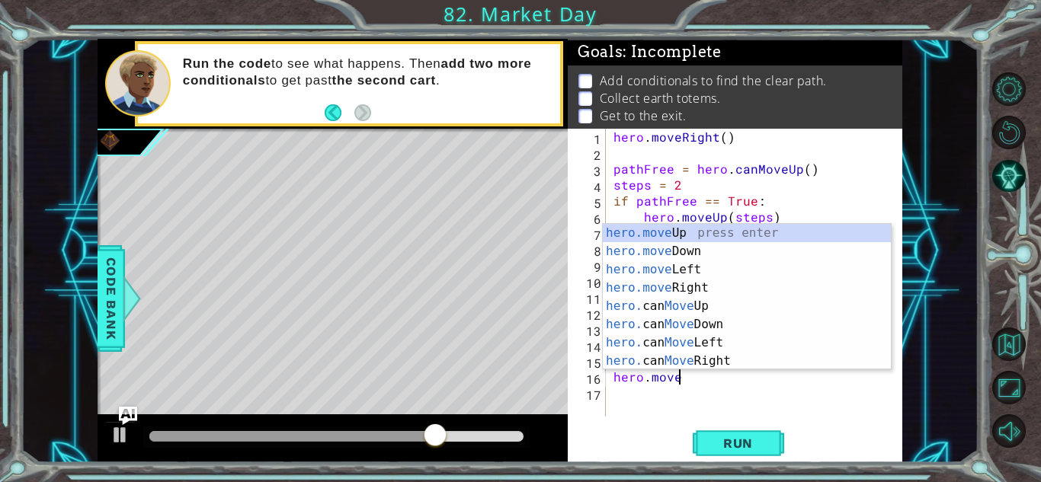
scroll to position [0, 4]
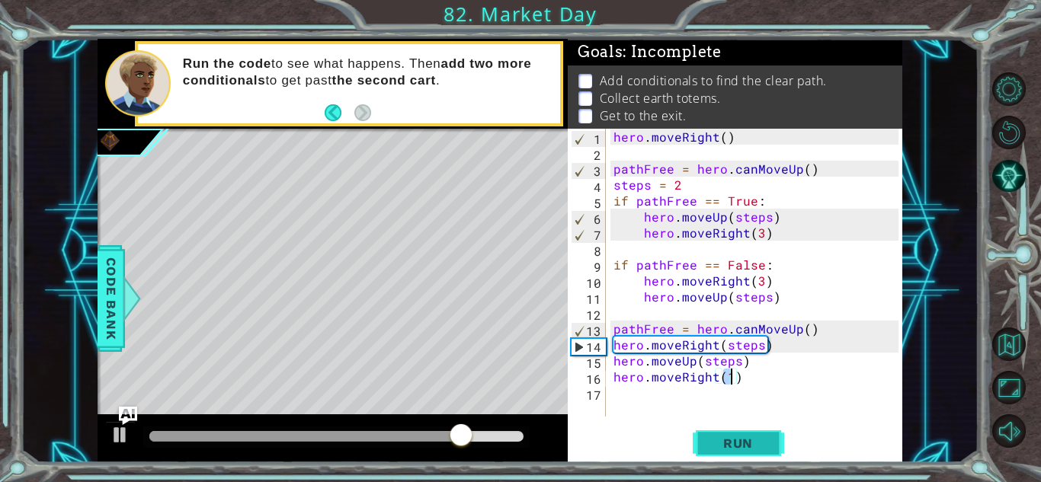
type textarea "hero.moveRight(1)"
click at [764, 441] on span "Run" at bounding box center [738, 443] width 60 height 15
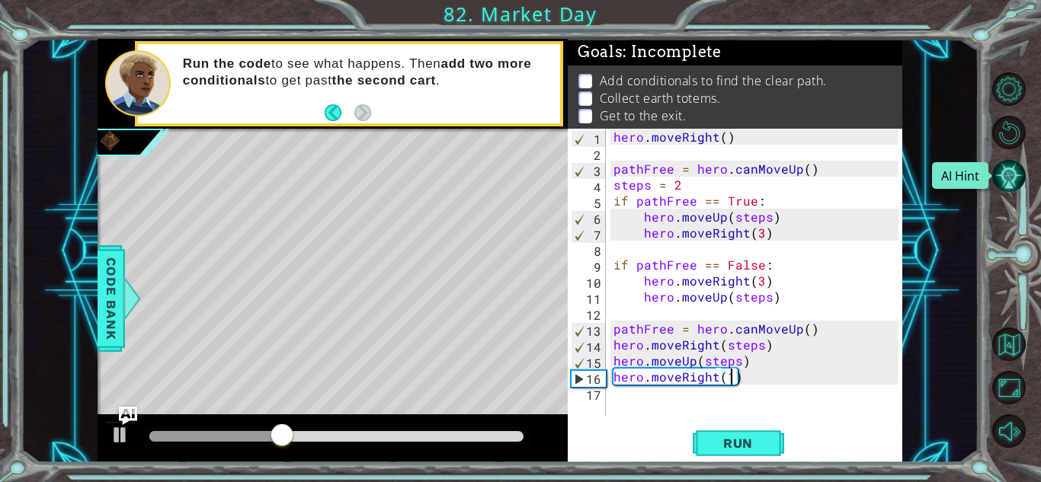
click at [1016, 177] on button "AI Hint" at bounding box center [1009, 176] width 34 height 34
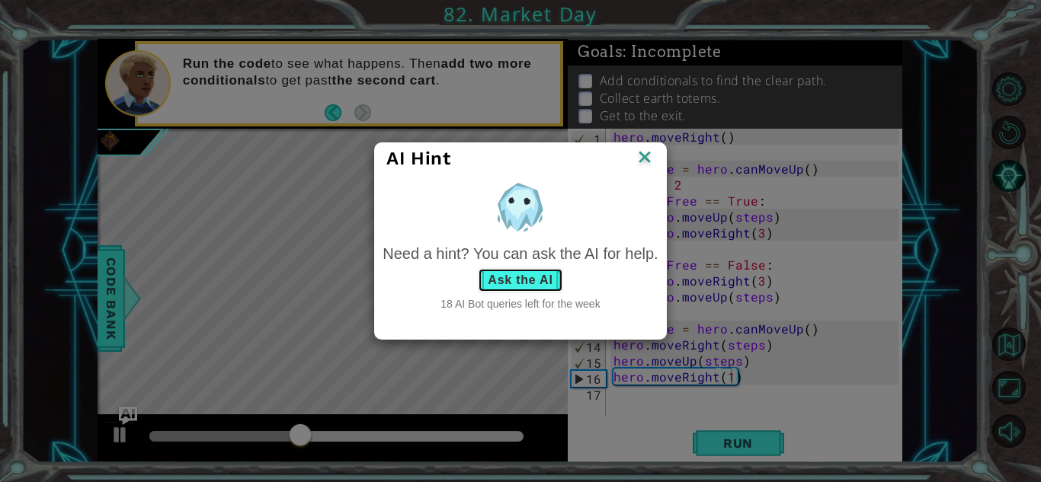
click at [529, 285] on button "Ask the AI" at bounding box center [520, 280] width 85 height 24
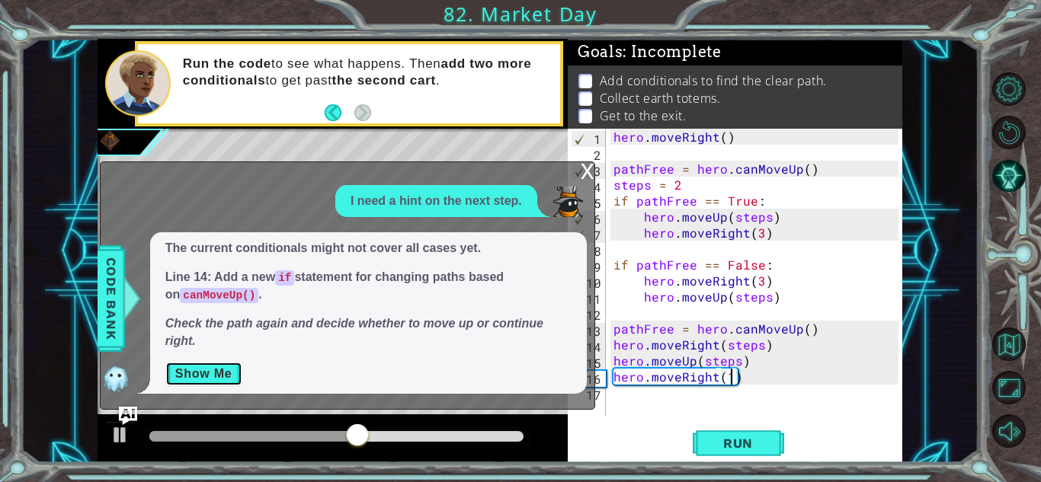
click at [221, 370] on button "Show Me" at bounding box center [203, 374] width 77 height 24
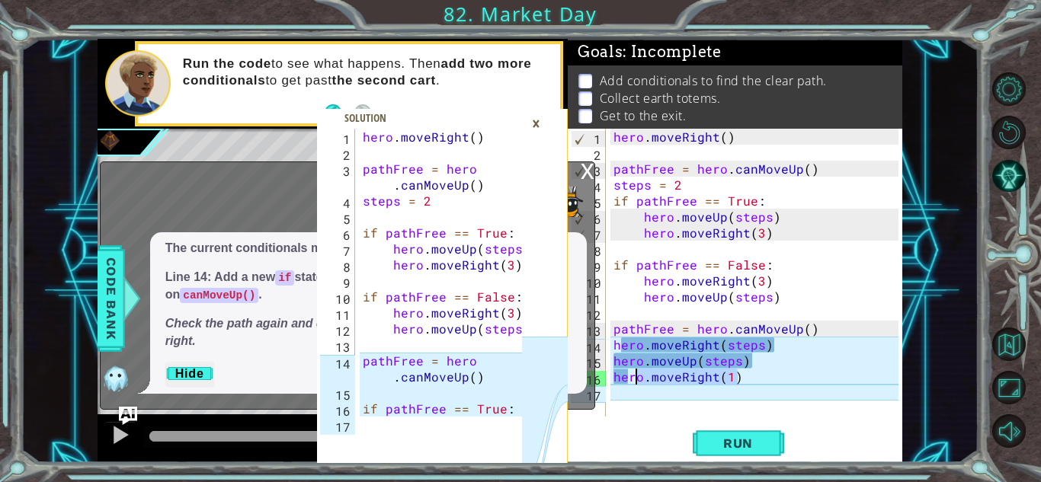
drag, startPoint x: 756, startPoint y: 369, endPoint x: 638, endPoint y: 375, distance: 118.2
click at [638, 375] on div "hero . moveRight ( ) pathFree = hero . canMoveUp ( ) steps = 2 if pathFree == T…" at bounding box center [758, 289] width 296 height 320
click at [740, 373] on div "hero . moveRight ( ) pathFree = hero . canMoveUp ( ) steps = 2 if pathFree == T…" at bounding box center [754, 273] width 288 height 288
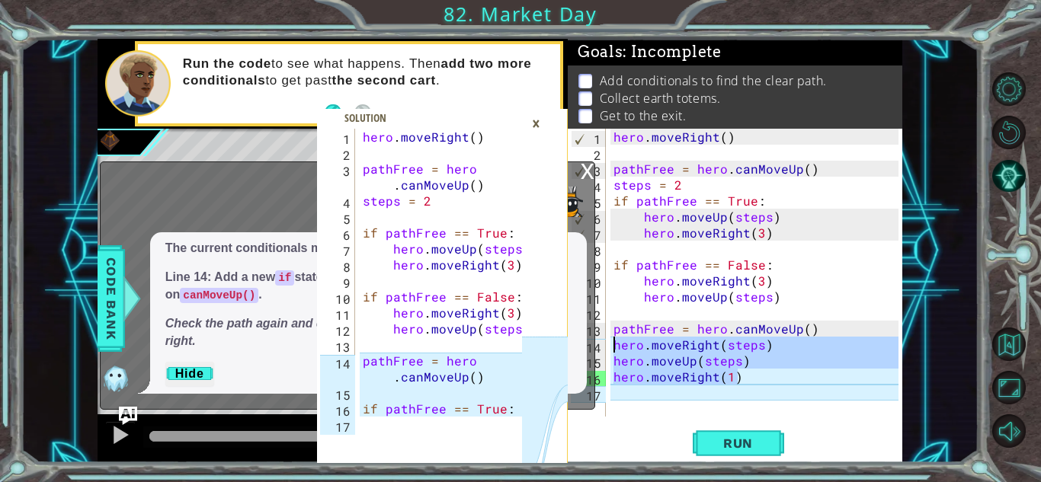
drag, startPoint x: 740, startPoint y: 373, endPoint x: 615, endPoint y: 349, distance: 127.3
click at [615, 349] on div "hero . moveRight ( ) pathFree = hero . canMoveUp ( ) steps = 2 if pathFree == T…" at bounding box center [758, 289] width 296 height 320
type textarea "hero.moveRight(steps) hero.moveUp(steps)"
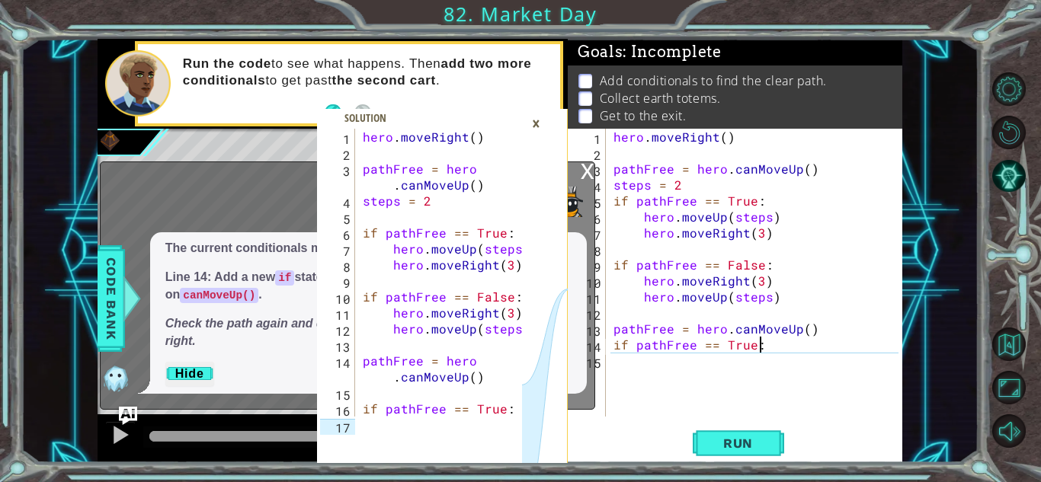
scroll to position [0, 8]
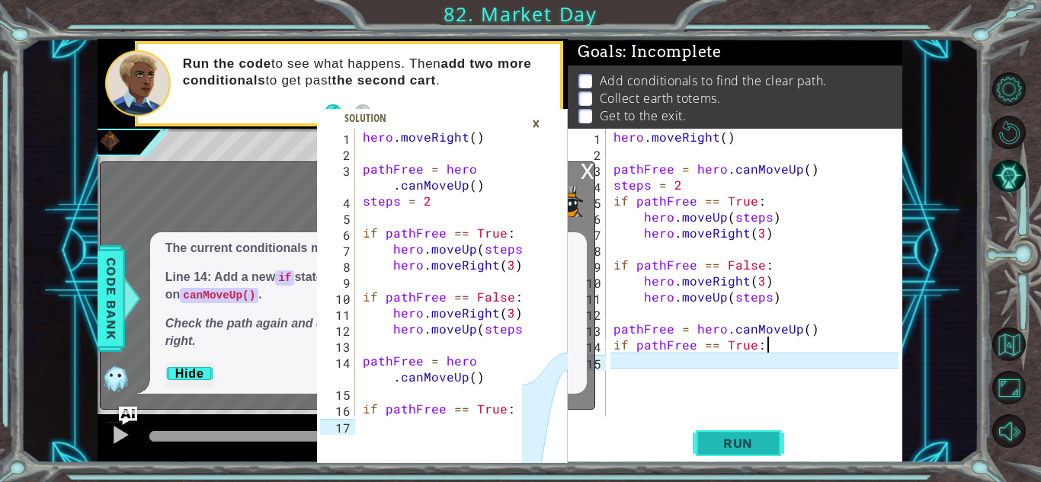
type textarea "if pathFree == True:"
click at [706, 432] on button "Run" at bounding box center [737, 444] width 91 height 34
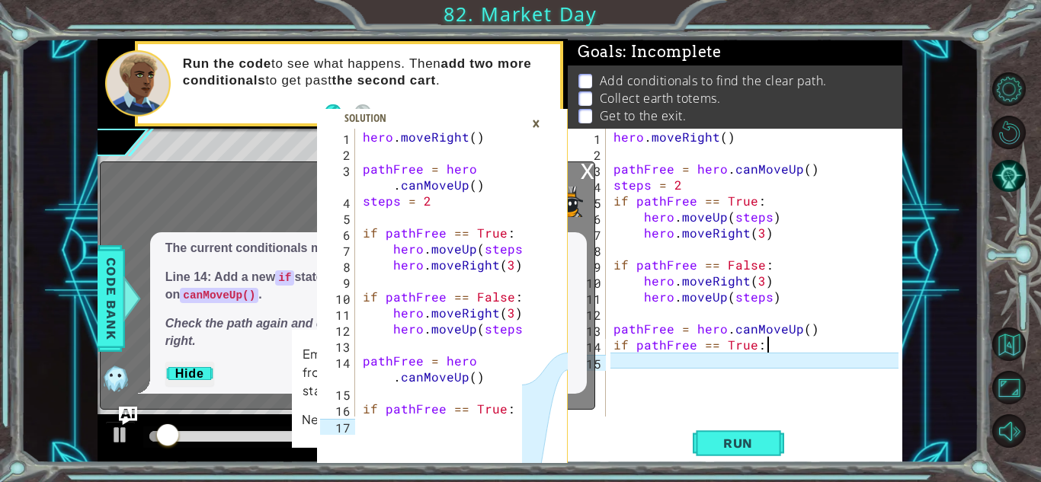
click at [534, 122] on div "×" at bounding box center [536, 123] width 24 height 26
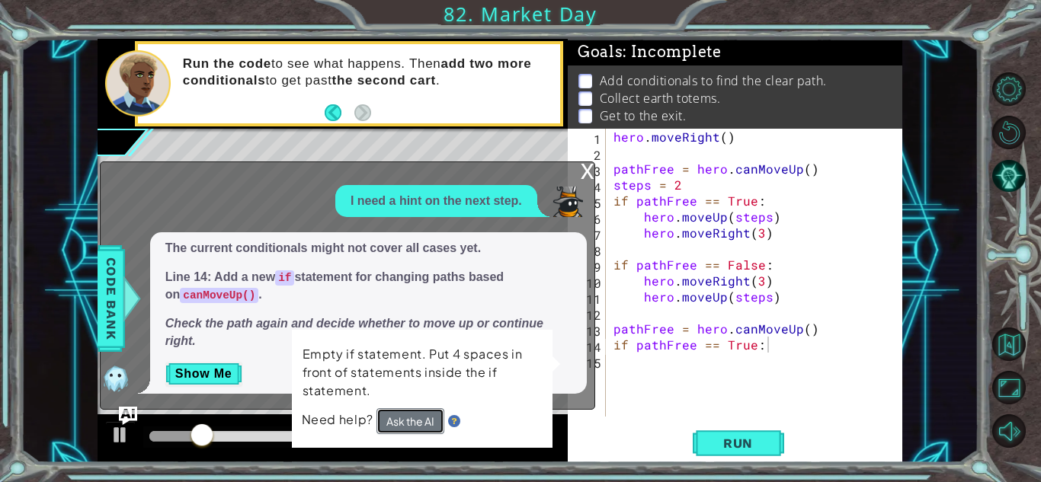
click at [424, 420] on button "Ask the AI" at bounding box center [410, 421] width 68 height 26
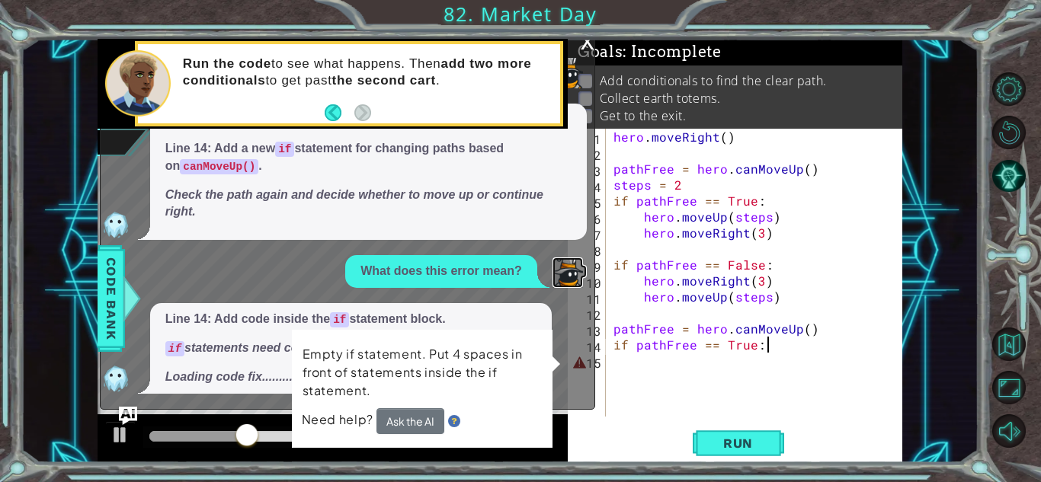
click at [558, 288] on img at bounding box center [567, 272] width 30 height 30
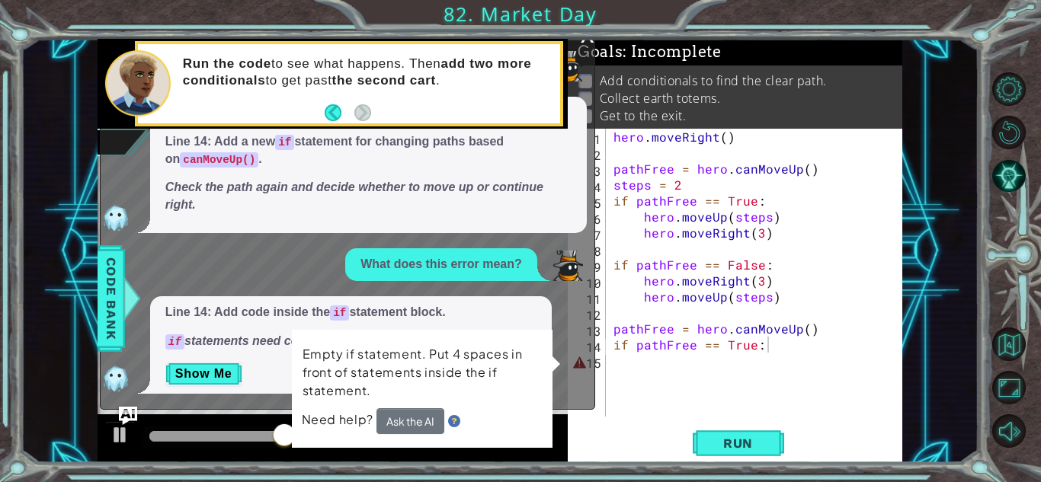
click at [715, 359] on div "hero . moveRight ( ) pathFree = hero . canMoveUp ( ) steps = 2 if pathFree == T…" at bounding box center [758, 289] width 296 height 320
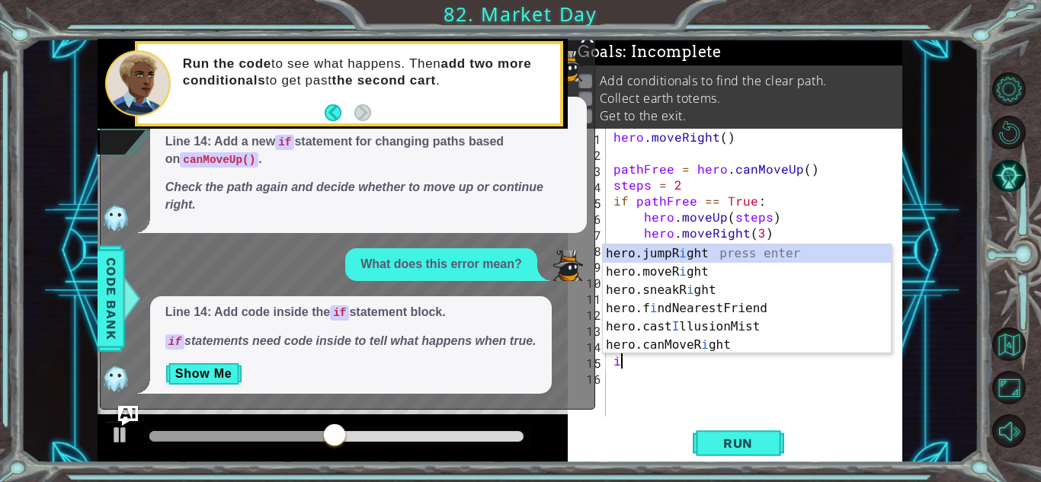
type textarea "i"
click at [131, 413] on img "Ask AI" at bounding box center [128, 415] width 20 height 20
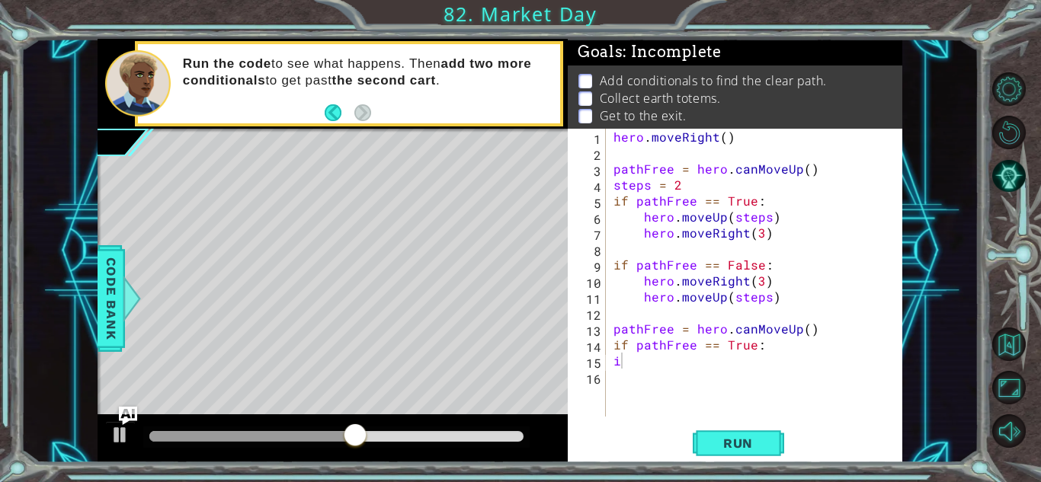
click at [709, 403] on div "hero . moveRight ( ) pathFree = hero . canMoveUp ( ) steps = 2 if pathFree == T…" at bounding box center [758, 289] width 296 height 320
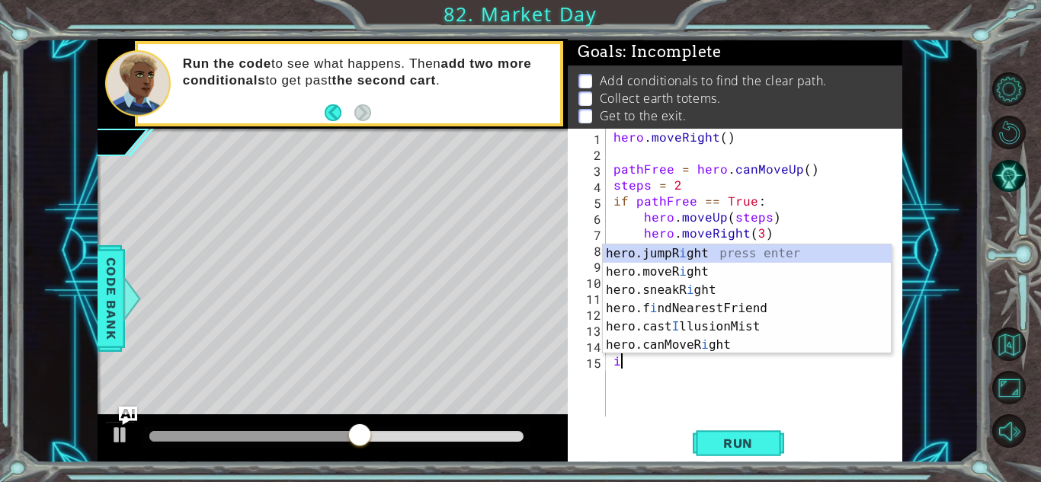
type textarea "i"
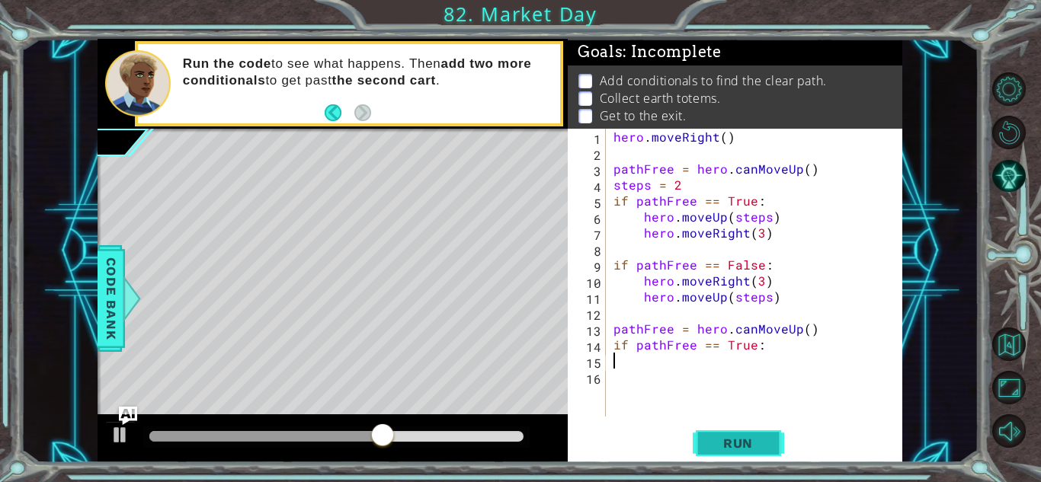
click at [745, 434] on button "Run" at bounding box center [737, 444] width 91 height 34
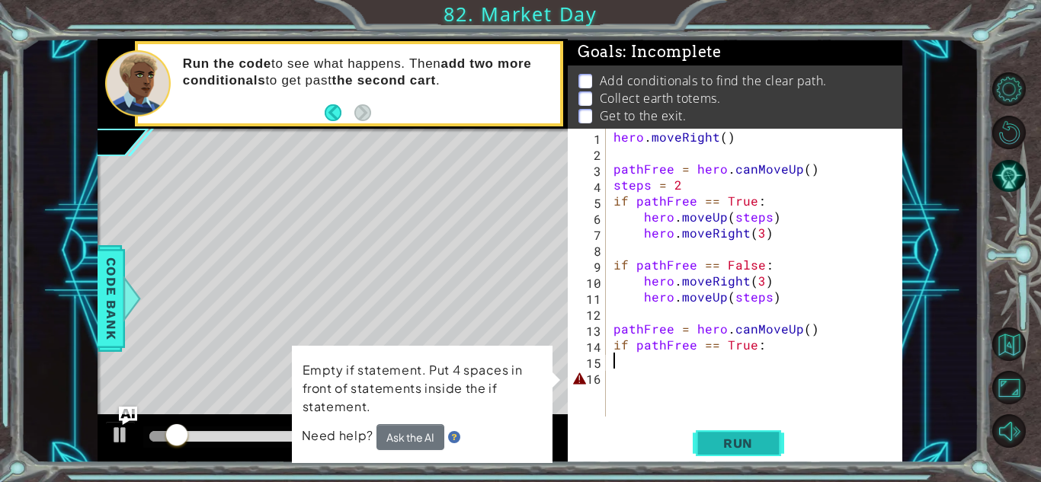
click at [745, 434] on button "Run" at bounding box center [737, 444] width 91 height 34
click at [718, 376] on div "hero . moveRight ( ) pathFree = hero . canMoveUp ( ) steps = 2 if pathFree == T…" at bounding box center [758, 289] width 296 height 320
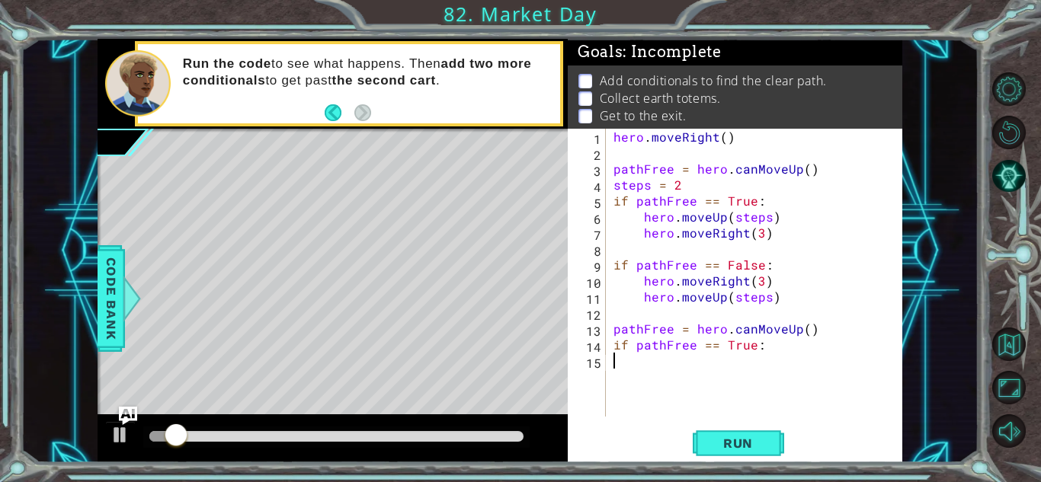
type textarea "if pathFree == True:"
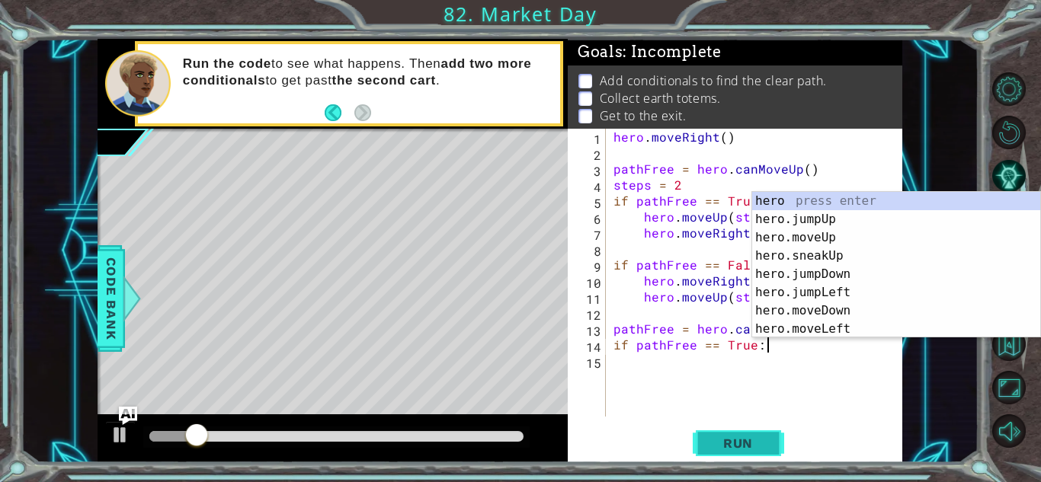
click at [732, 434] on button "Run" at bounding box center [737, 444] width 91 height 34
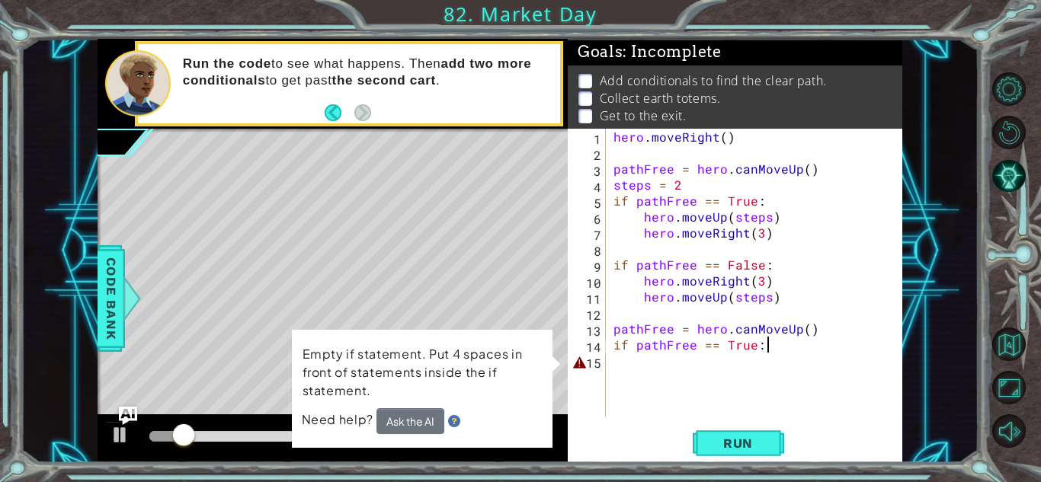
click at [676, 357] on div "hero . moveRight ( ) pathFree = hero . canMoveUp ( ) steps = 2 if pathFree == T…" at bounding box center [758, 289] width 296 height 320
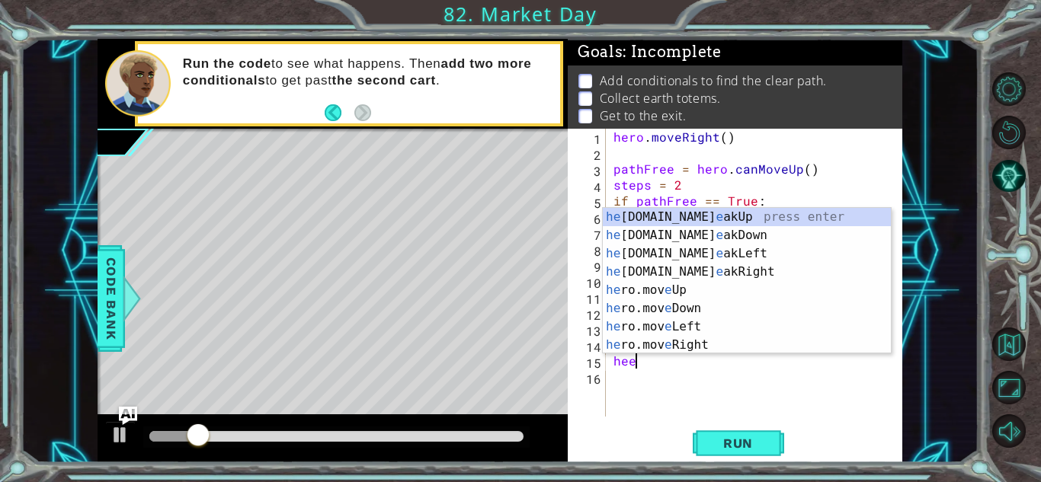
scroll to position [0, 1]
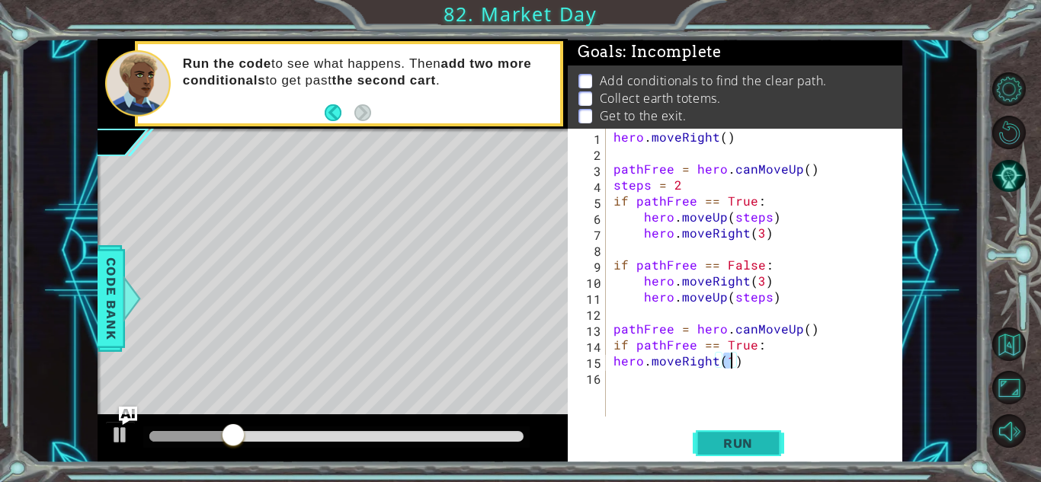
type textarea "hero.moveRight(1)"
click at [715, 436] on span "Run" at bounding box center [738, 443] width 60 height 15
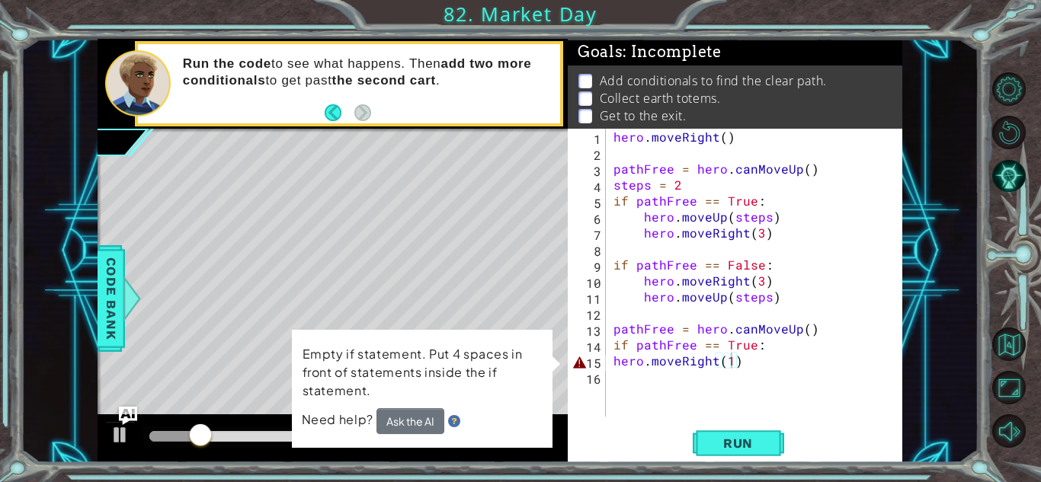
drag, startPoint x: 305, startPoint y: 351, endPoint x: 376, endPoint y: 395, distance: 83.1
click at [376, 395] on p "Empty if statement. Put 4 spaces in front of statements inside the if statement." at bounding box center [421, 372] width 239 height 56
